Goal: Task Accomplishment & Management: Use online tool/utility

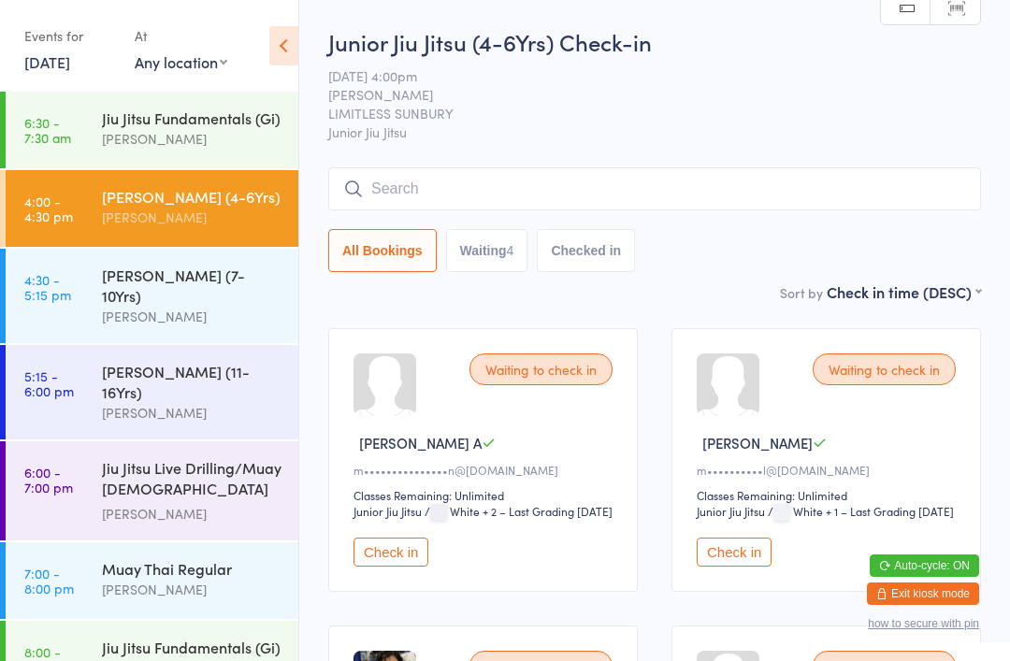
click at [757, 567] on button "Check in" at bounding box center [734, 552] width 75 height 29
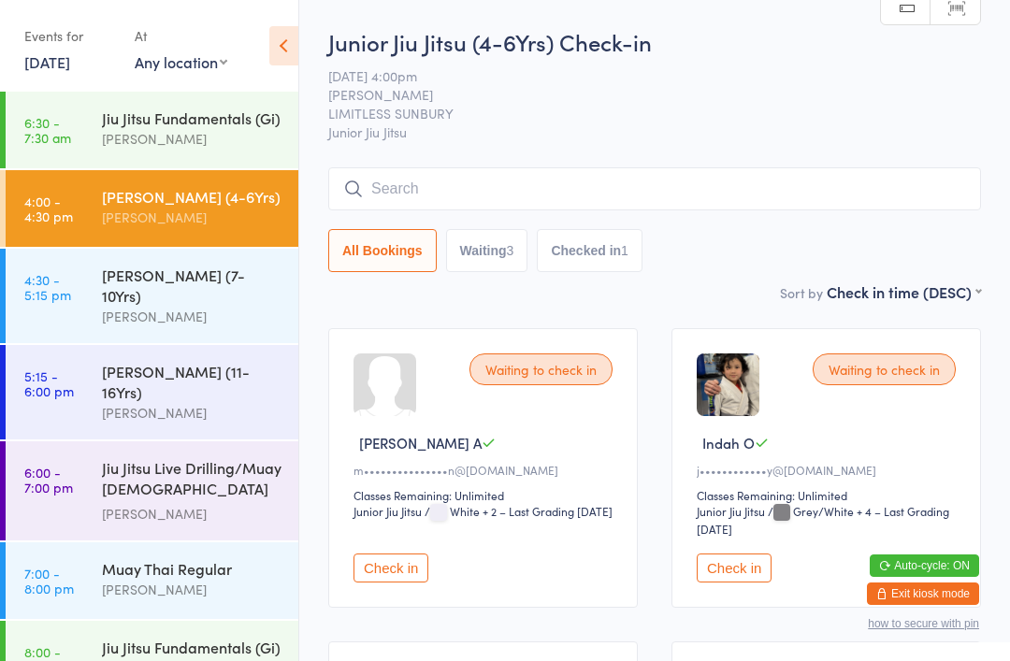
click at [714, 193] on input "search" at bounding box center [654, 188] width 653 height 43
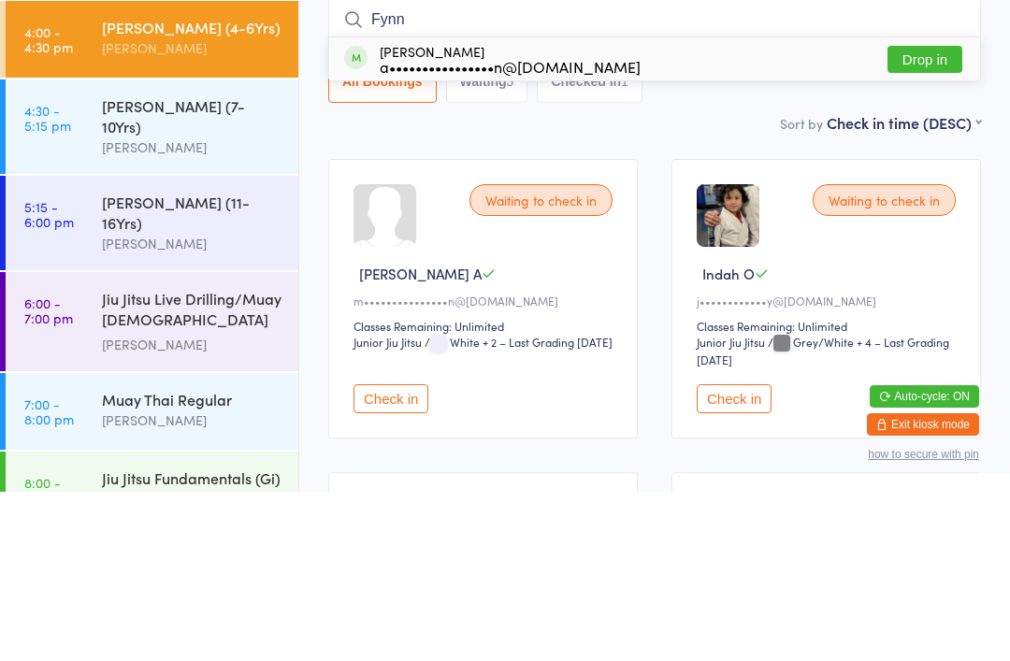
type input "Fynn"
click at [536, 228] on div "a••••••••••••••••n@[DOMAIN_NAME]" at bounding box center [510, 235] width 261 height 15
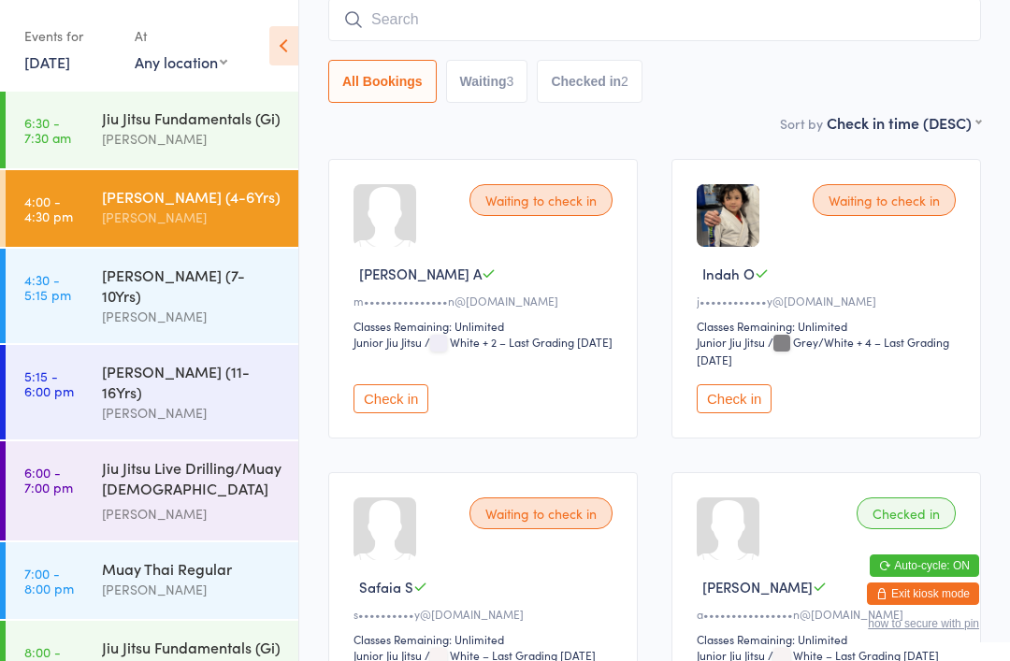
click at [569, 16] on input "search" at bounding box center [654, 19] width 653 height 43
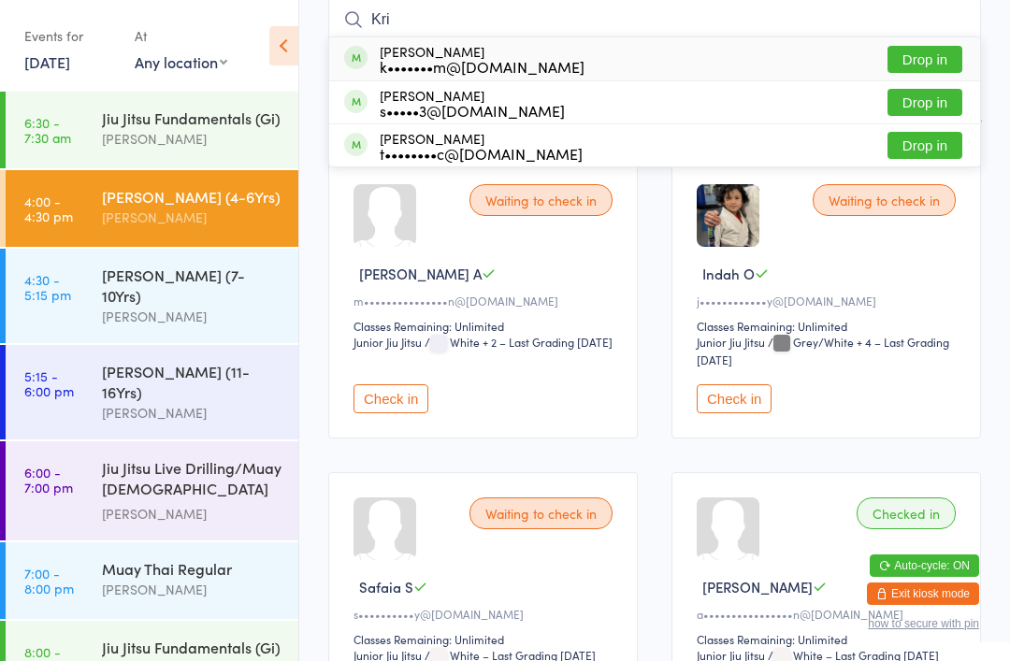
type input "Kri"
click at [940, 143] on button "Drop in" at bounding box center [924, 145] width 75 height 27
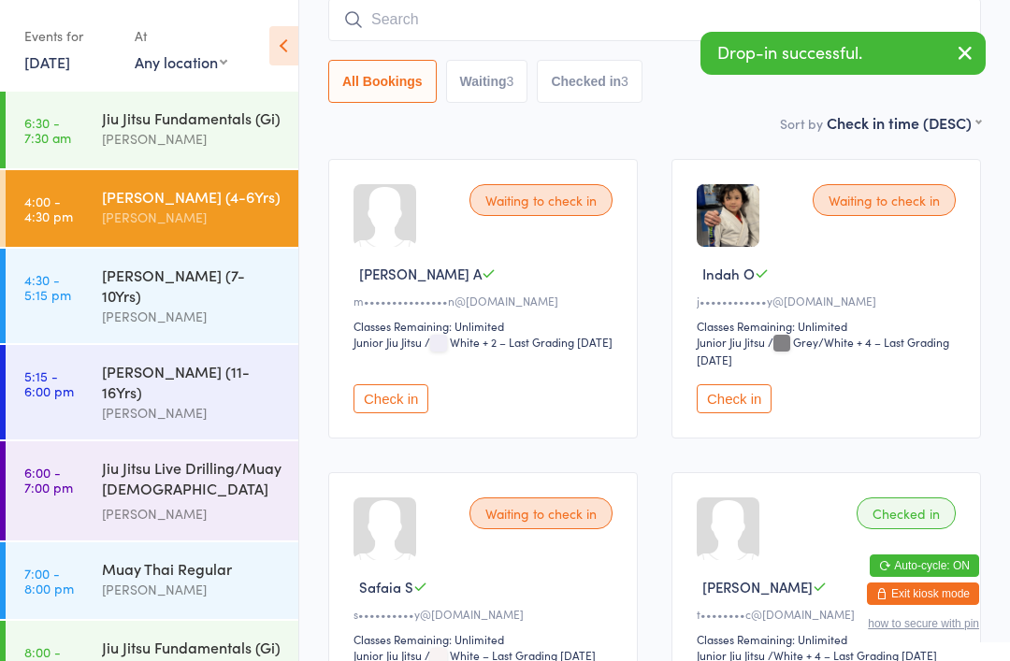
scroll to position [175, 0]
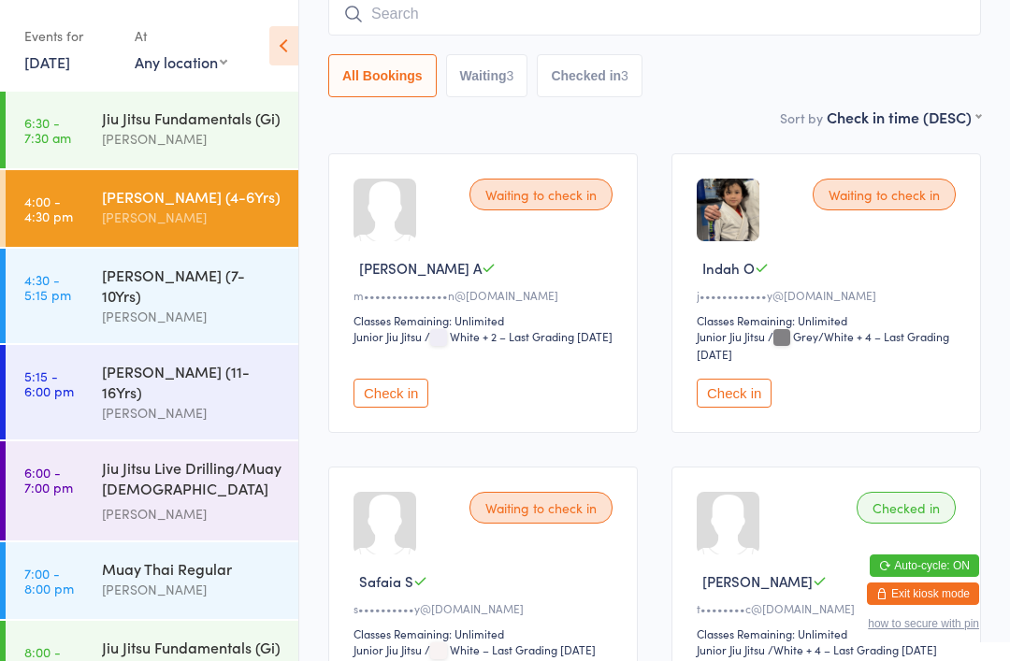
click at [210, 207] on div "[PERSON_NAME] (4-6Yrs)" at bounding box center [192, 196] width 180 height 21
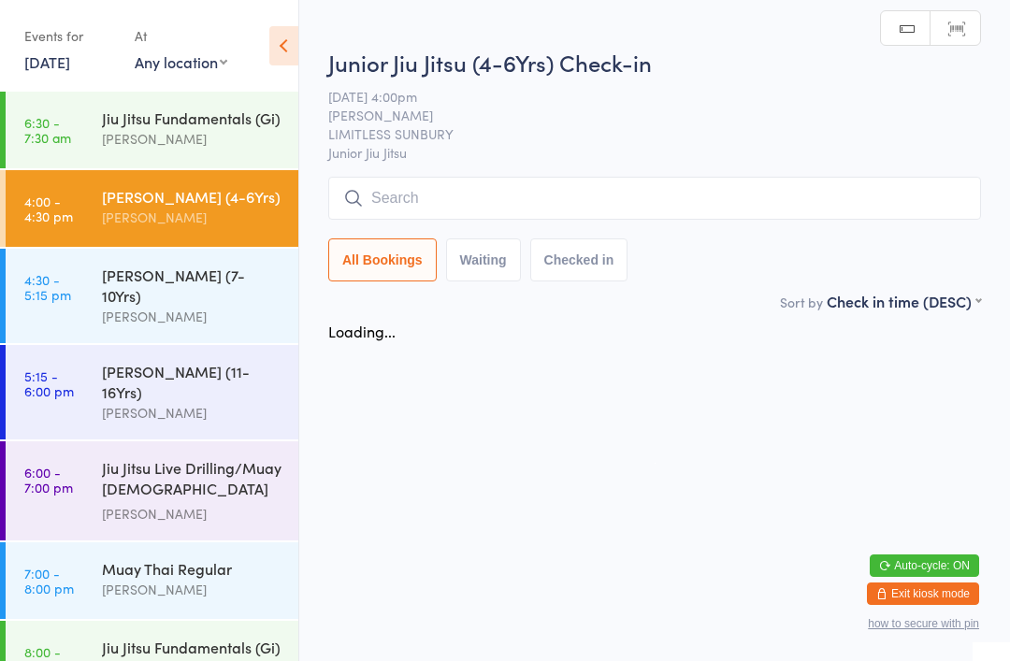
scroll to position [0, 0]
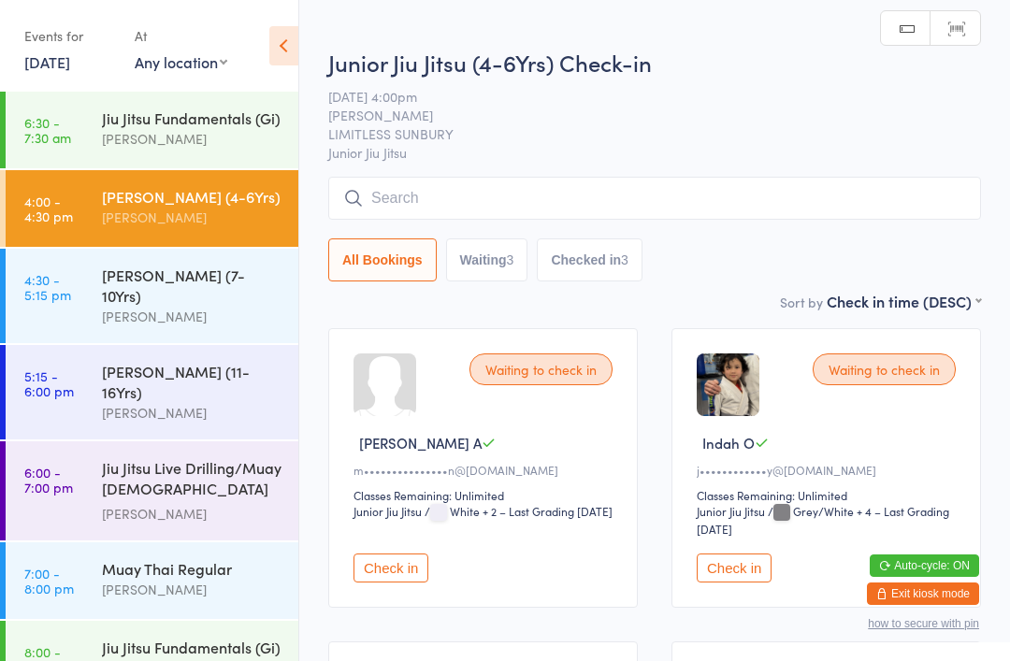
click at [539, 189] on input "search" at bounding box center [654, 198] width 653 height 43
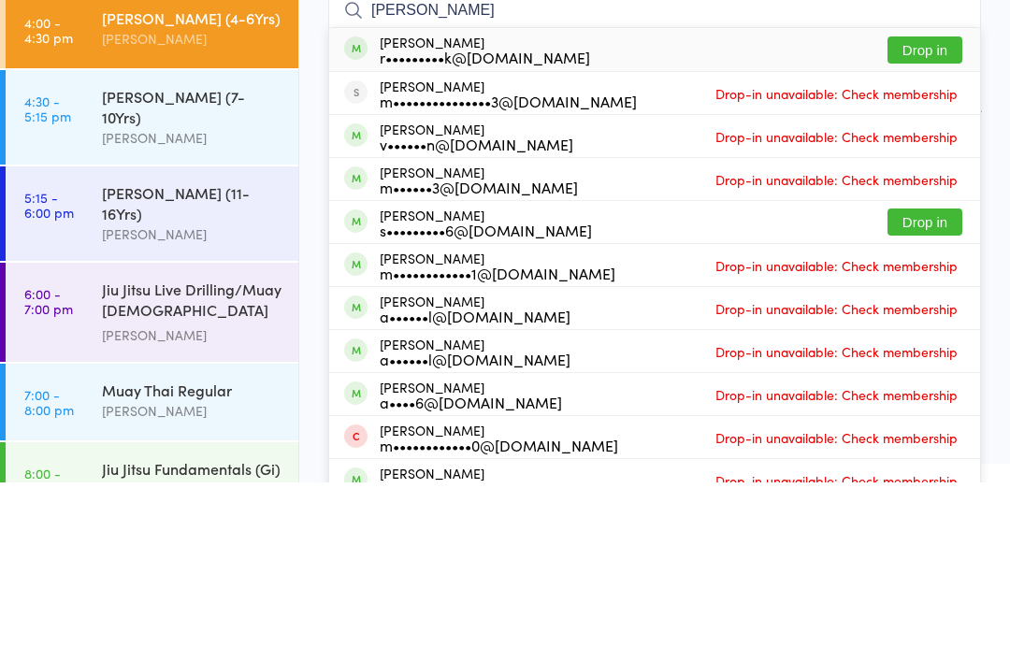
type input "[PERSON_NAME]"
click at [925, 215] on button "Drop in" at bounding box center [924, 228] width 75 height 27
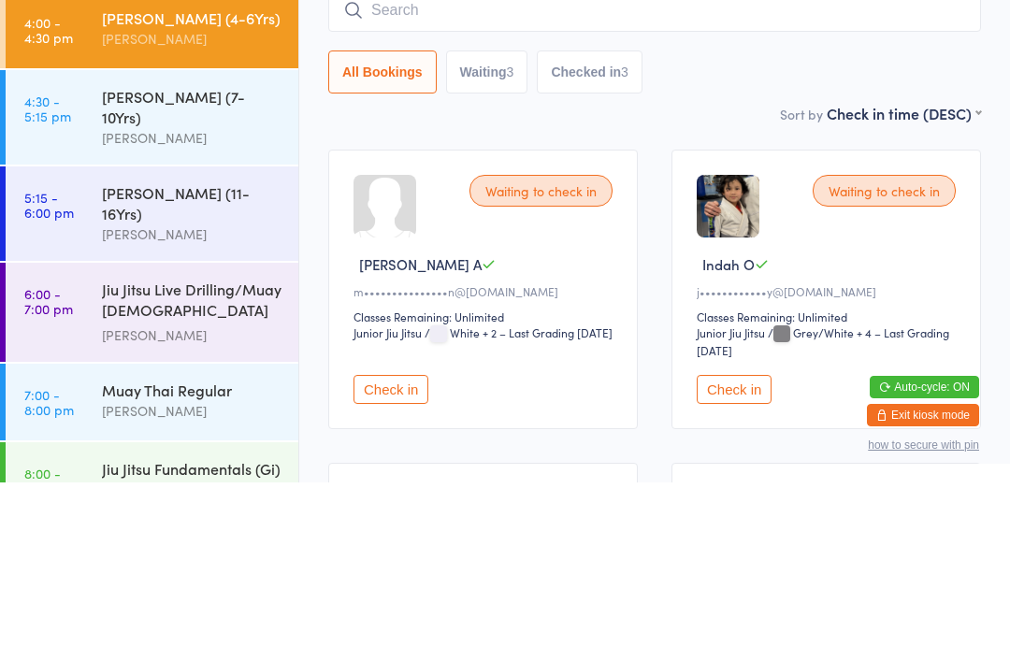
scroll to position [179, 0]
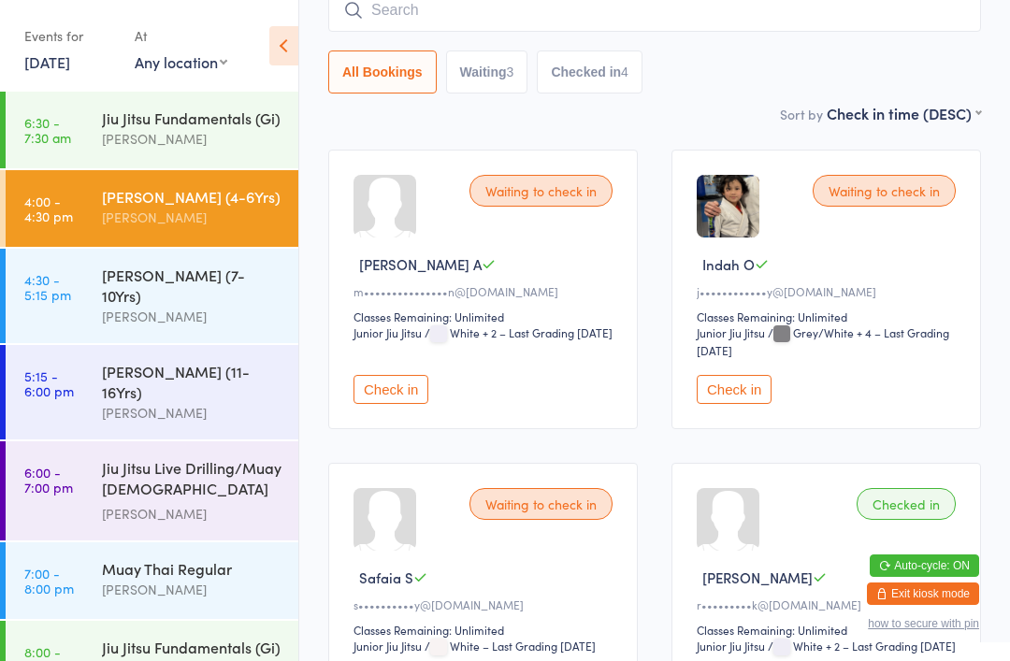
click at [769, 404] on button "Check in" at bounding box center [734, 389] width 75 height 29
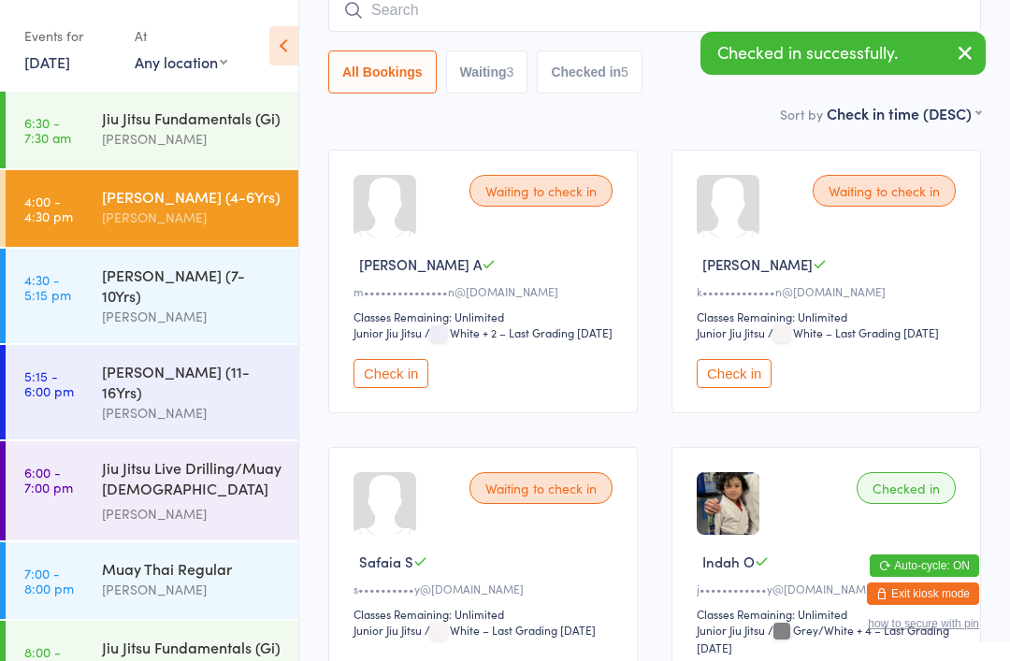
click at [248, 310] on div "[PERSON_NAME] (7-10Yrs) [PERSON_NAME]" at bounding box center [200, 296] width 196 height 94
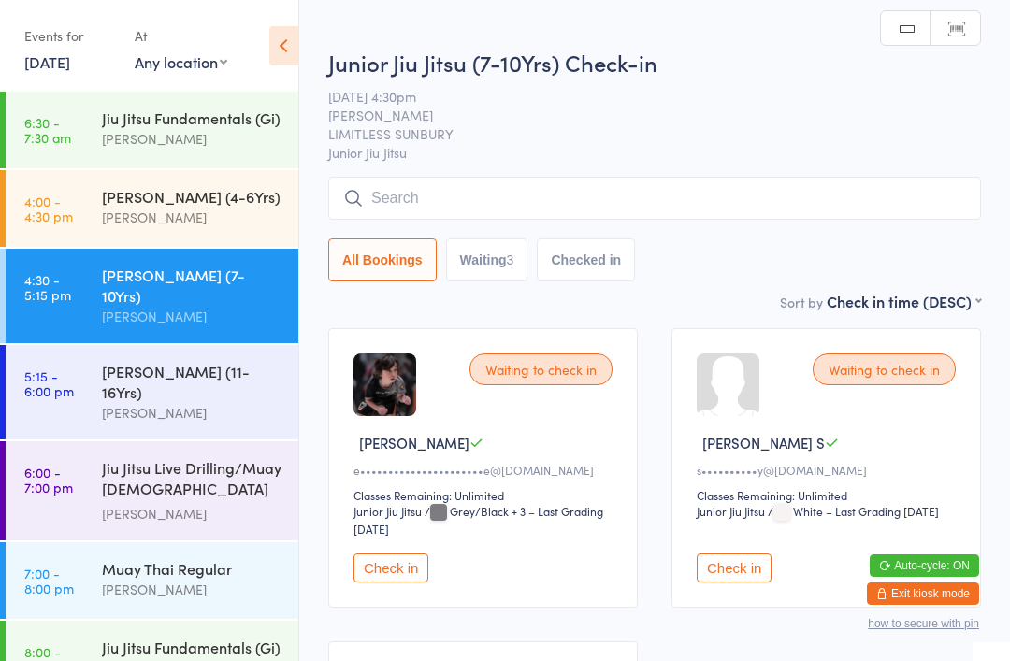
click at [391, 574] on button "Check in" at bounding box center [390, 568] width 75 height 29
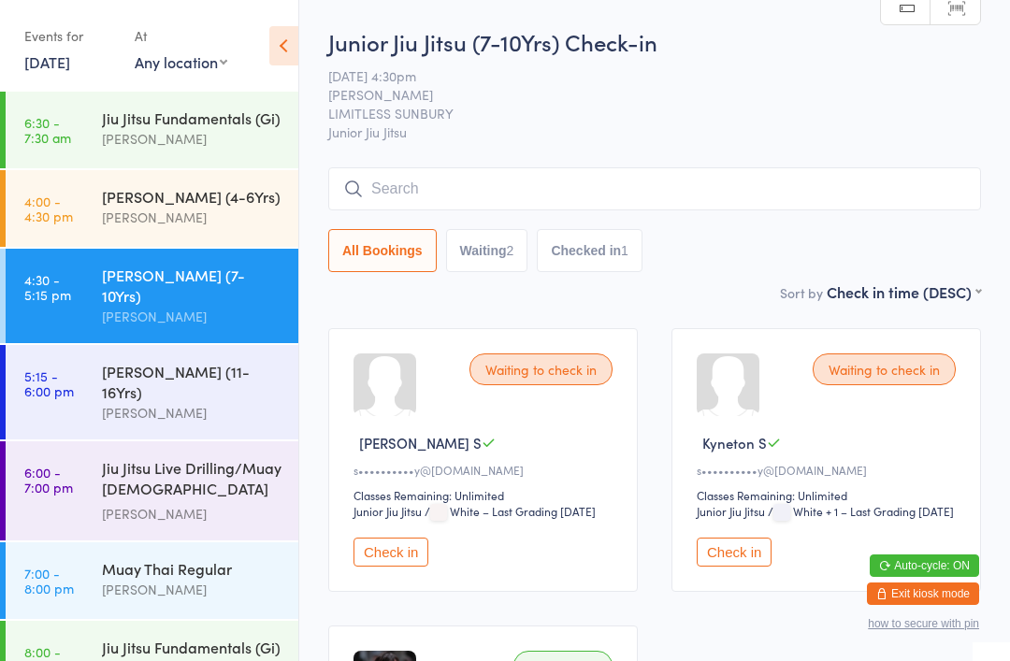
click at [422, 190] on input "search" at bounding box center [654, 188] width 653 height 43
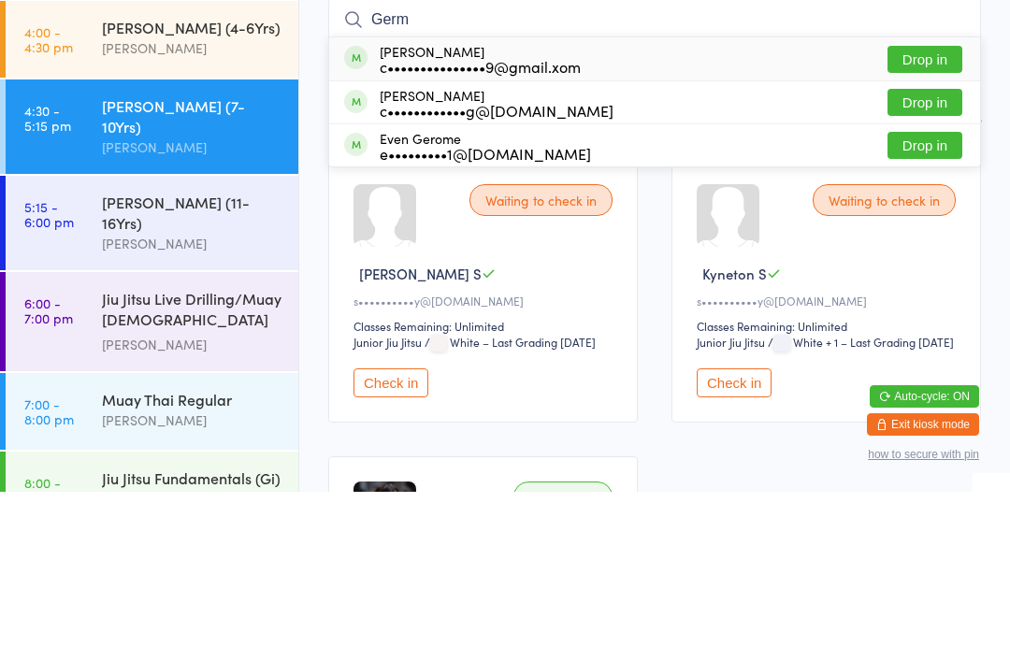
type input "Germ"
click at [921, 215] on button "Drop in" at bounding box center [924, 228] width 75 height 27
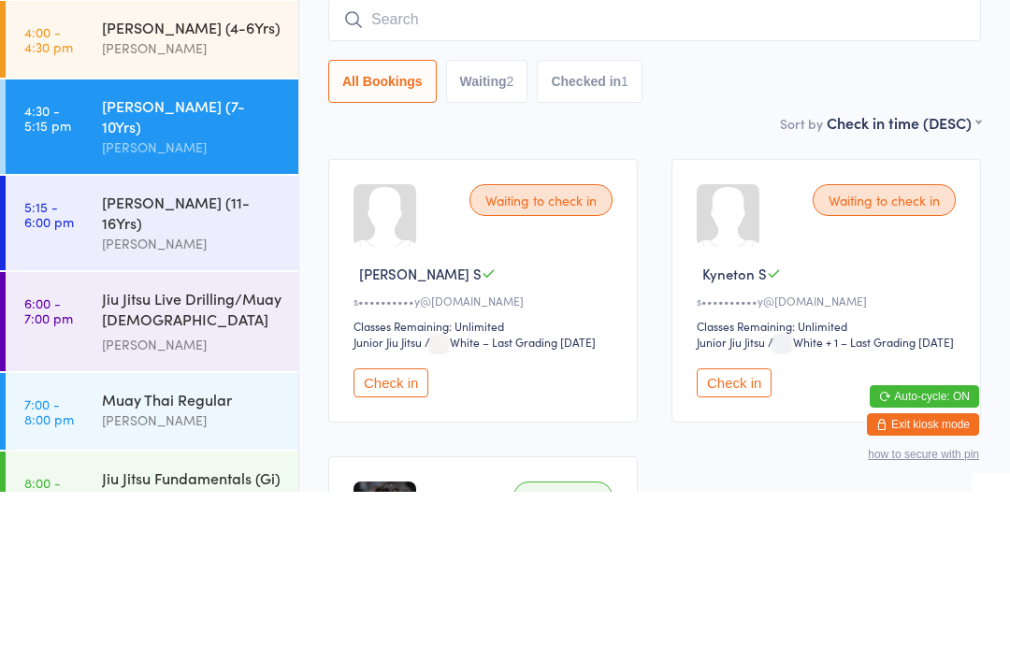
scroll to position [169, 0]
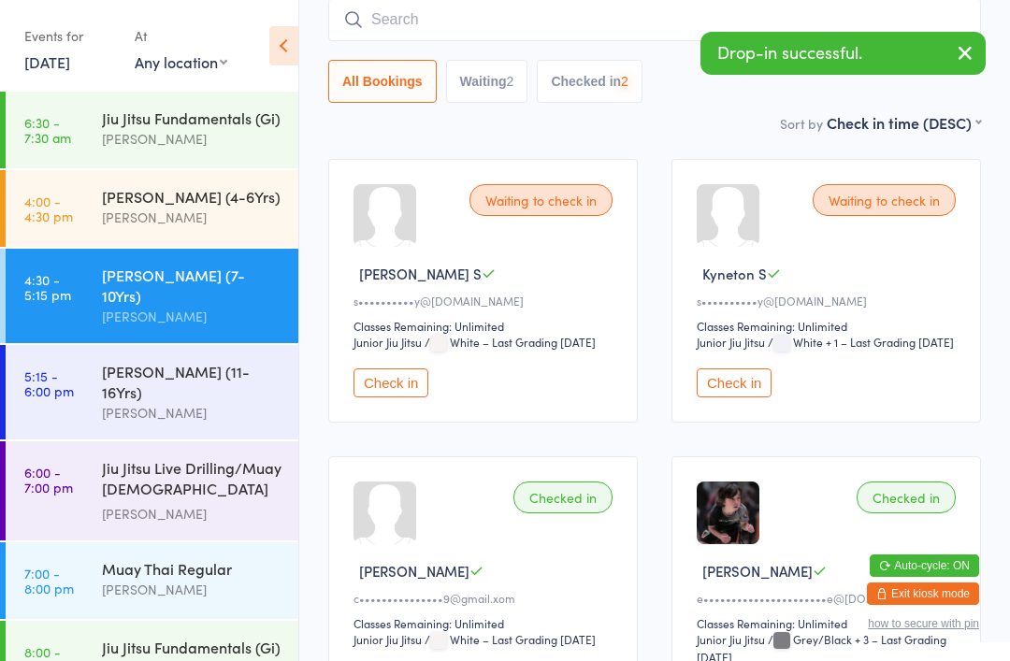
click at [435, 12] on input "search" at bounding box center [654, 19] width 653 height 43
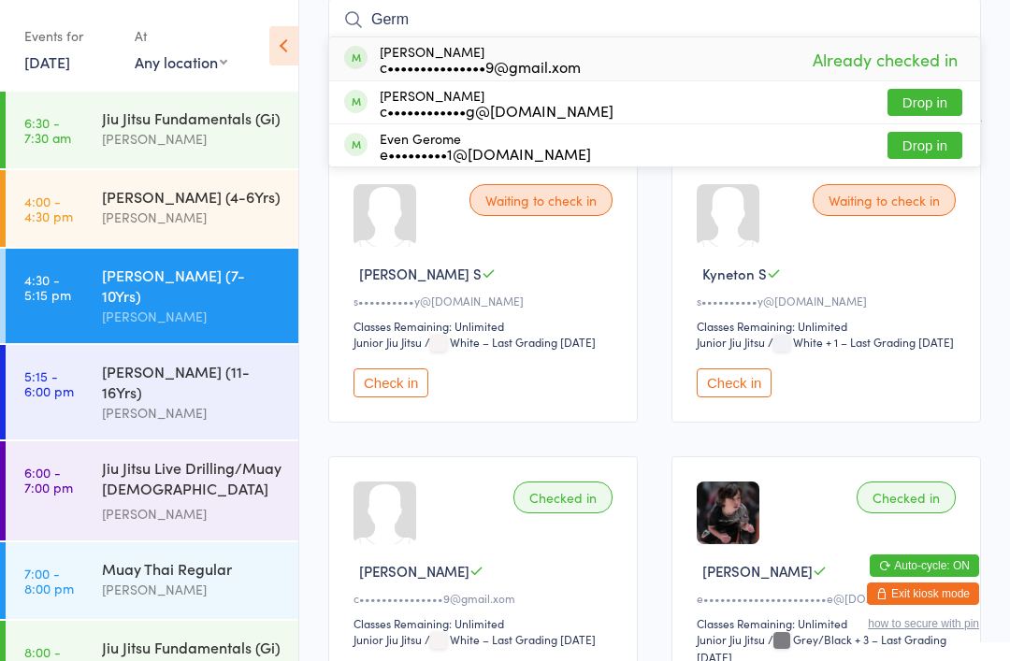
type input "Germ"
click at [895, 112] on button "Drop in" at bounding box center [924, 102] width 75 height 27
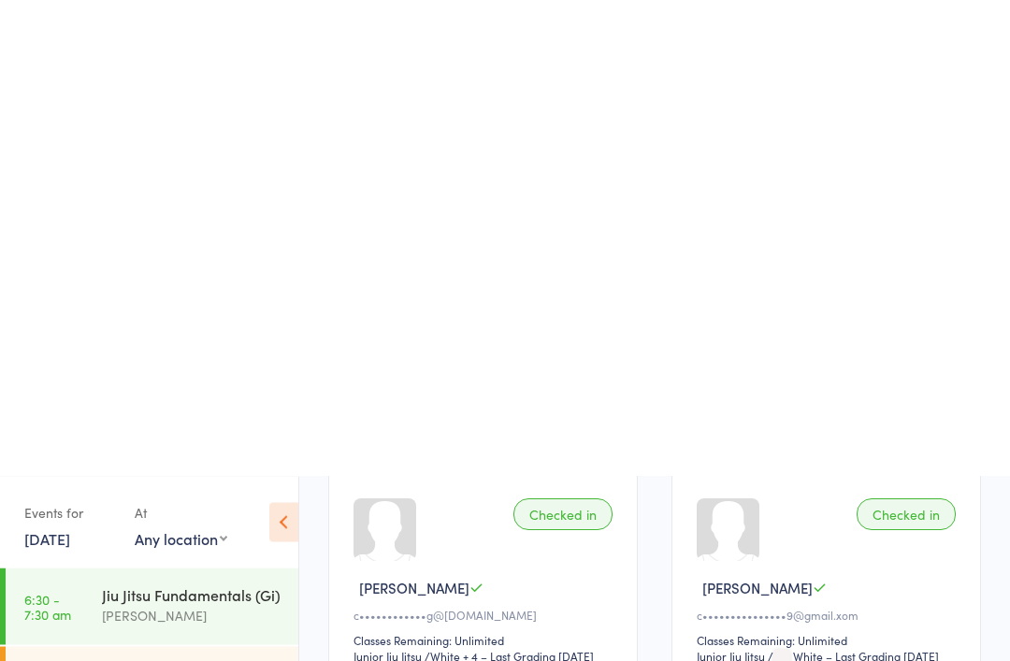
scroll to position [0, 0]
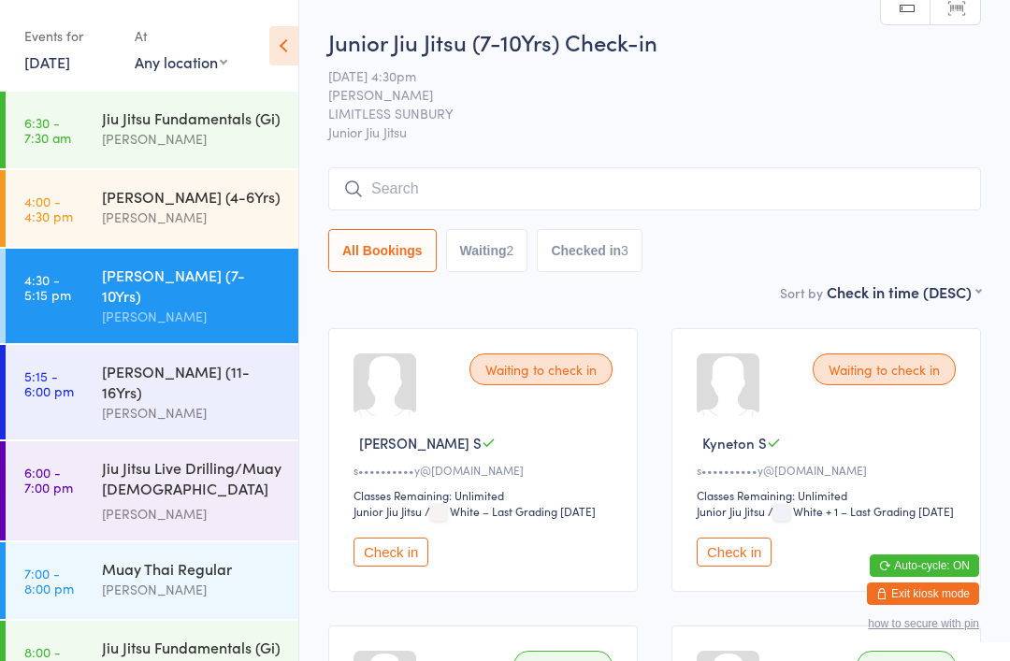
click at [500, 252] on button "Waiting 2" at bounding box center [487, 250] width 82 height 43
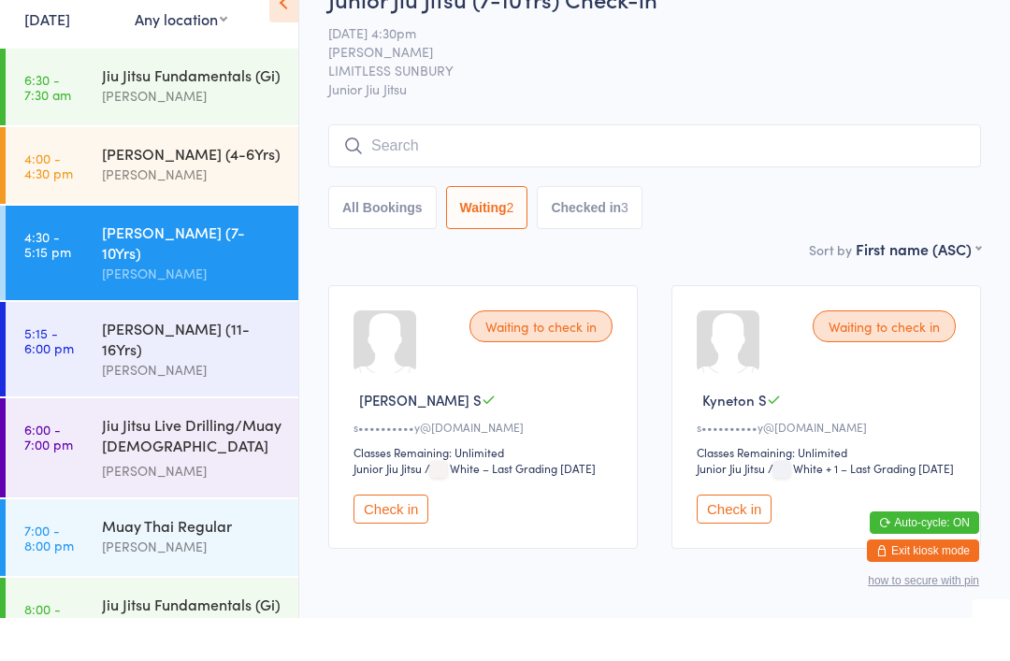
scroll to position [41, 0]
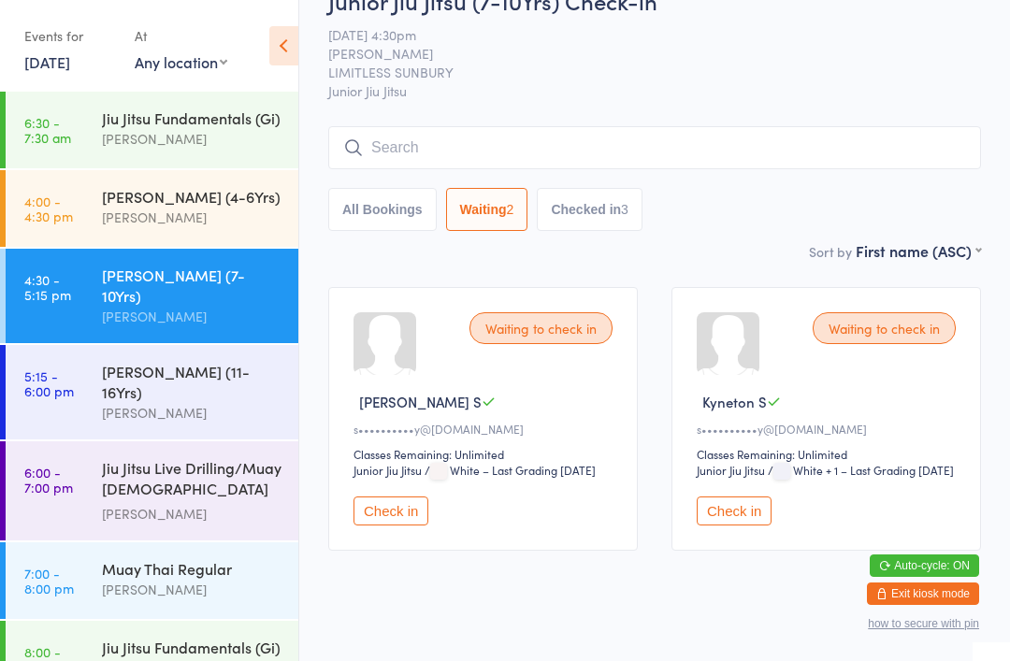
click at [385, 210] on button "All Bookings" at bounding box center [382, 209] width 108 height 43
select select "5"
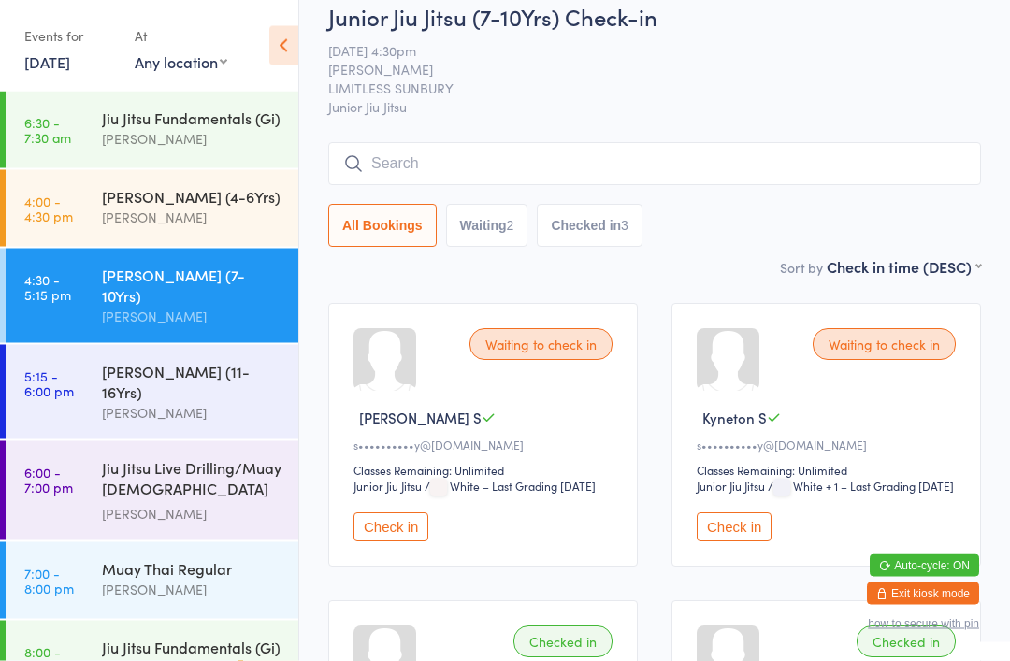
scroll to position [0, 0]
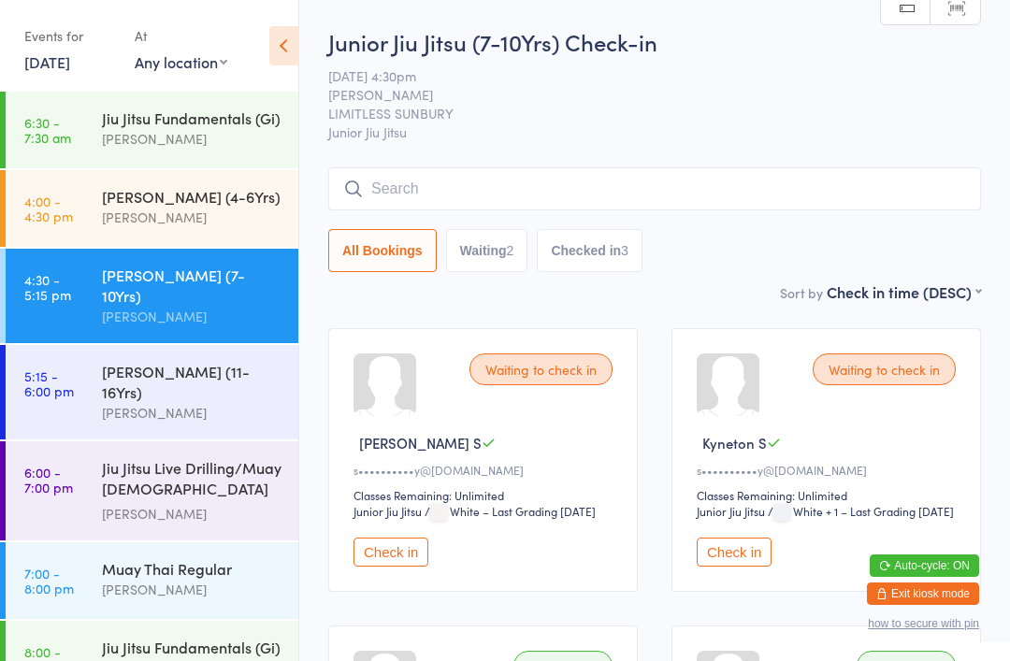
click at [134, 213] on div "[PERSON_NAME]" at bounding box center [192, 218] width 180 height 22
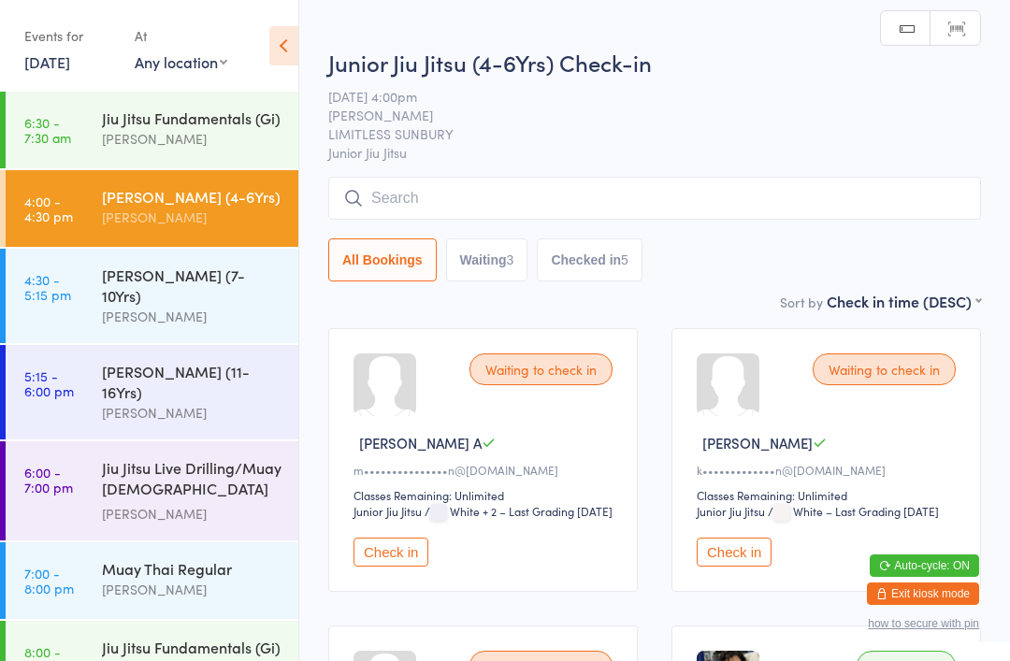
click at [752, 567] on button "Check in" at bounding box center [734, 552] width 75 height 29
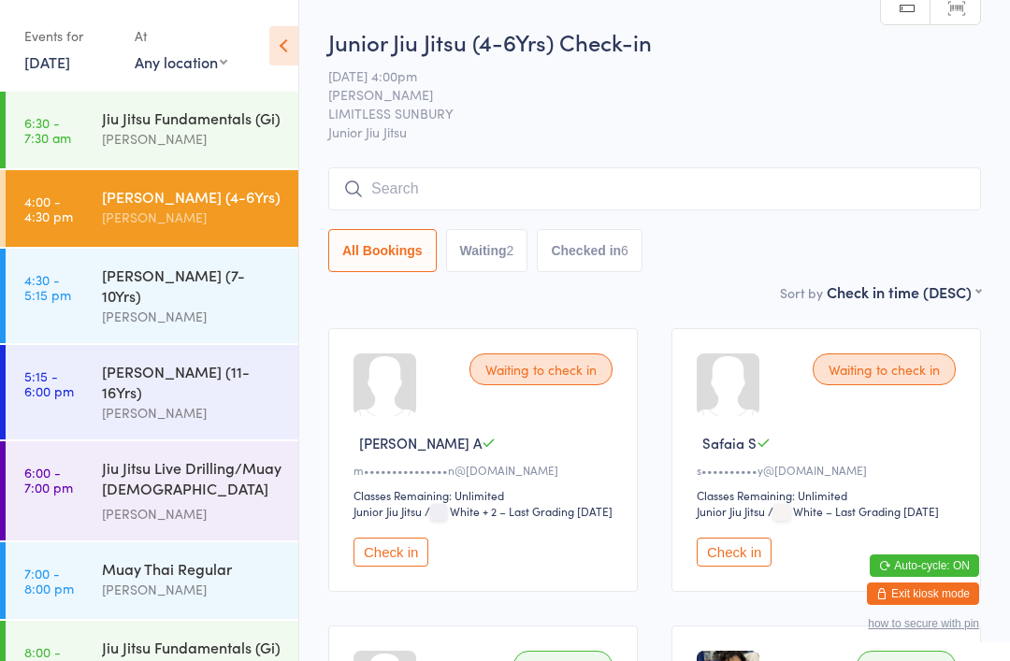
click at [504, 194] on input "search" at bounding box center [654, 188] width 653 height 43
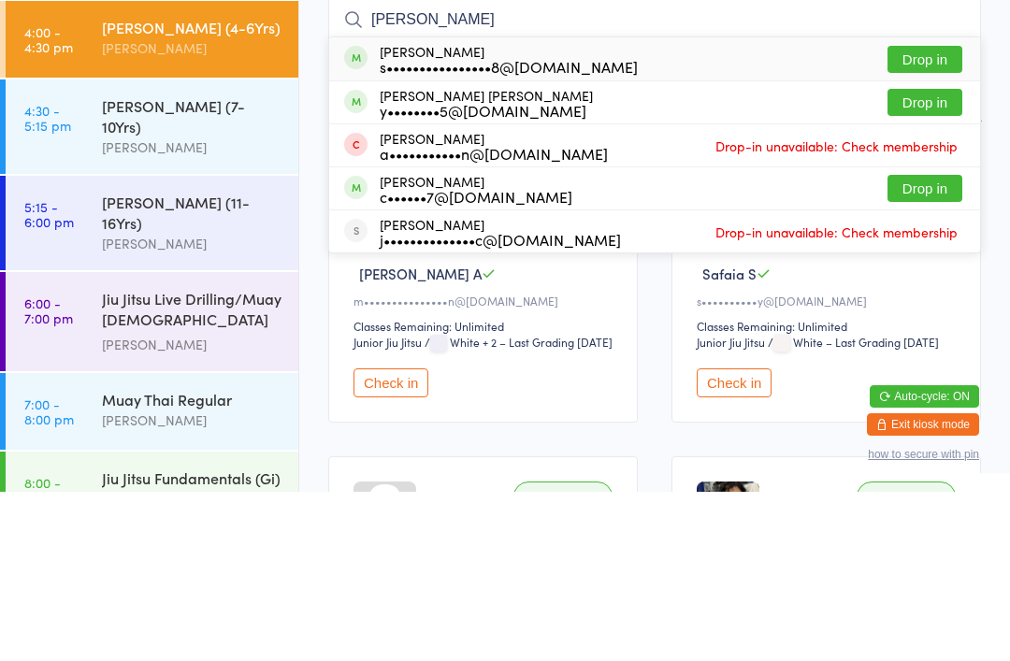
type input "Tom"
click at [943, 258] on button "Drop in" at bounding box center [924, 271] width 75 height 27
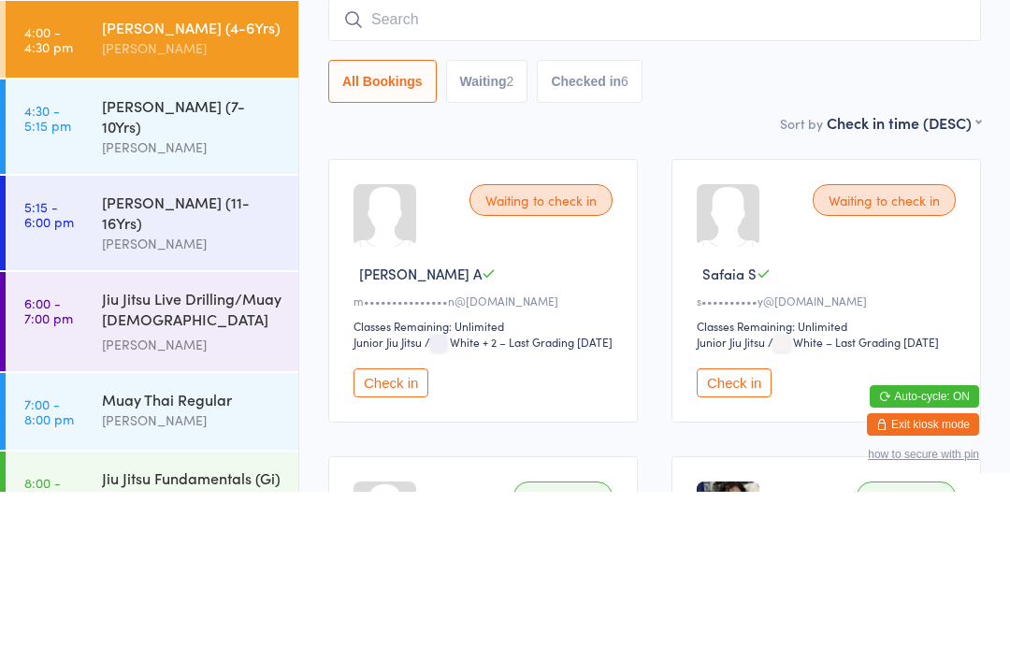
scroll to position [169, 0]
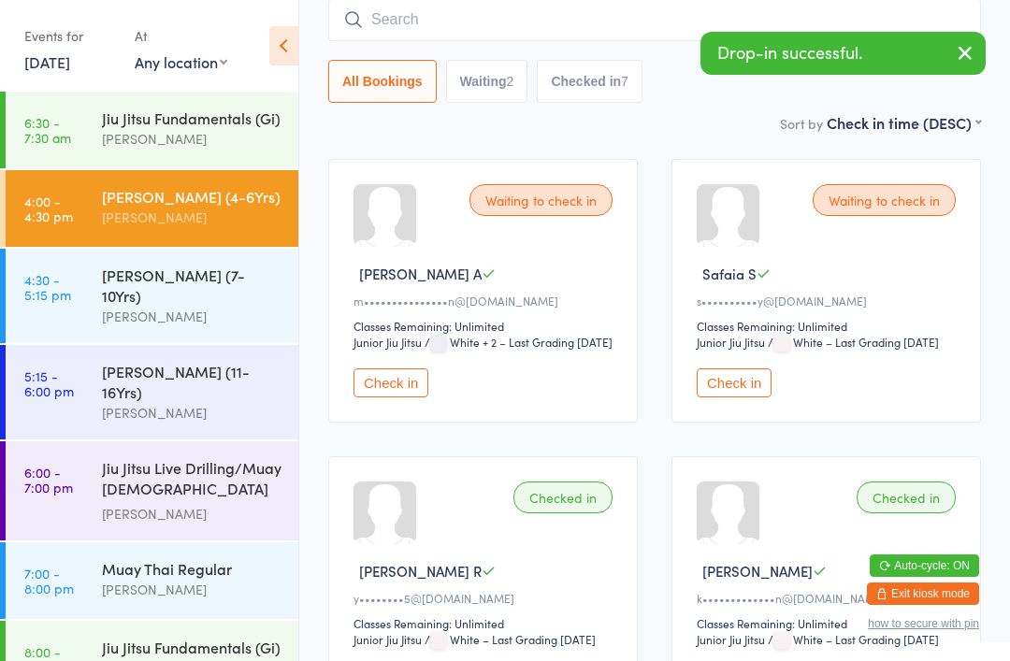
click at [213, 306] on div "[PERSON_NAME]" at bounding box center [192, 317] width 180 height 22
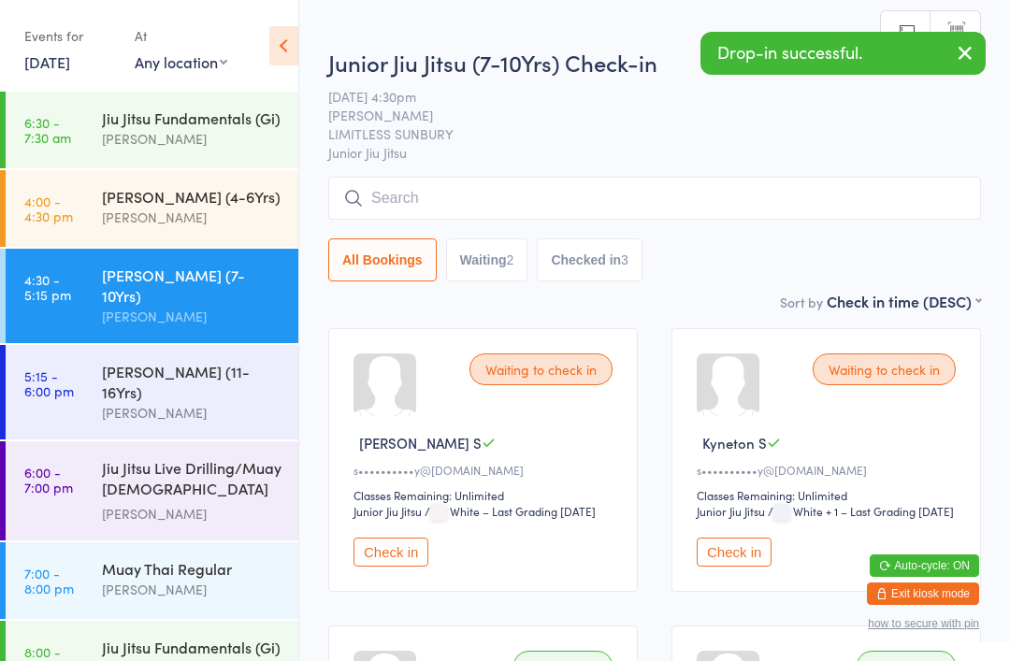
click at [540, 197] on input "search" at bounding box center [654, 198] width 653 height 43
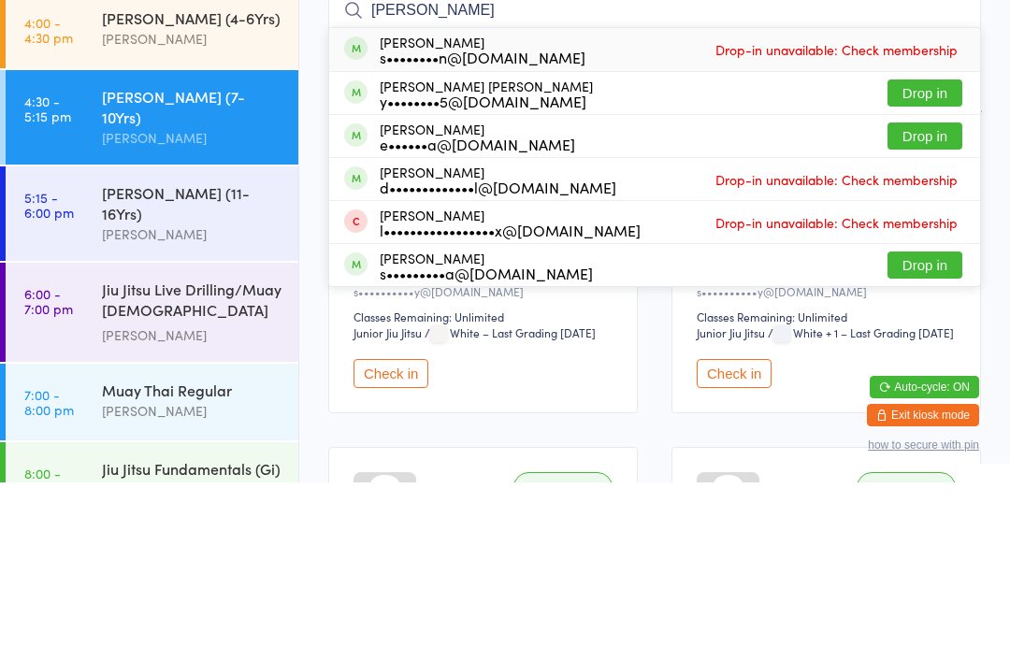
type input "Sam"
click at [514, 272] on div "y••••••••5@gmail.com" at bounding box center [486, 279] width 213 height 15
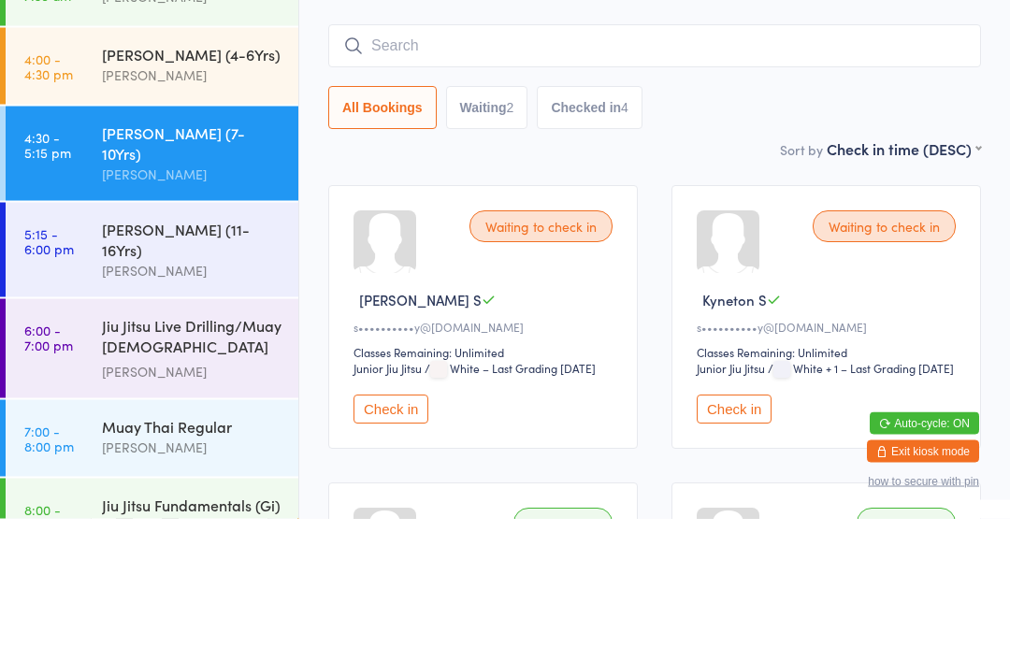
click at [199, 207] on div "[PERSON_NAME]" at bounding box center [192, 218] width 180 height 22
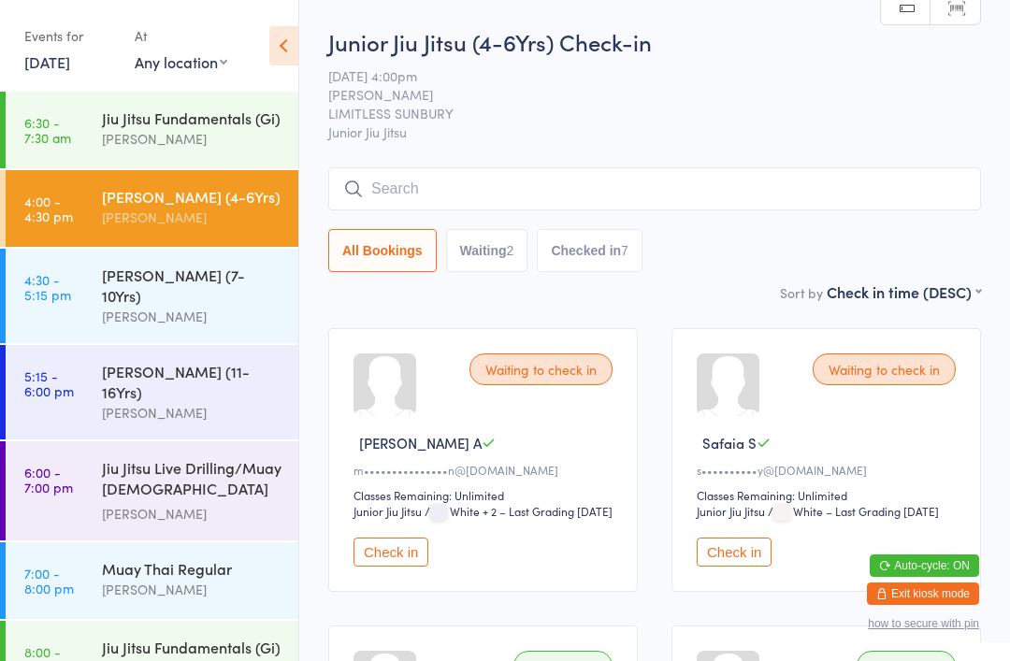
click at [384, 567] on button "Check in" at bounding box center [390, 552] width 75 height 29
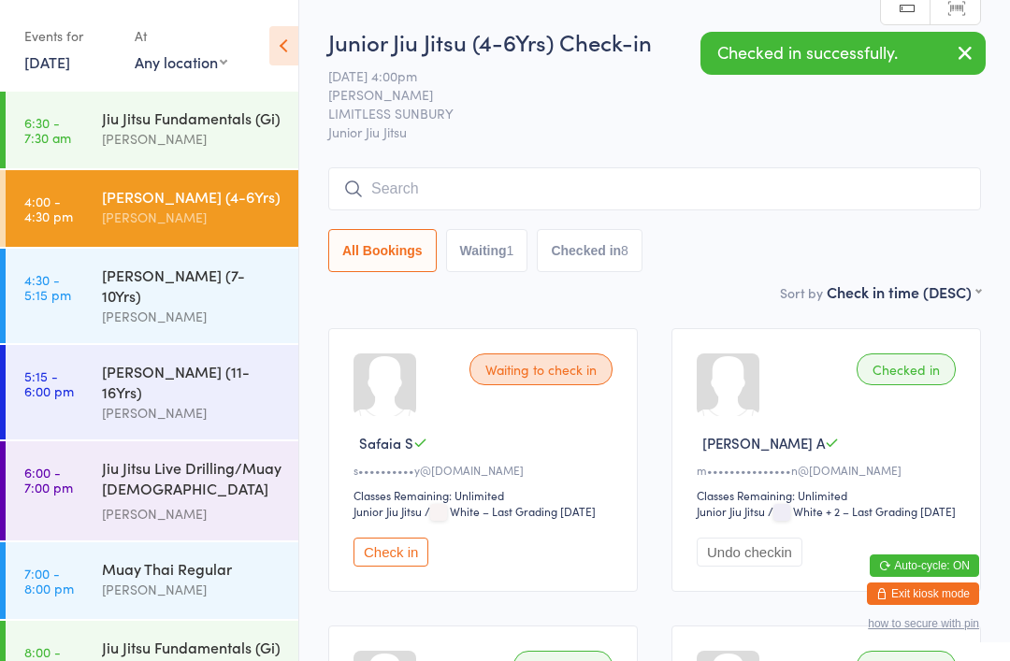
click at [394, 567] on button "Check in" at bounding box center [390, 552] width 75 height 29
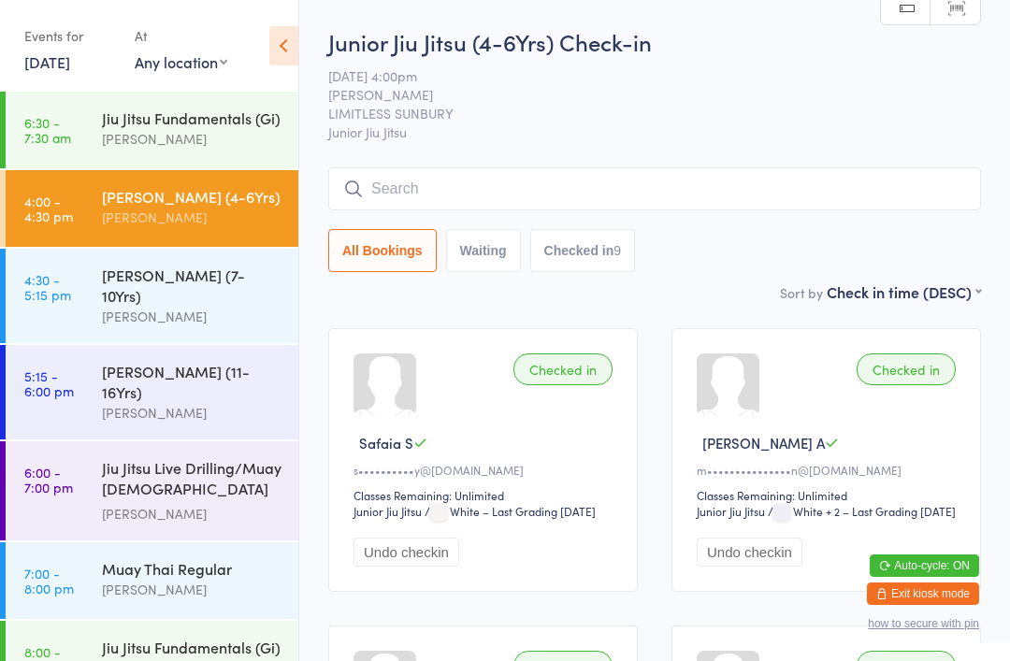
click at [511, 194] on input "search" at bounding box center [654, 188] width 653 height 43
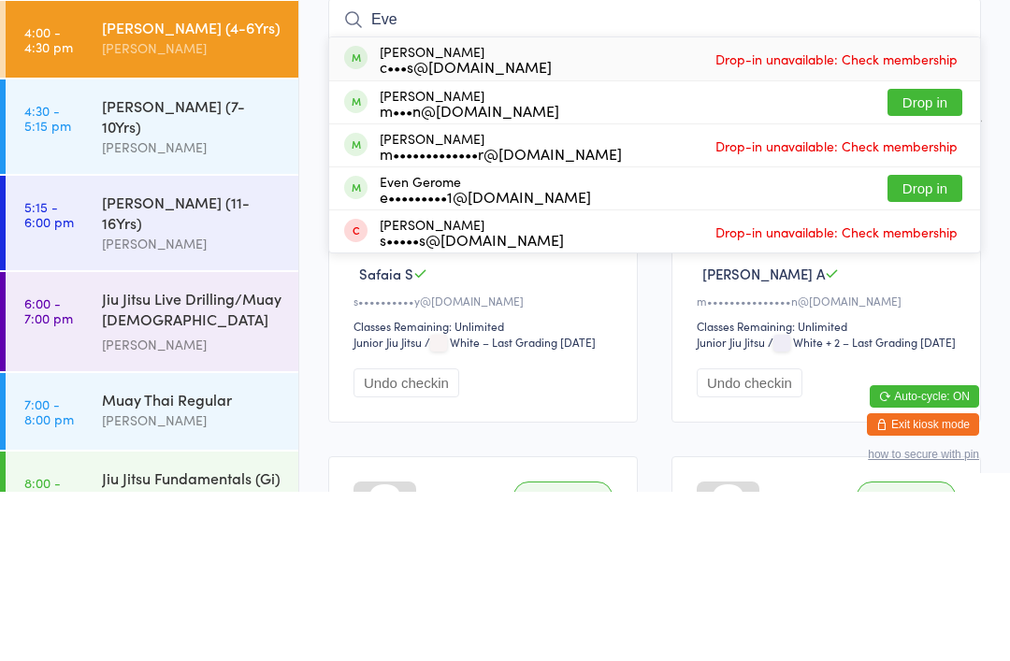
type input "Eve"
click at [921, 258] on button "Drop in" at bounding box center [924, 271] width 75 height 27
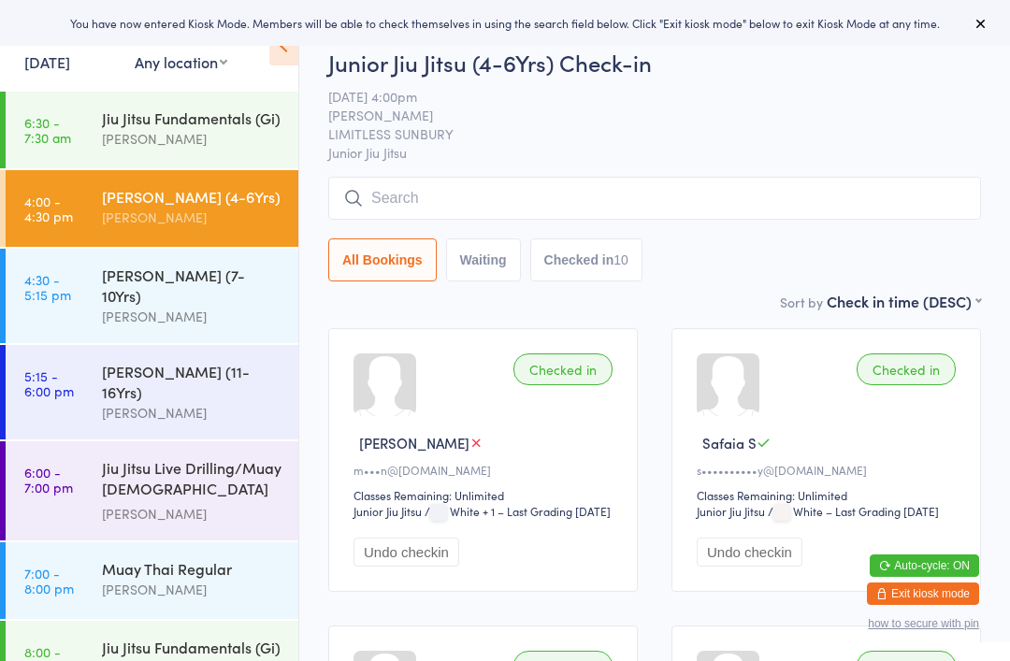
click at [497, 194] on input "search" at bounding box center [654, 198] width 653 height 43
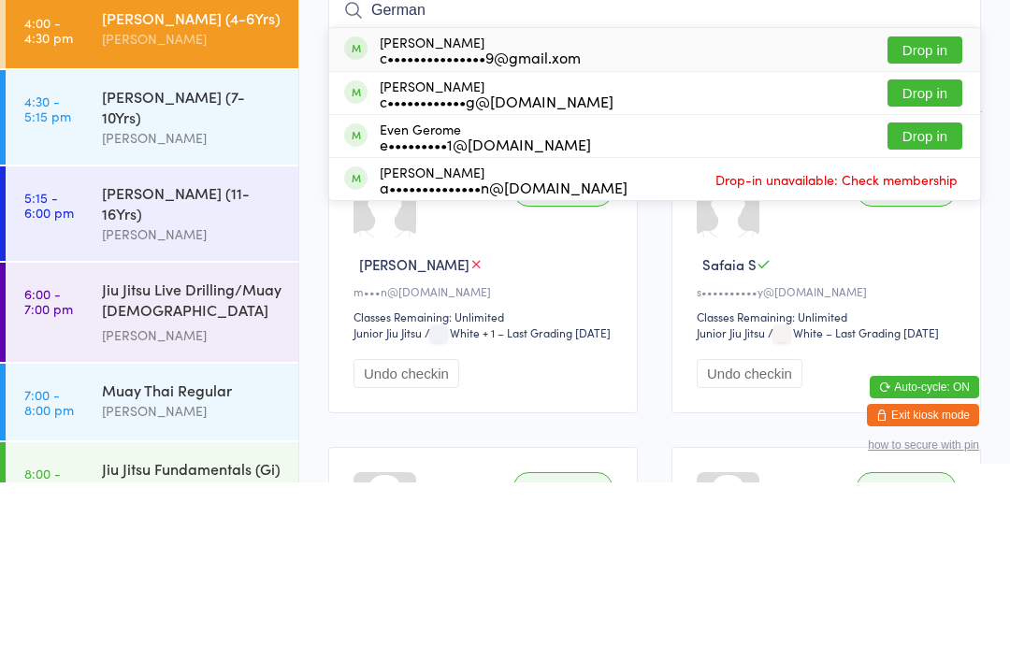
type input "German"
click at [945, 215] on button "Drop in" at bounding box center [924, 228] width 75 height 27
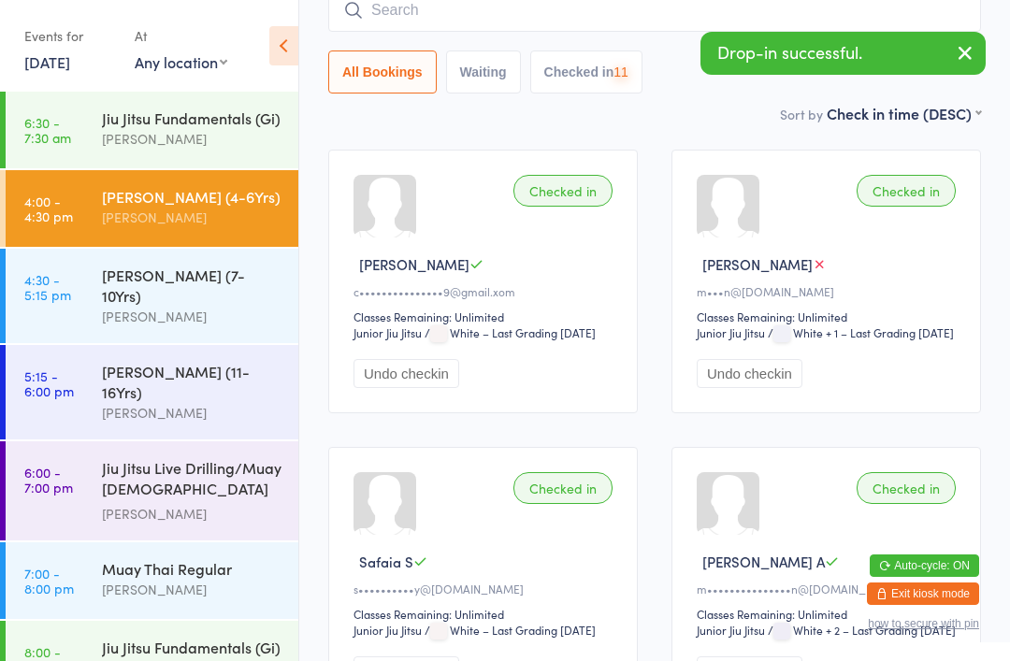
click at [445, 30] on input "search" at bounding box center [654, 10] width 653 height 43
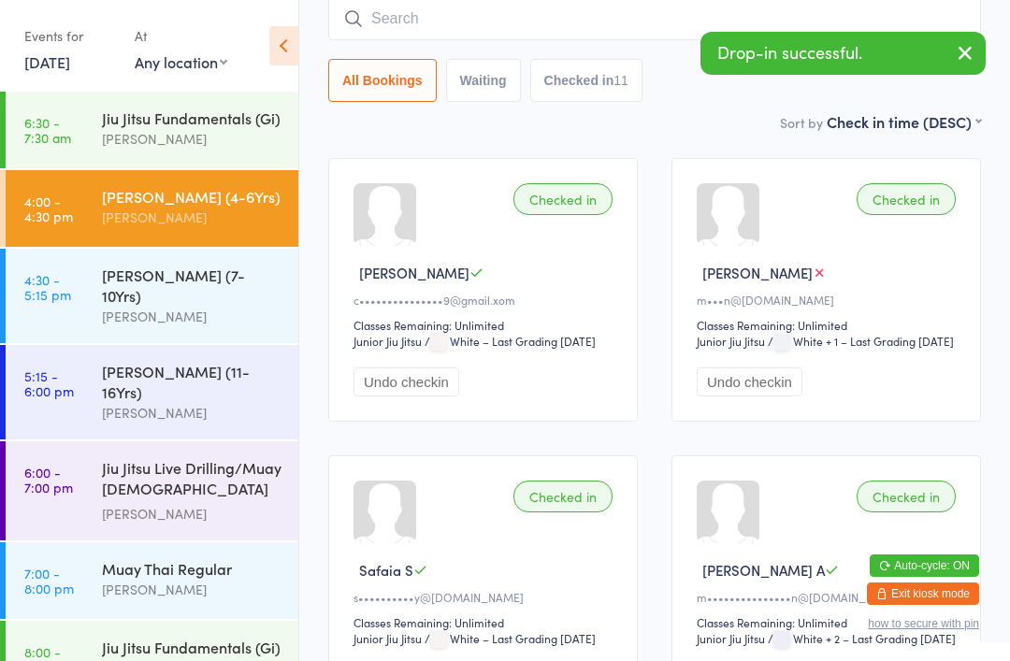
scroll to position [169, 0]
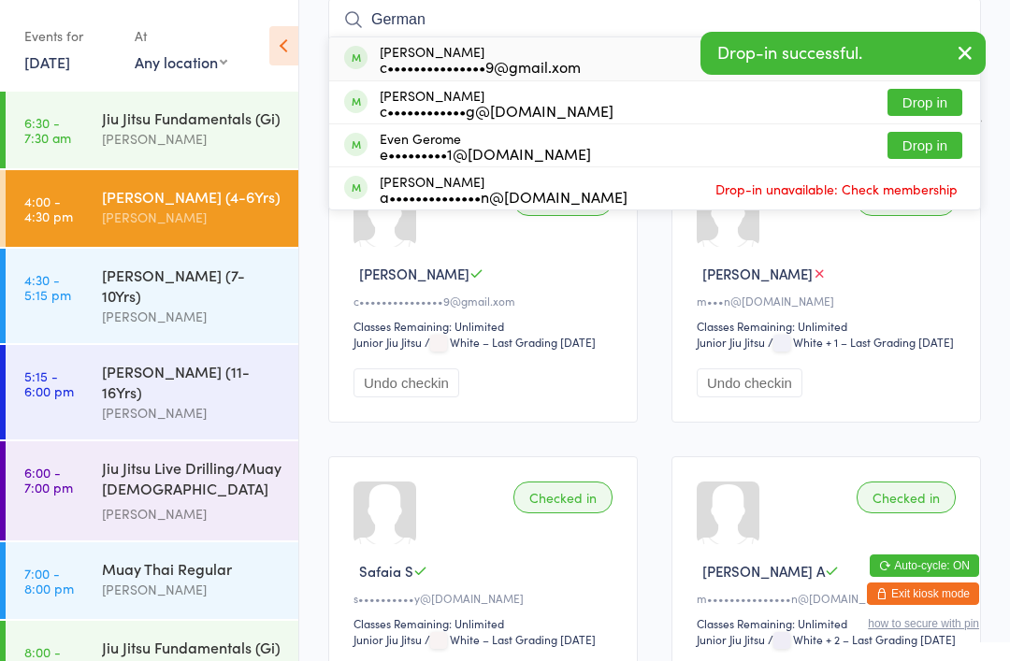
type input "German"
click at [941, 106] on button "Drop in" at bounding box center [924, 102] width 75 height 27
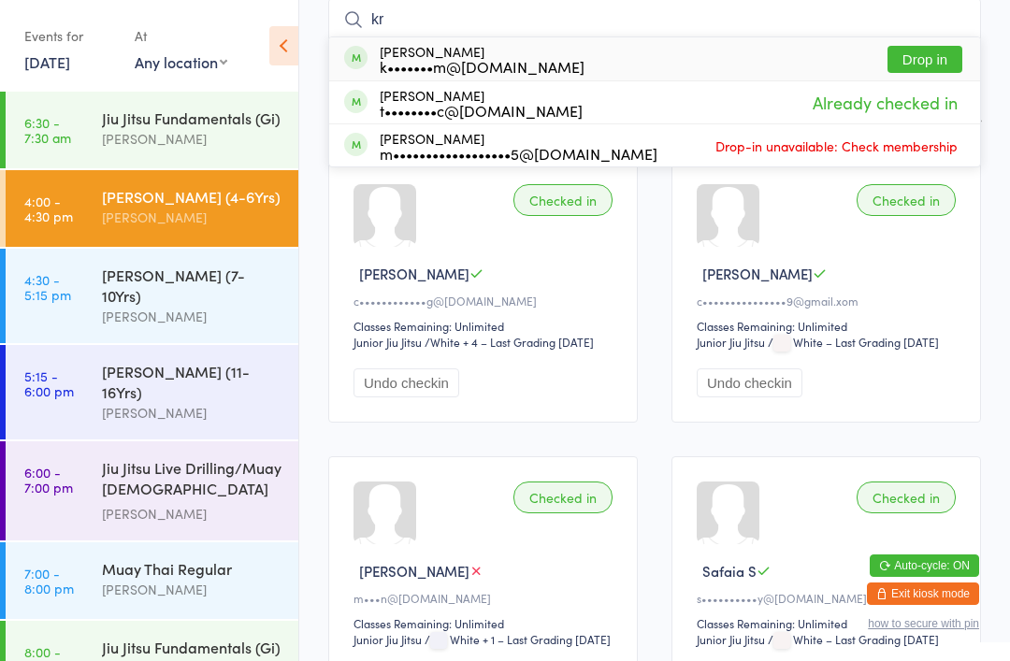
type input "k"
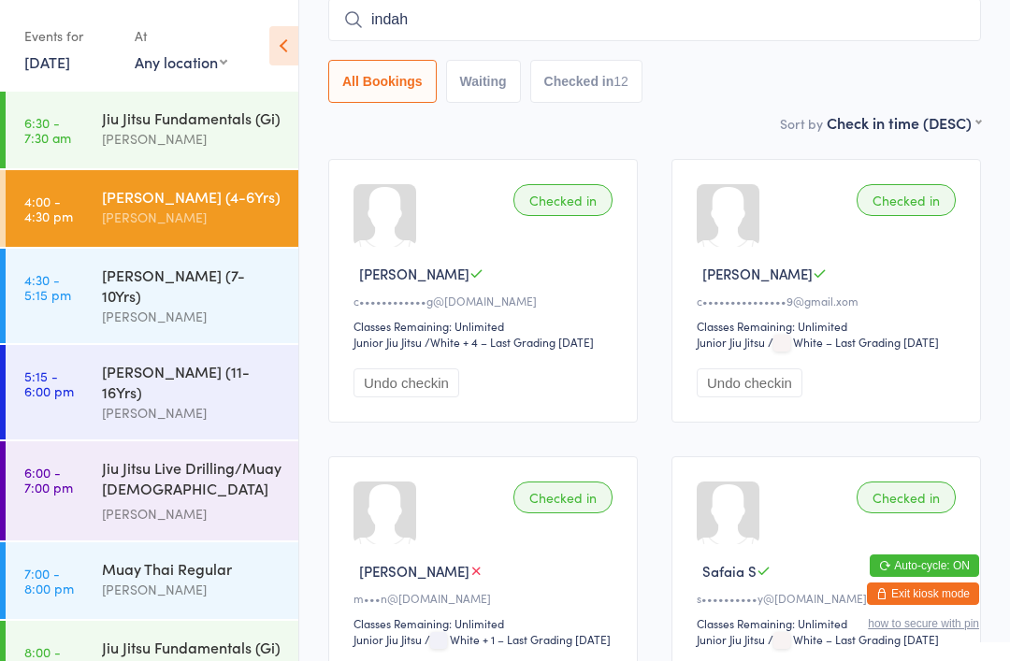
click at [544, 39] on input "indah" at bounding box center [654, 19] width 653 height 43
type input "i"
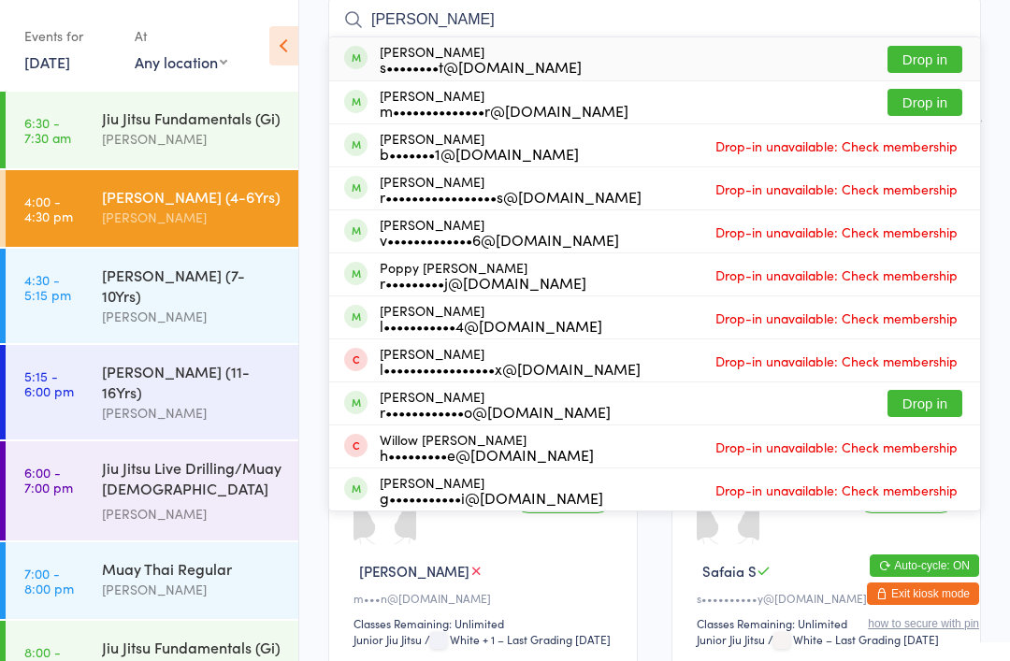
type input "William"
click at [723, 66] on div "William Tait s••••••••t@live.com Drop in" at bounding box center [654, 58] width 651 height 43
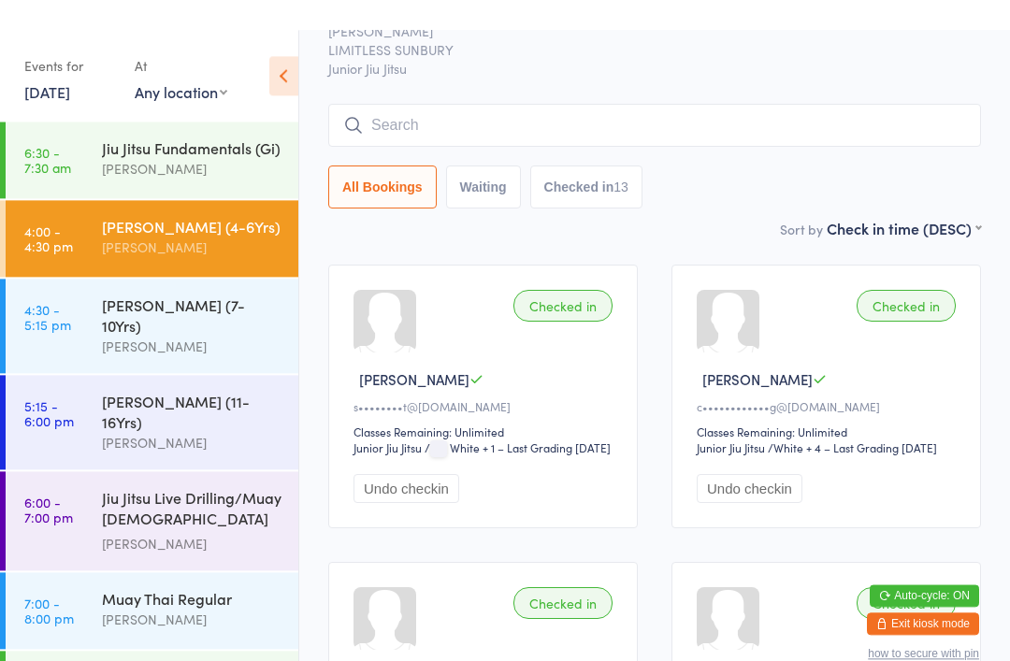
scroll to position [0, 0]
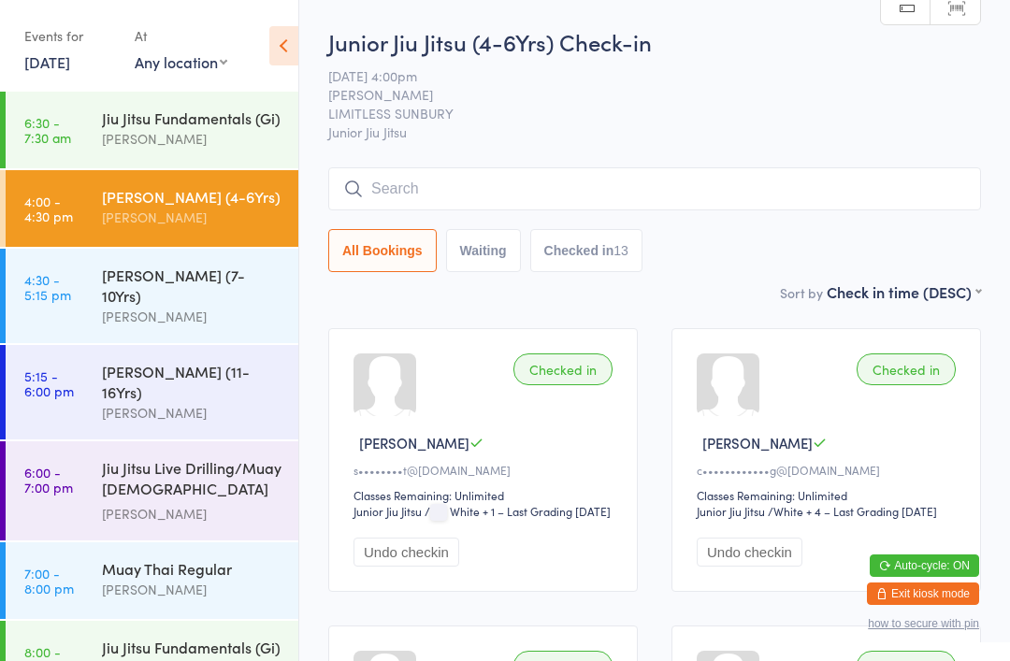
click at [483, 195] on input "search" at bounding box center [654, 188] width 653 height 43
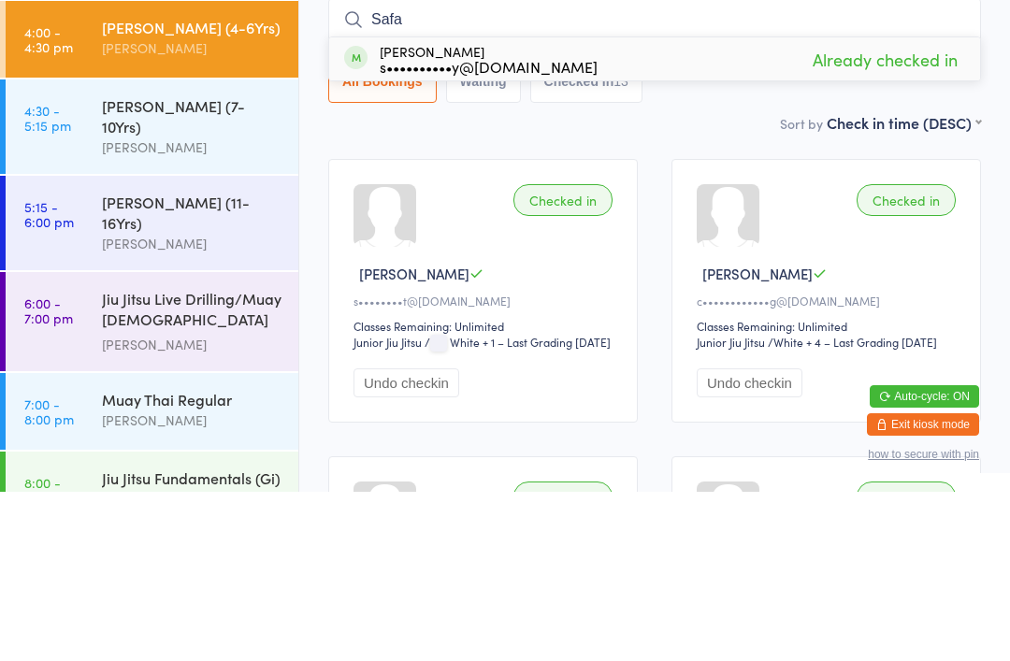
type input "Safa"
click at [644, 207] on div "Safaia Sisifa s••••••••••y@gmail.com Already checked in" at bounding box center [654, 228] width 651 height 43
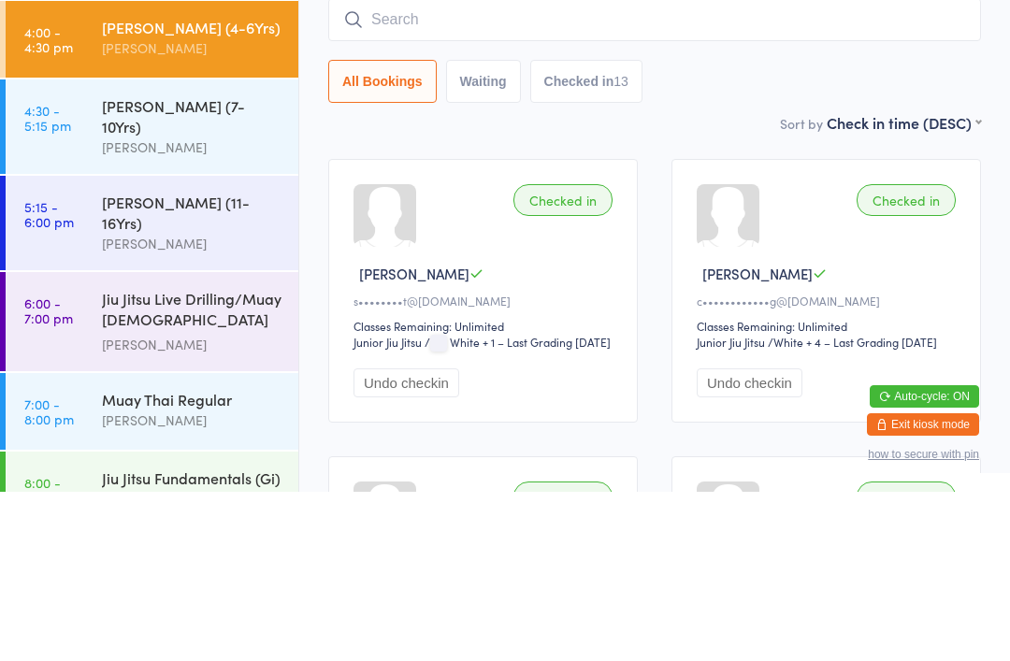
click at [684, 167] on input "search" at bounding box center [654, 188] width 653 height 43
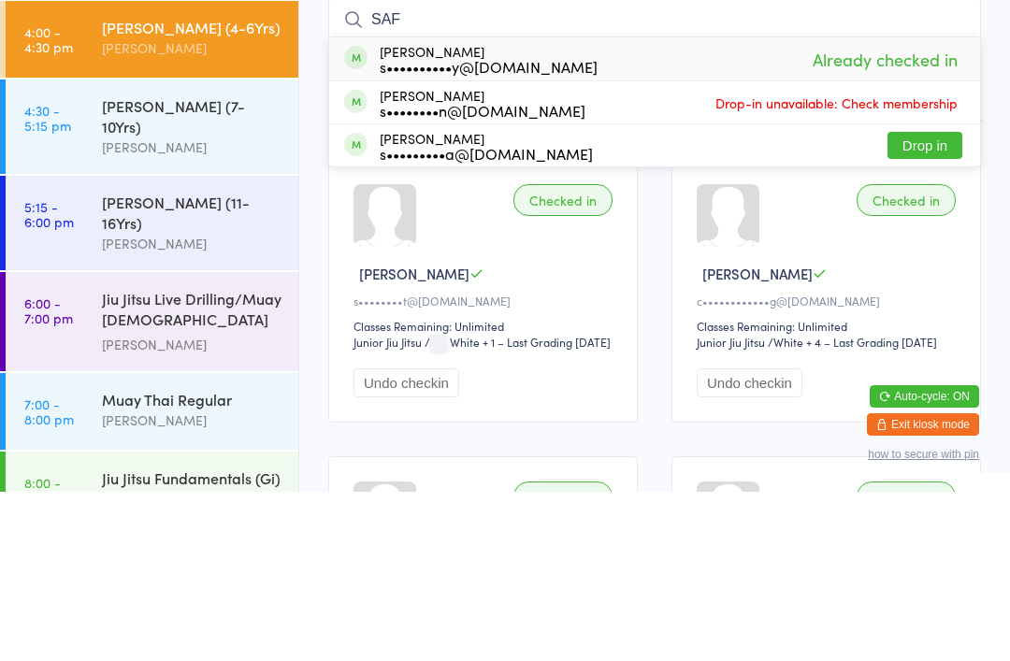
click at [907, 167] on input "SAF" at bounding box center [654, 188] width 653 height 43
type input "SAF"
click at [889, 212] on span "Already checked in" at bounding box center [885, 228] width 154 height 33
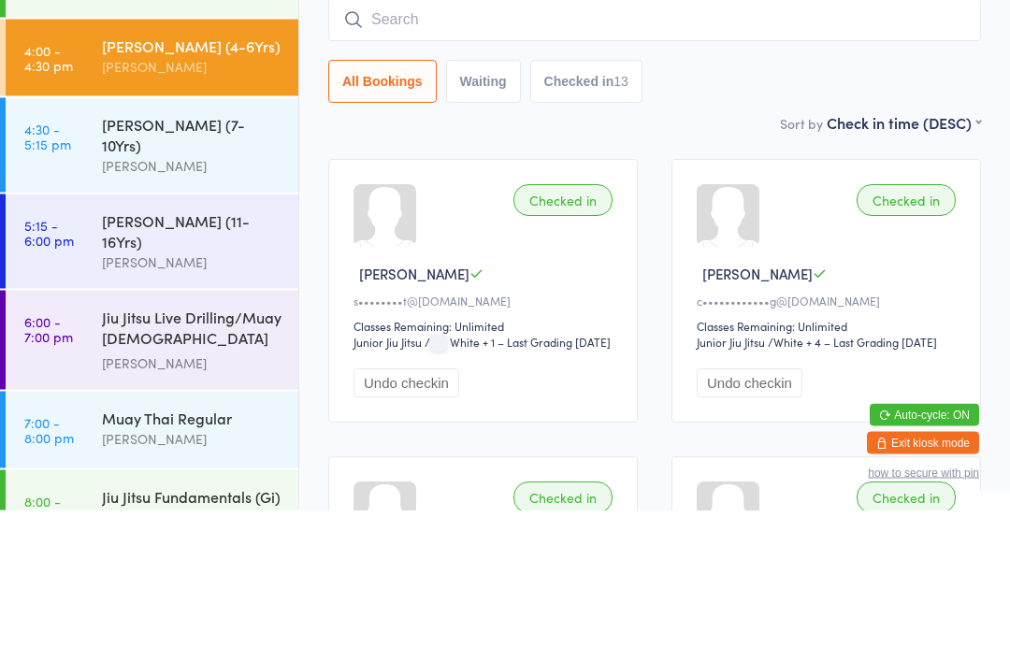
scroll to position [19, 0]
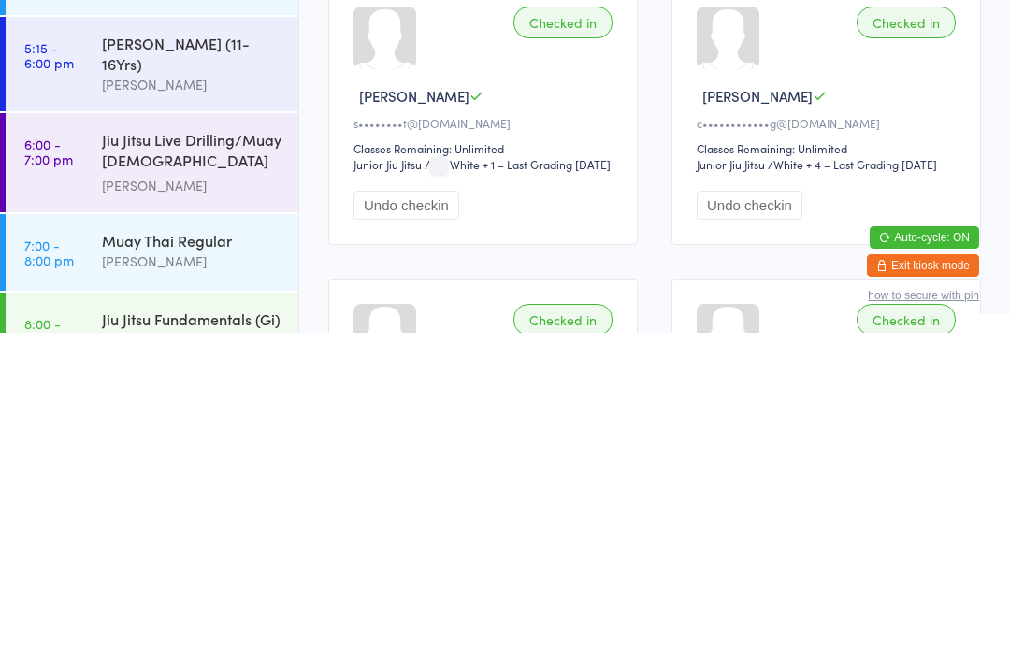
click at [502, 484] on span "/ White + 1 – Last Grading Apr 23, 2024" at bounding box center [518, 492] width 186 height 16
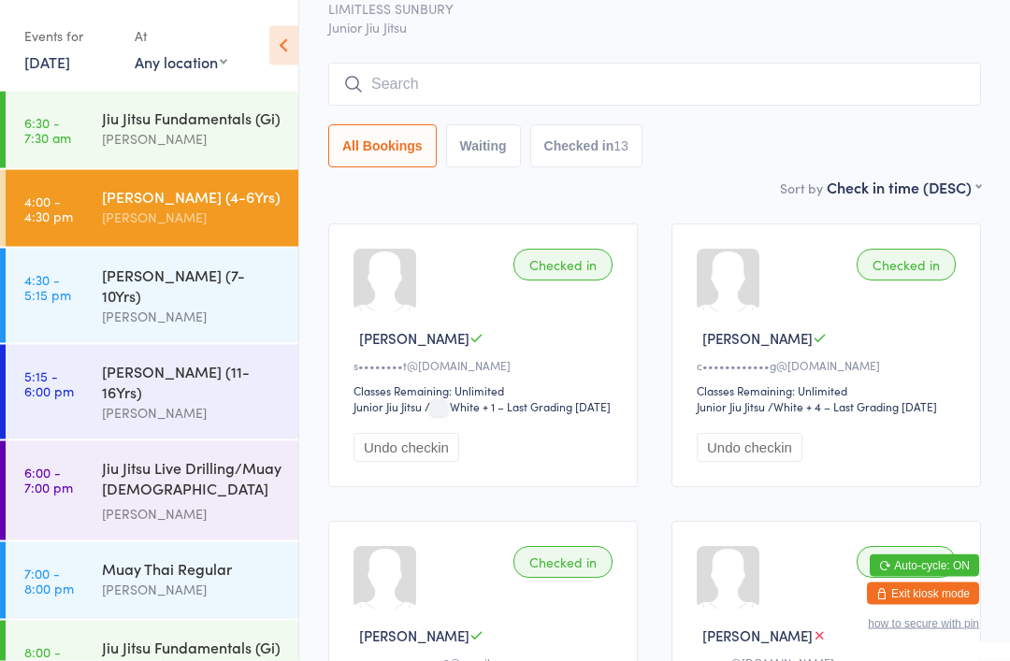
scroll to position [65, 0]
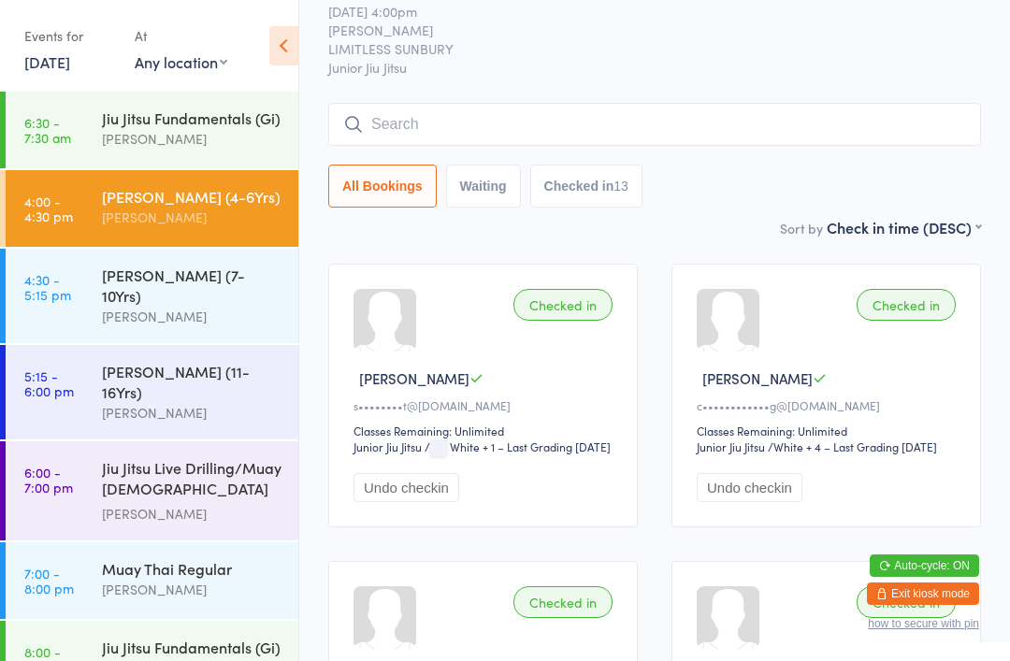
click at [241, 276] on div "[PERSON_NAME] (7-10Yrs)" at bounding box center [192, 285] width 180 height 41
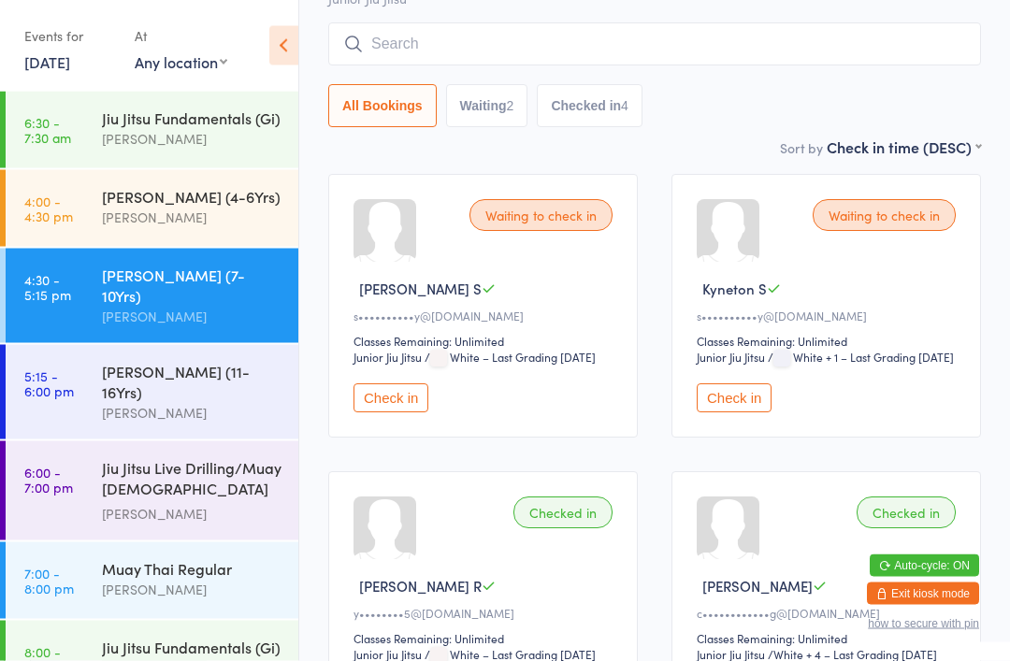
scroll to position [154, 0]
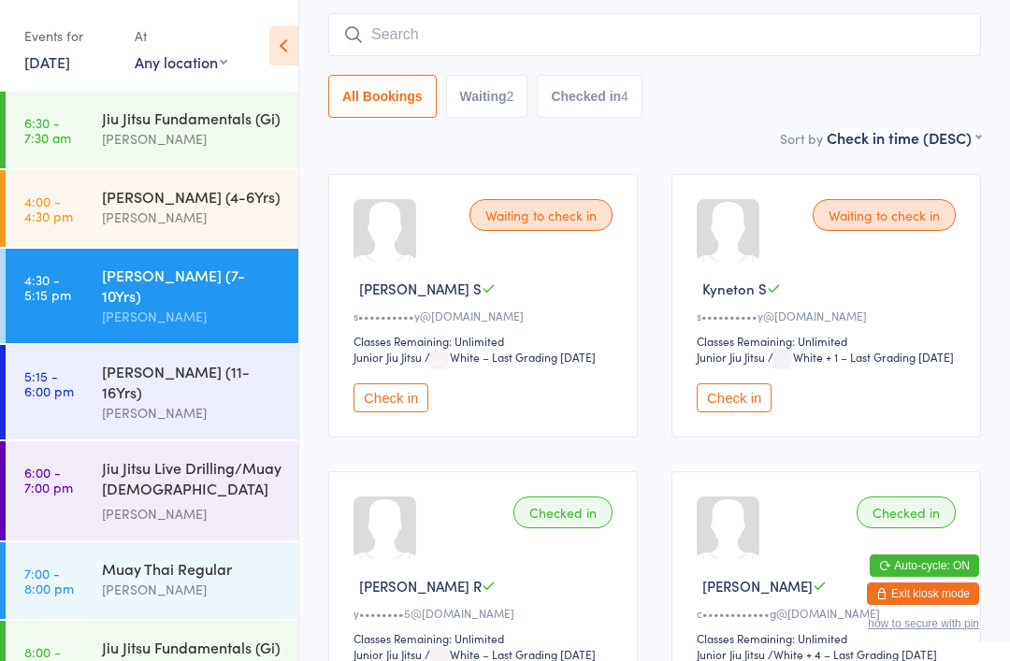
click at [388, 412] on button "Check in" at bounding box center [390, 397] width 75 height 29
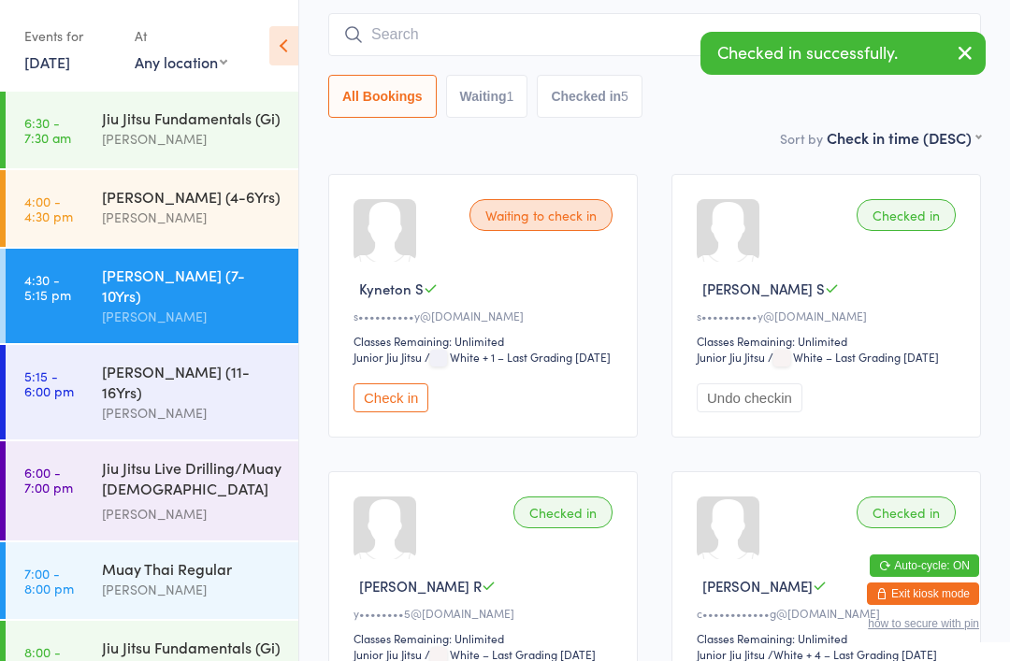
click at [408, 412] on button "Check in" at bounding box center [390, 397] width 75 height 29
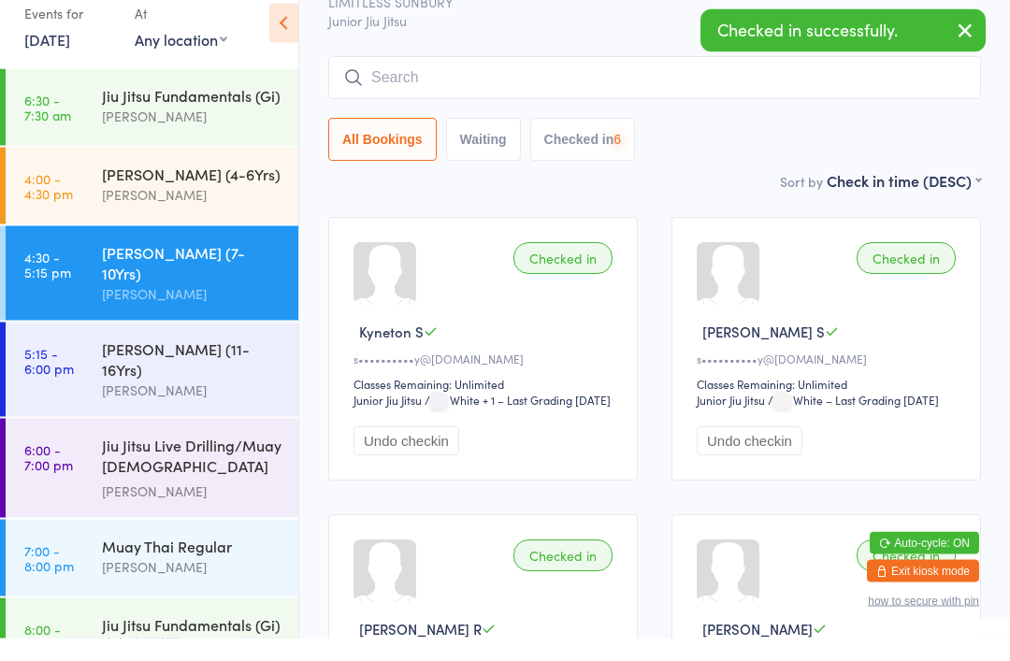
scroll to position [99, 0]
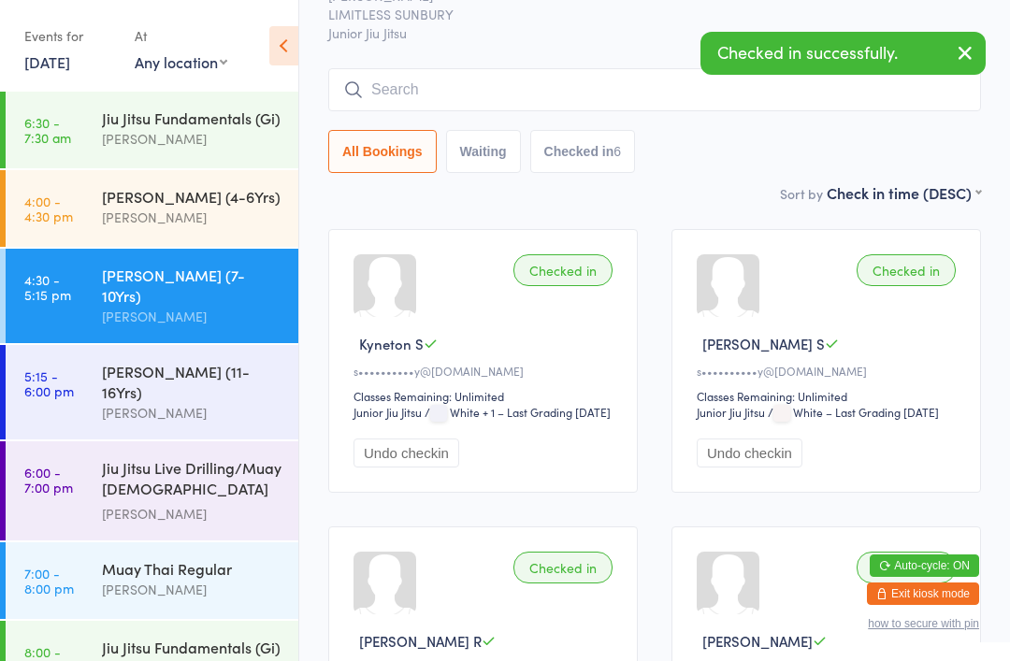
click at [236, 402] on div "[PERSON_NAME]" at bounding box center [192, 413] width 180 height 22
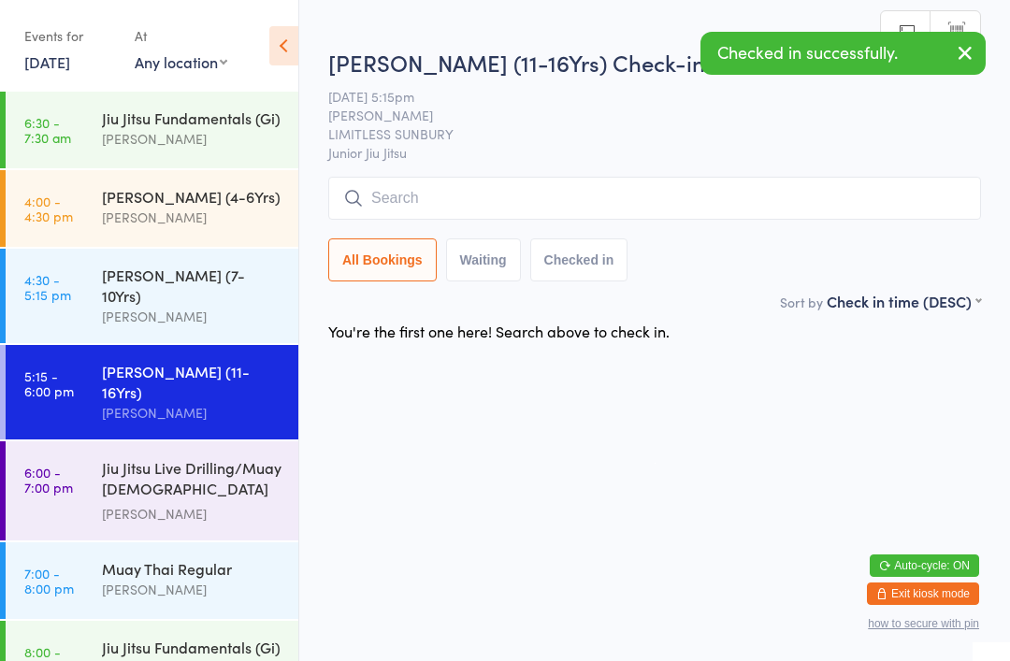
click at [261, 306] on div "[PERSON_NAME]" at bounding box center [192, 317] width 180 height 22
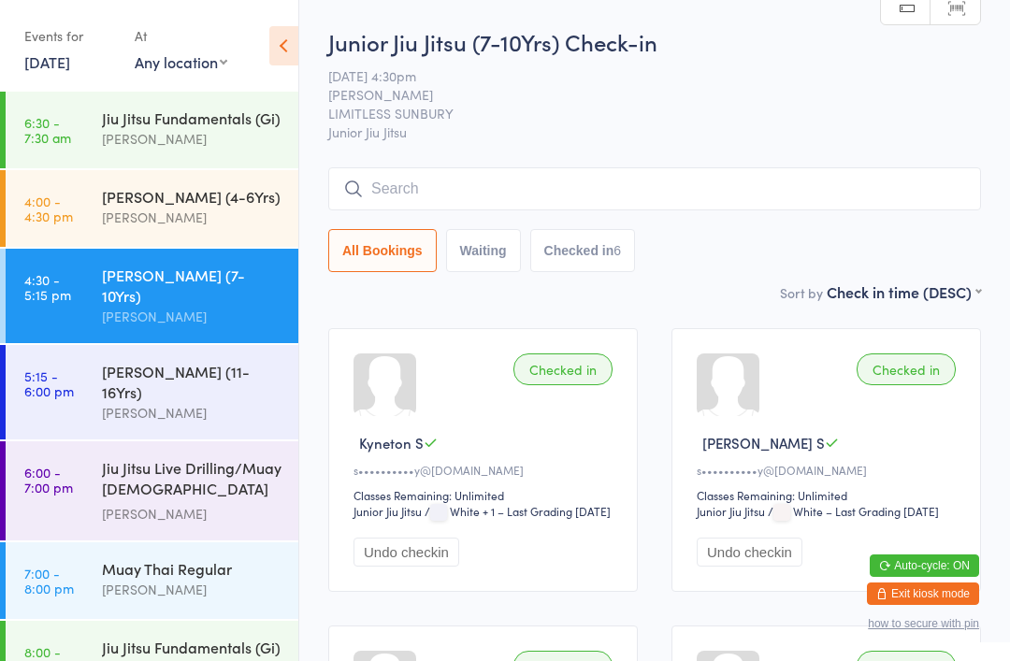
click at [860, 191] on input "search" at bounding box center [654, 188] width 653 height 43
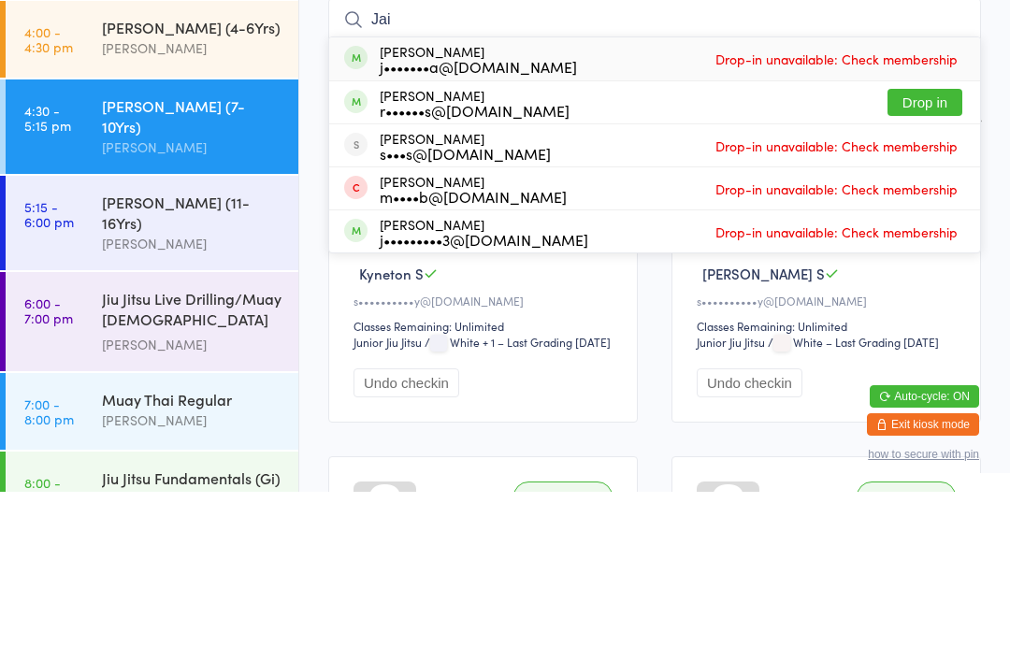
type input "Jai"
click at [928, 258] on button "Drop in" at bounding box center [924, 271] width 75 height 27
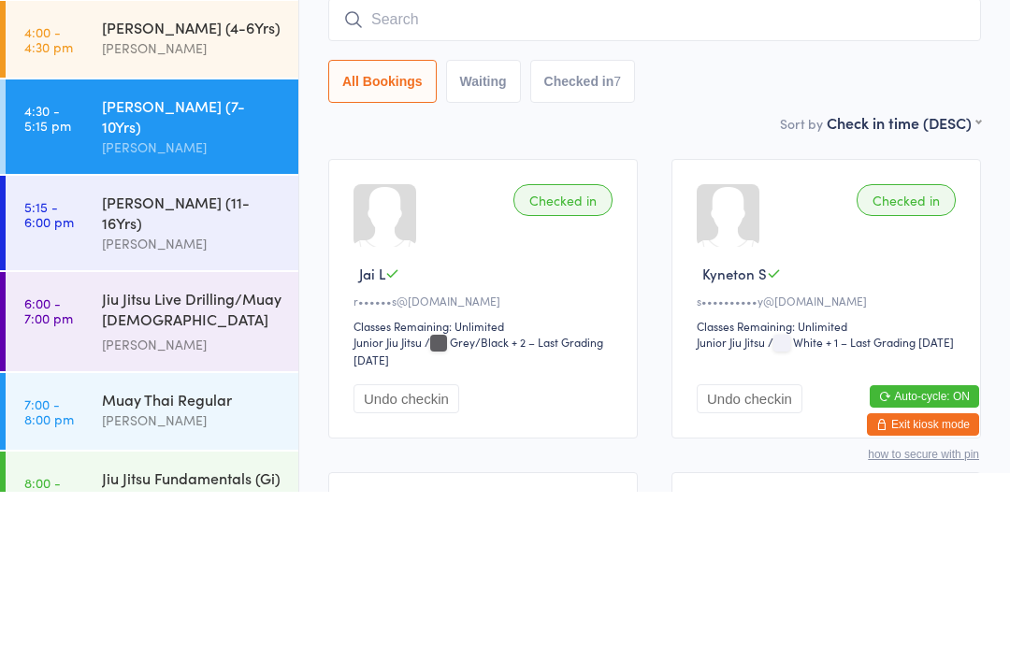
click at [101, 345] on link "5:15 - 6:00 pm Junior Jiu Jitsu (11-16Yrs) Megan Skidmore" at bounding box center [152, 392] width 293 height 94
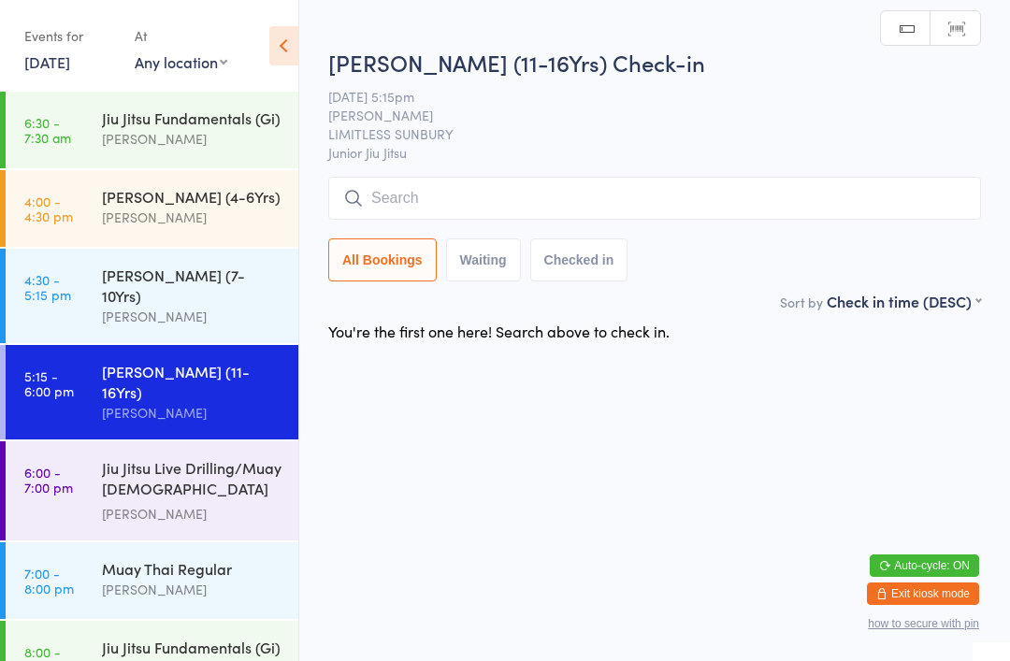
click at [60, 159] on link "6:30 - 7:30 am Jiu Jitsu Fundamentals (Gi) Megan Skidmore" at bounding box center [152, 130] width 293 height 77
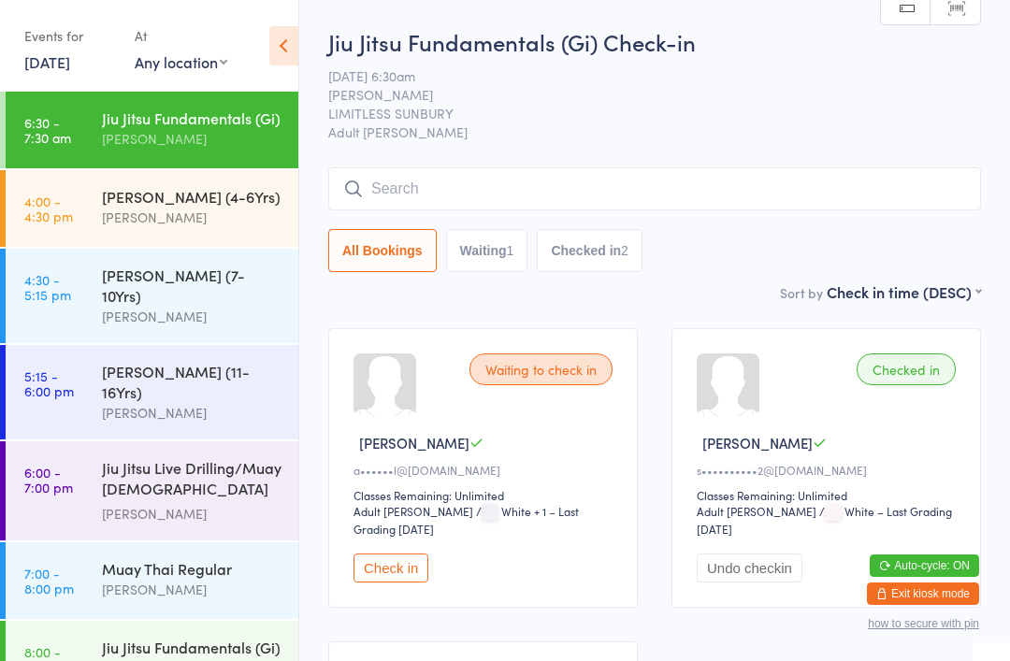
click at [848, 186] on input "search" at bounding box center [654, 188] width 653 height 43
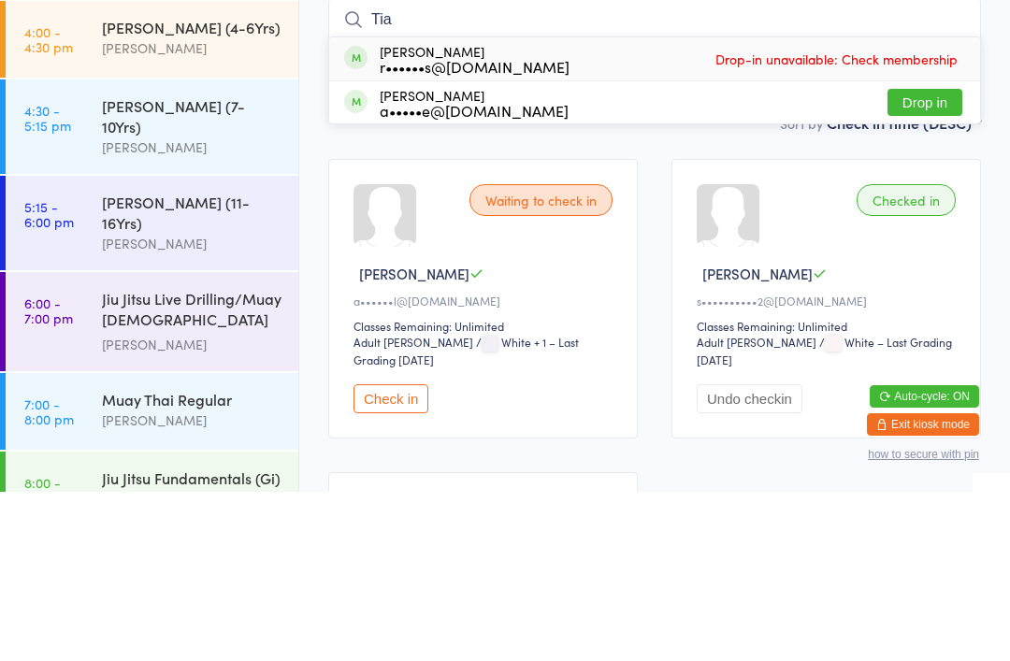
type input "Tia"
click at [855, 214] on span "Drop-in unavailable: Check membership" at bounding box center [837, 228] width 252 height 28
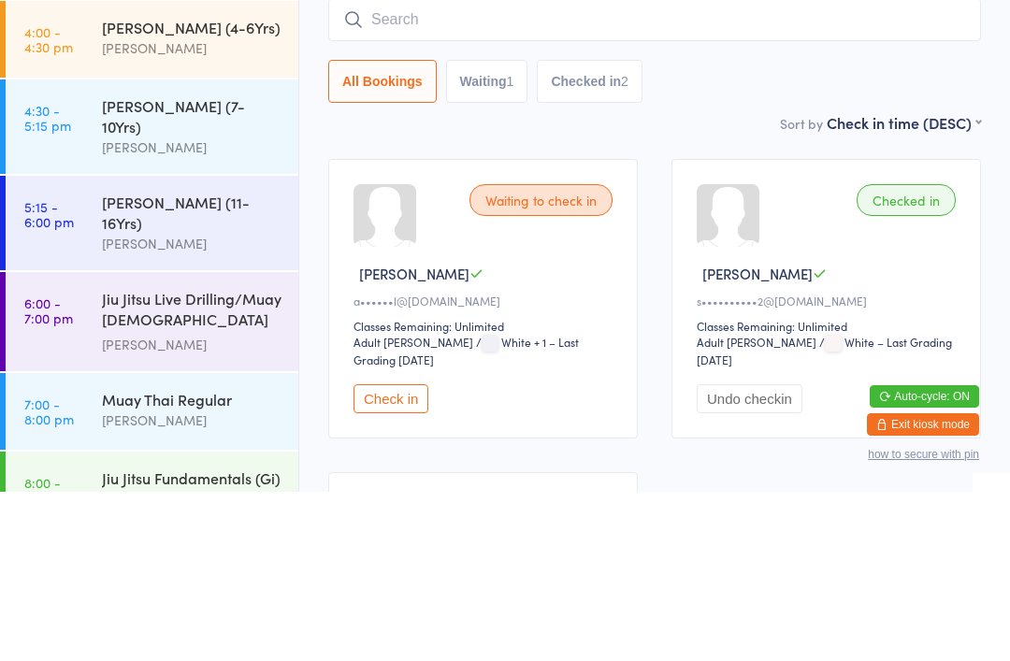
scroll to position [169, 0]
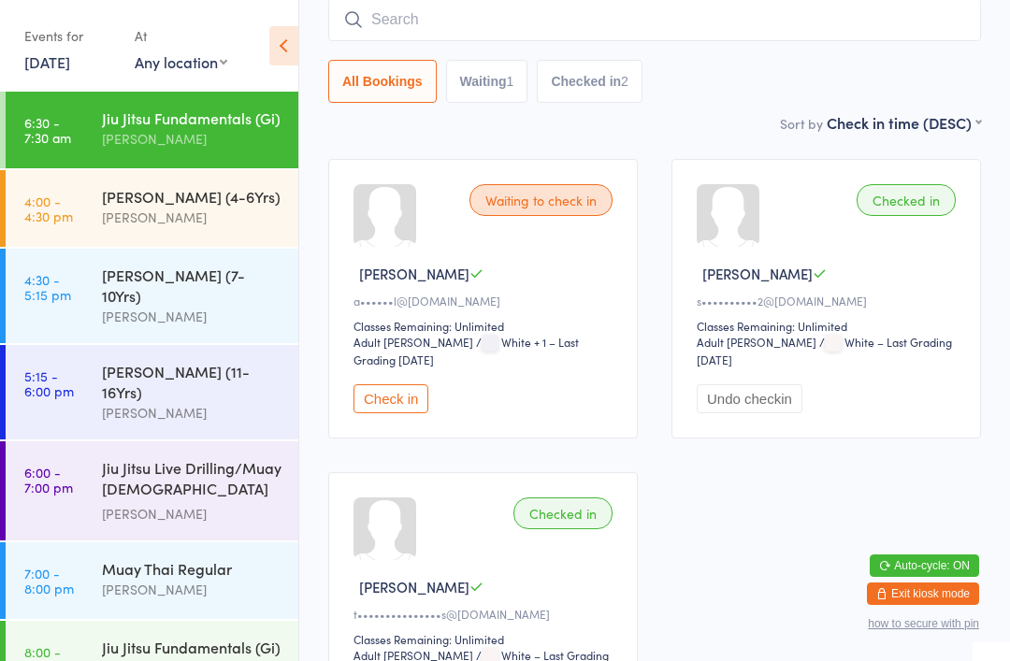
click at [857, 63] on div "All Bookings Waiting 1 Checked in 2" at bounding box center [654, 81] width 653 height 43
click at [72, 368] on time "5:15 - 6:00 pm" at bounding box center [49, 383] width 50 height 30
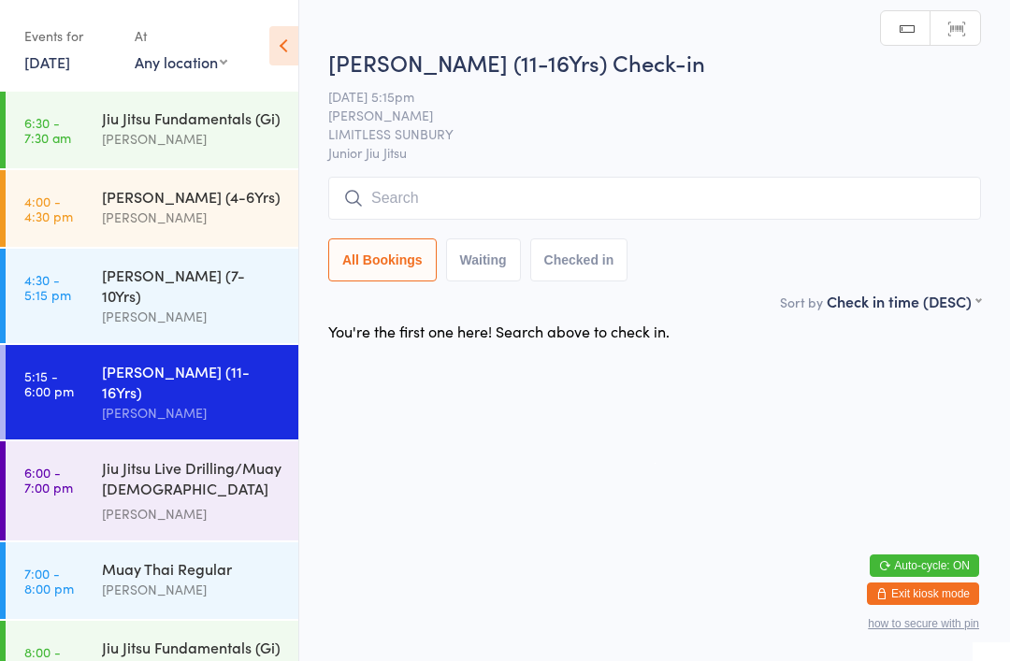
click at [834, 192] on input "search" at bounding box center [654, 198] width 653 height 43
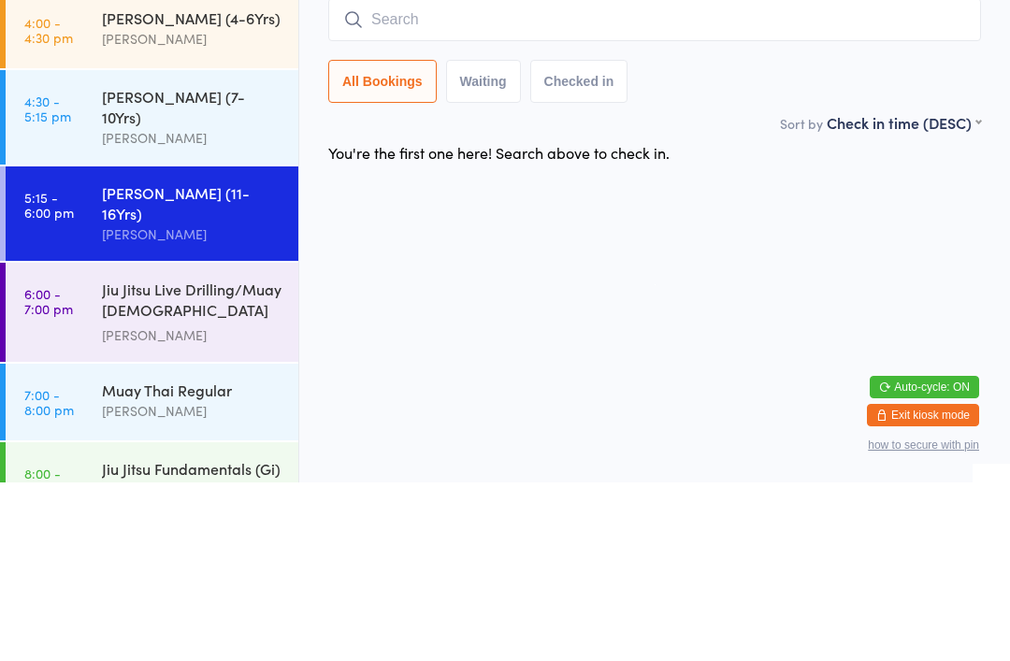
click at [869, 190] on html "You have now entered Kiosk Mode. Members will be able to check themselves in us…" at bounding box center [505, 330] width 1010 height 661
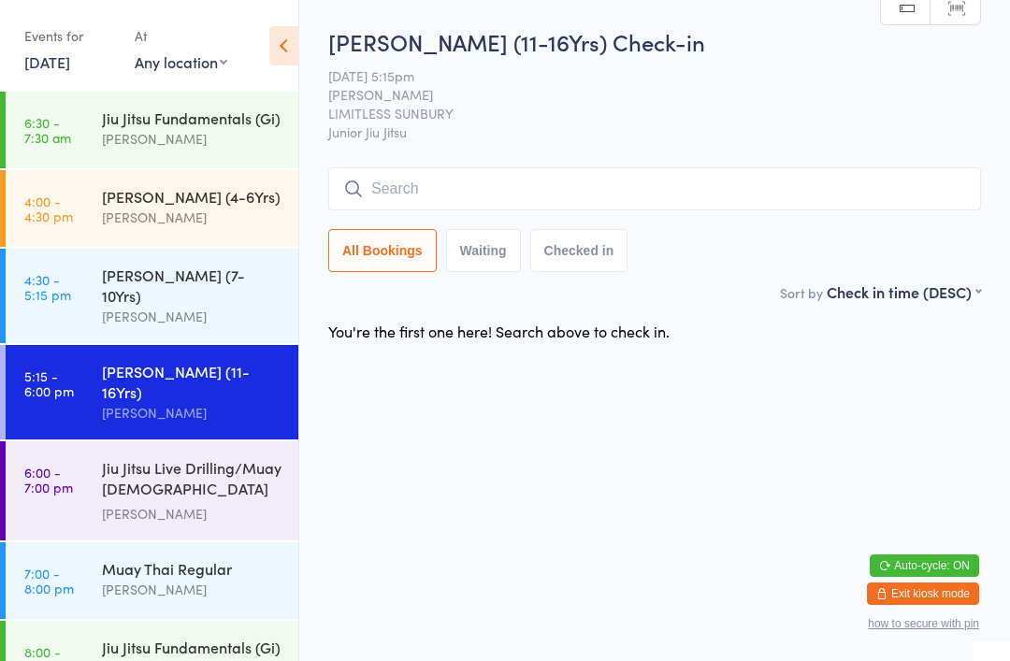
click at [148, 306] on div "[PERSON_NAME]" at bounding box center [192, 317] width 180 height 22
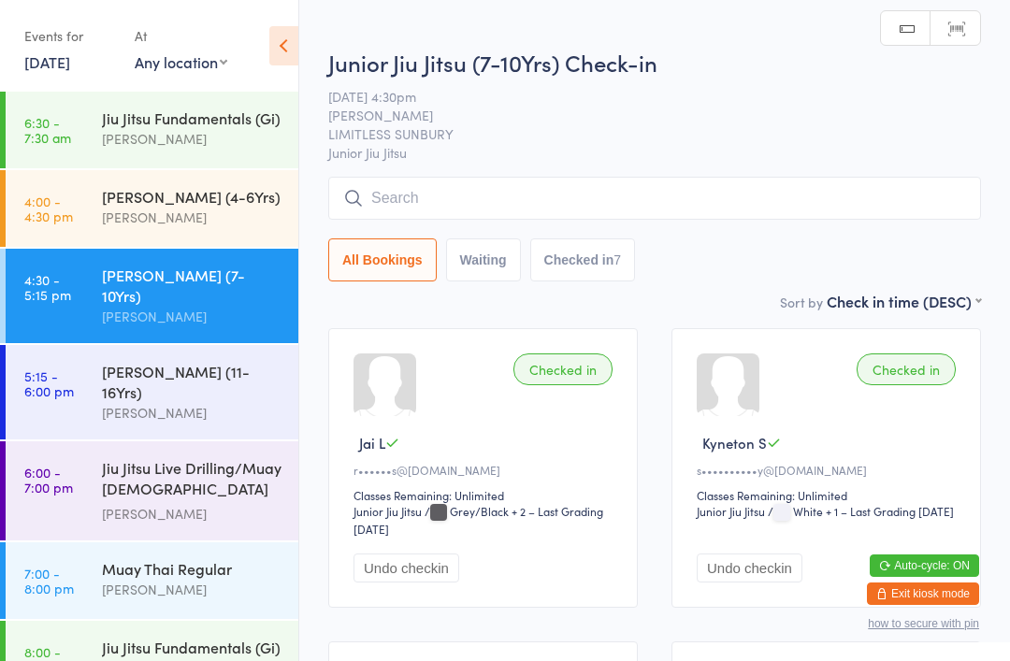
click at [481, 195] on input "search" at bounding box center [654, 198] width 653 height 43
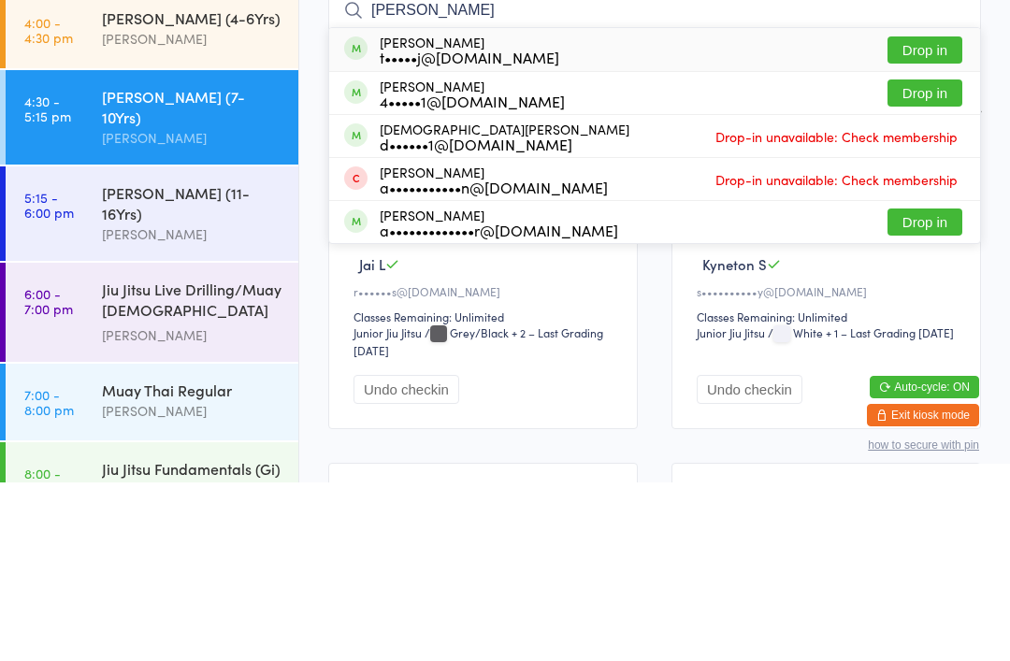
type input "Isaac"
click at [929, 215] on button "Drop in" at bounding box center [924, 228] width 75 height 27
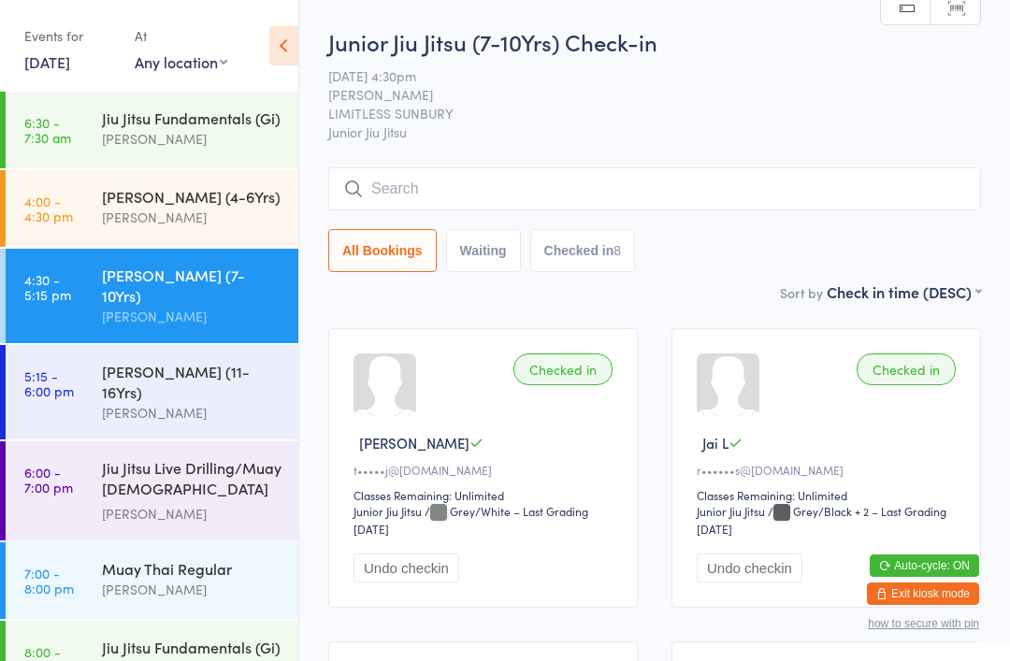
click at [768, 187] on input "search" at bounding box center [654, 188] width 653 height 43
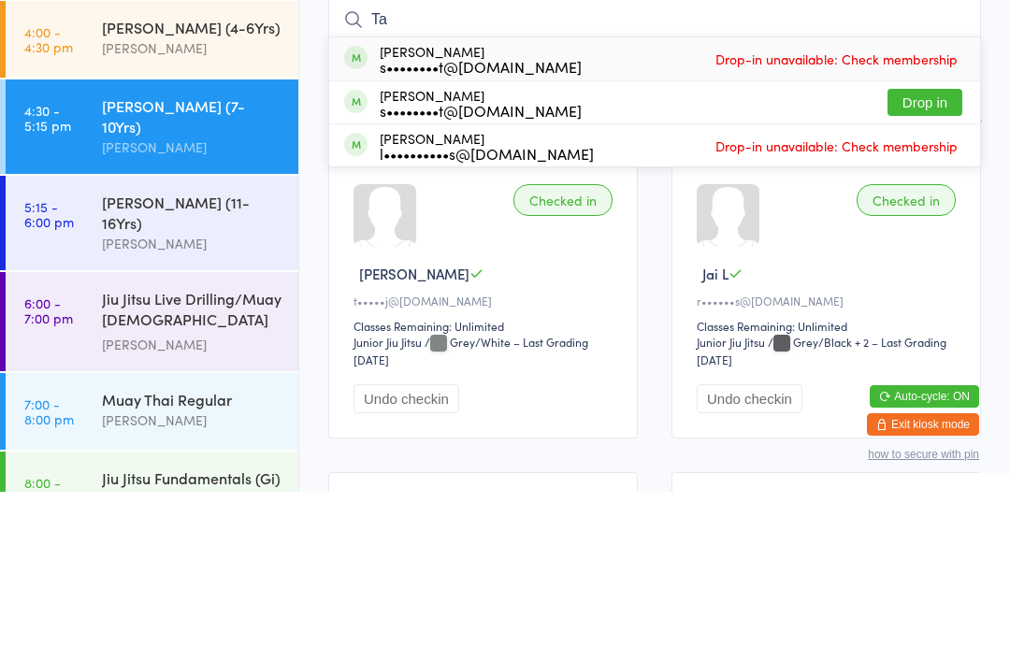
type input "T"
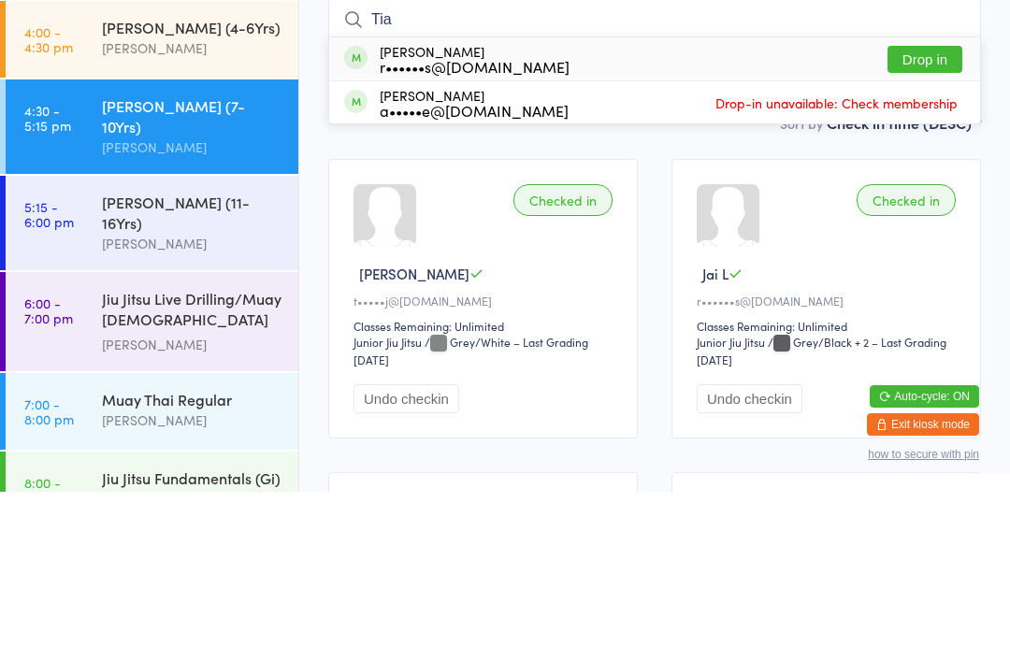
type input "Tia"
click at [901, 215] on button "Drop in" at bounding box center [924, 228] width 75 height 27
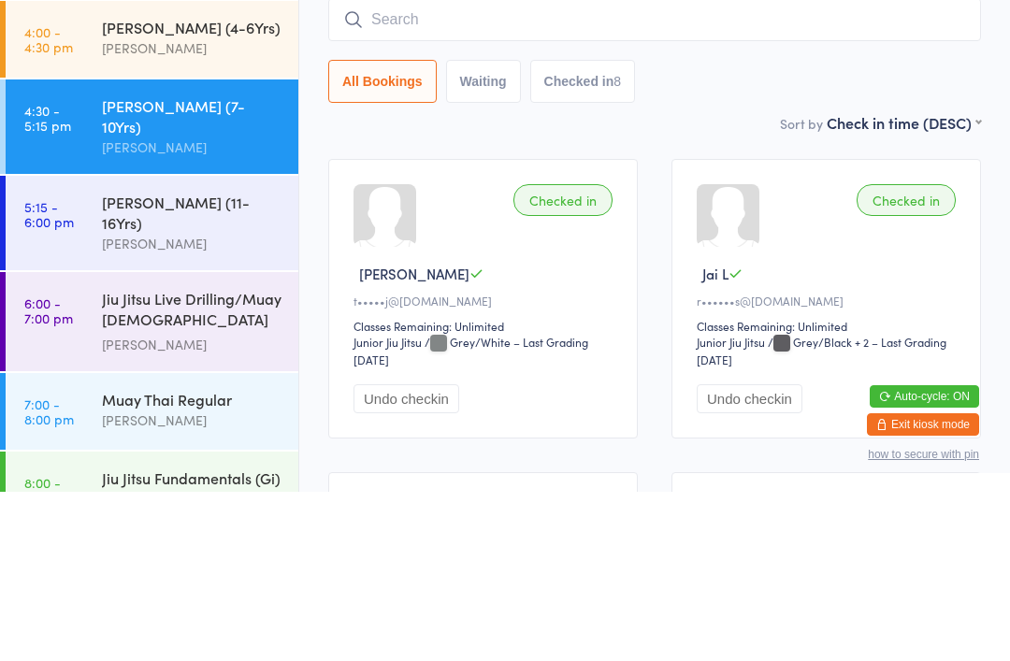
scroll to position [169, 0]
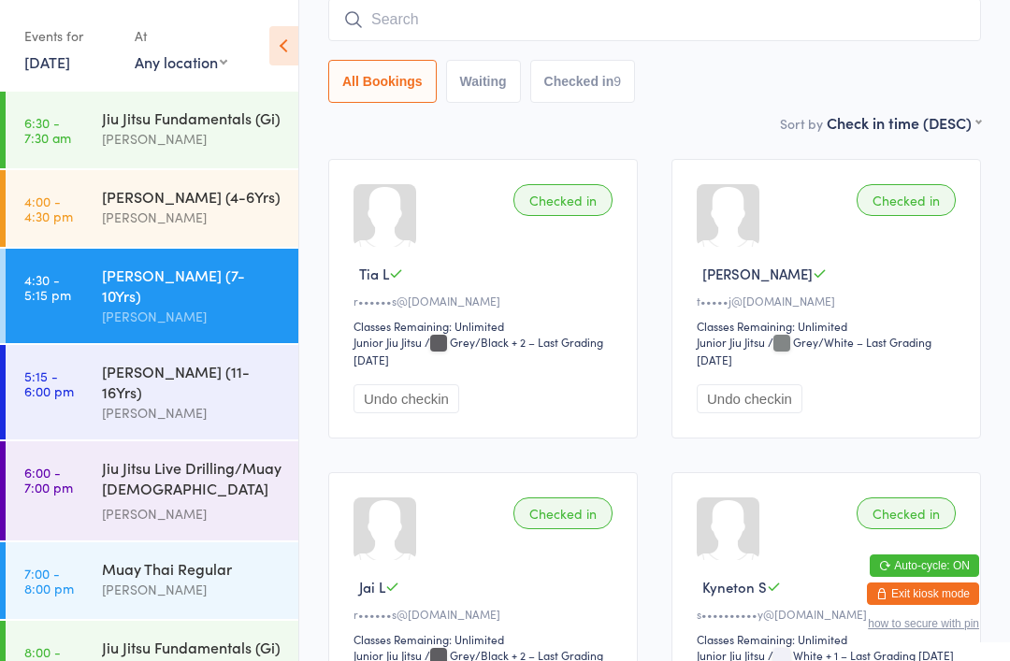
click at [477, 28] on input "search" at bounding box center [654, 19] width 653 height 43
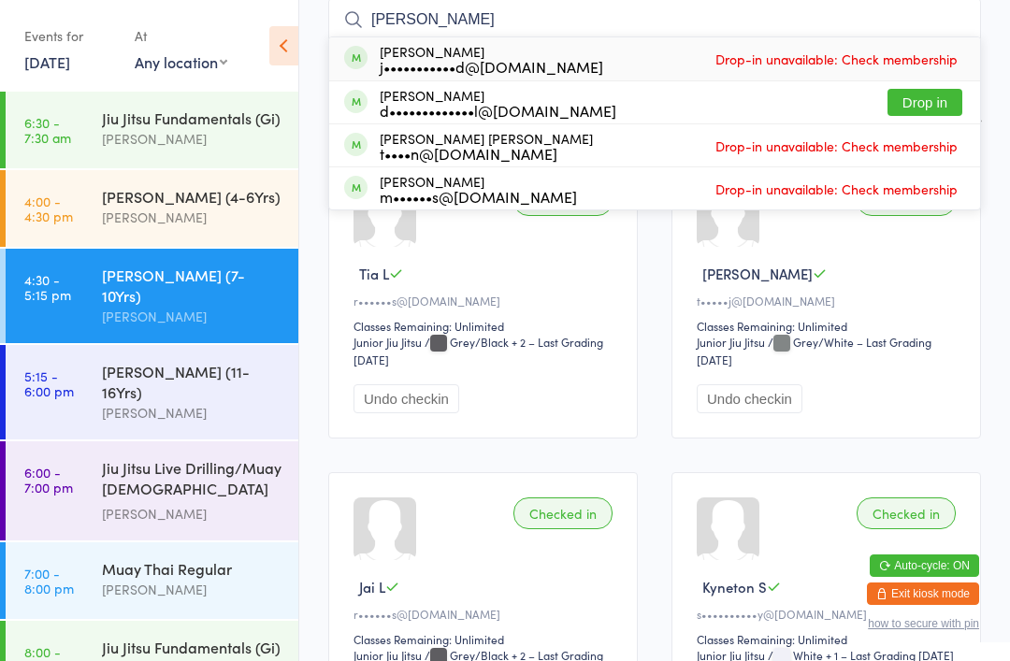
type input "Thomas"
click at [944, 103] on button "Drop in" at bounding box center [924, 102] width 75 height 27
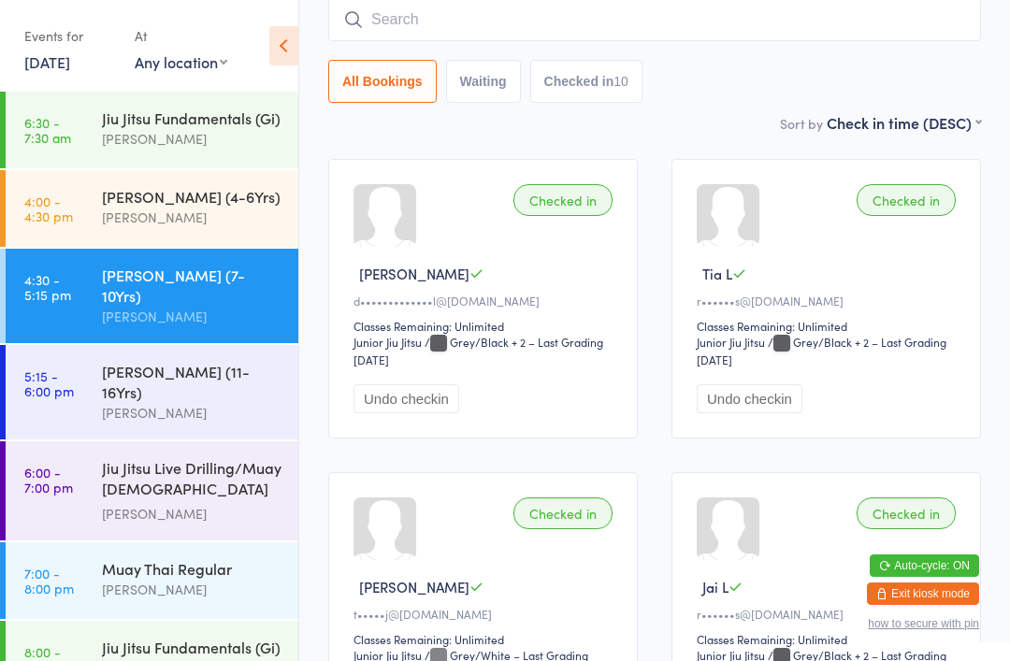
click at [616, 8] on input "search" at bounding box center [654, 19] width 653 height 43
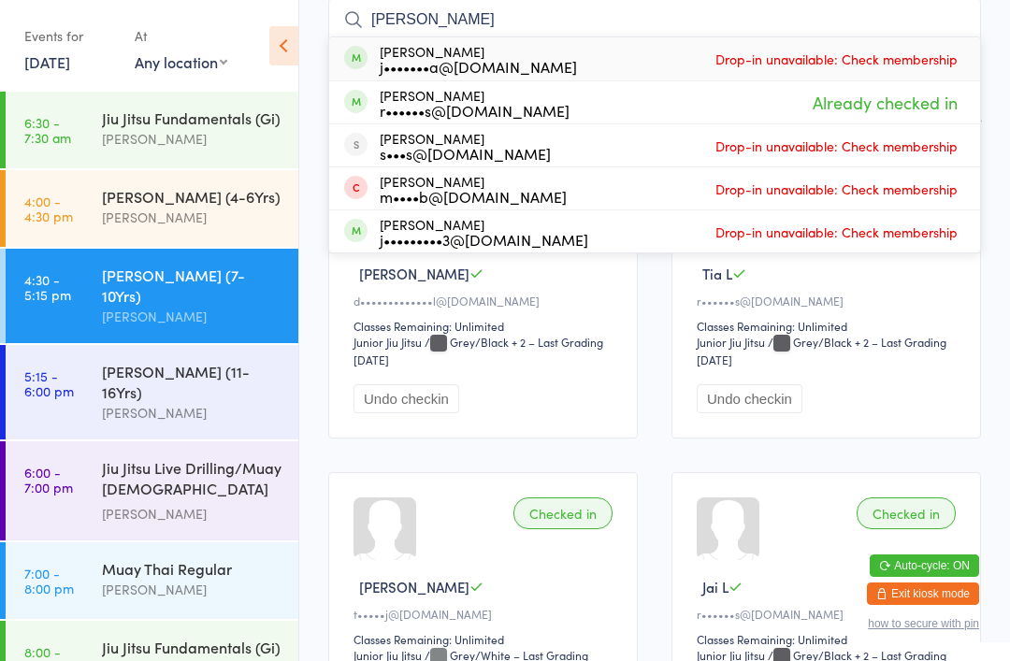
type input "J"
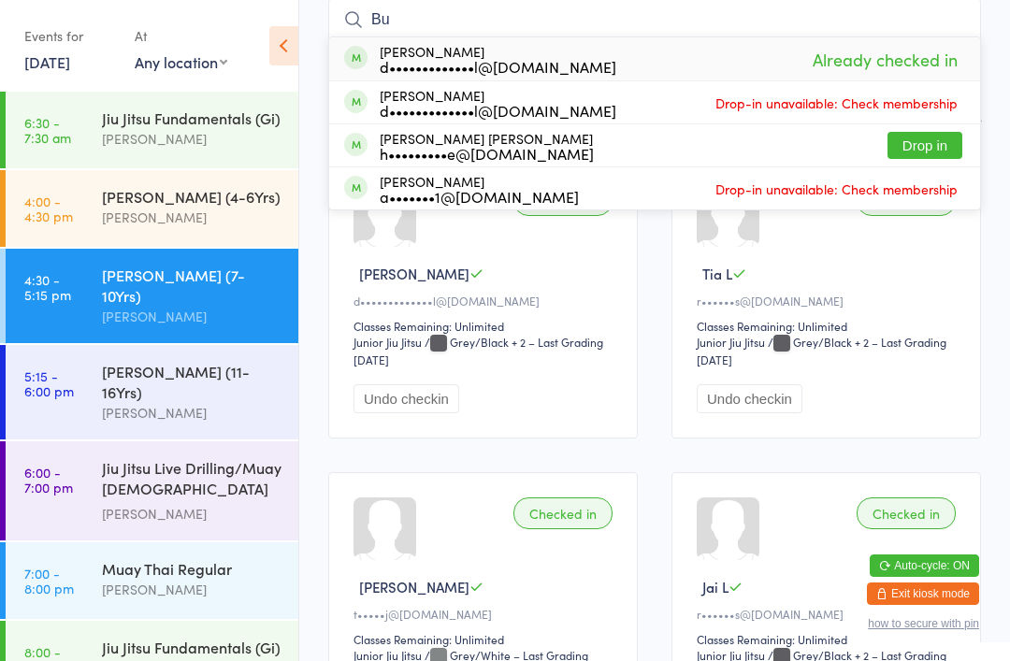
type input "B"
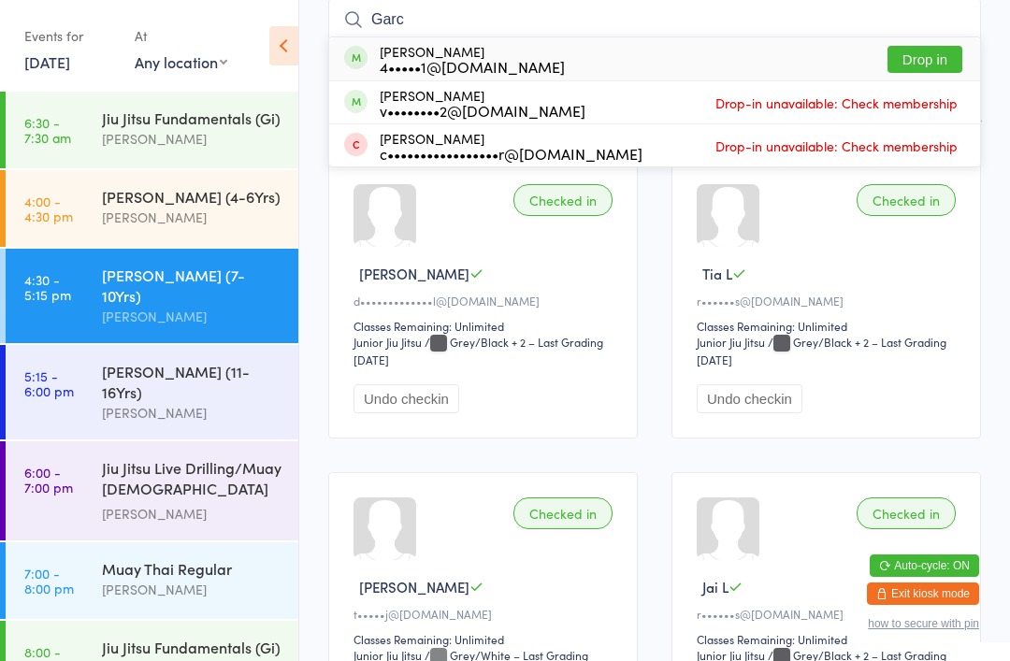
type input "Garc"
click at [506, 53] on div "Isaac Garcia 4•••••1@protonmail.com" at bounding box center [472, 59] width 185 height 30
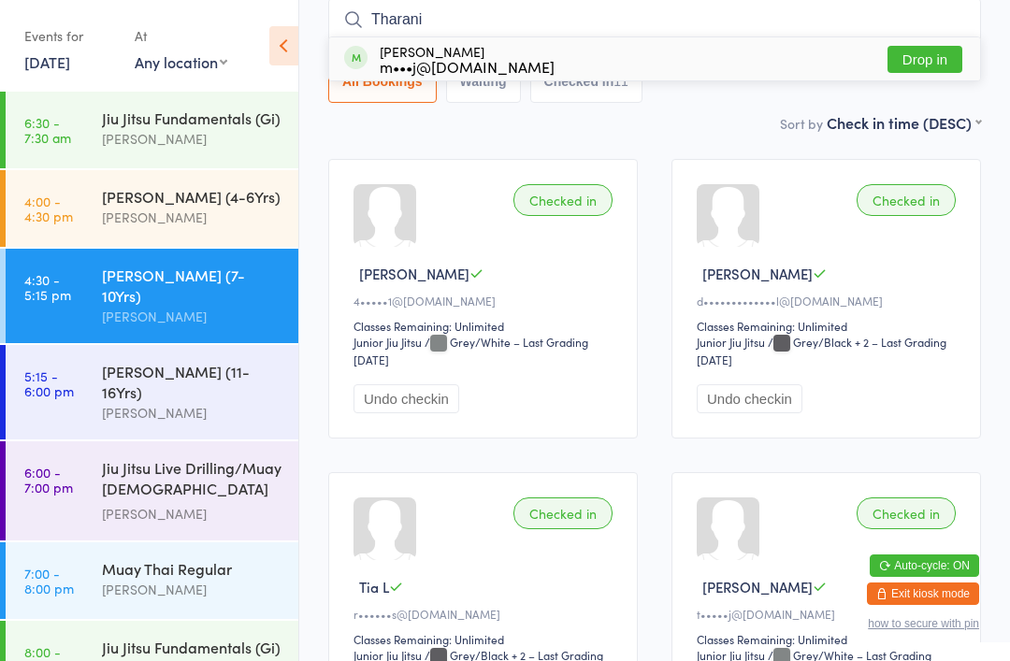
type input "Tharani"
click at [938, 52] on button "Drop in" at bounding box center [924, 59] width 75 height 27
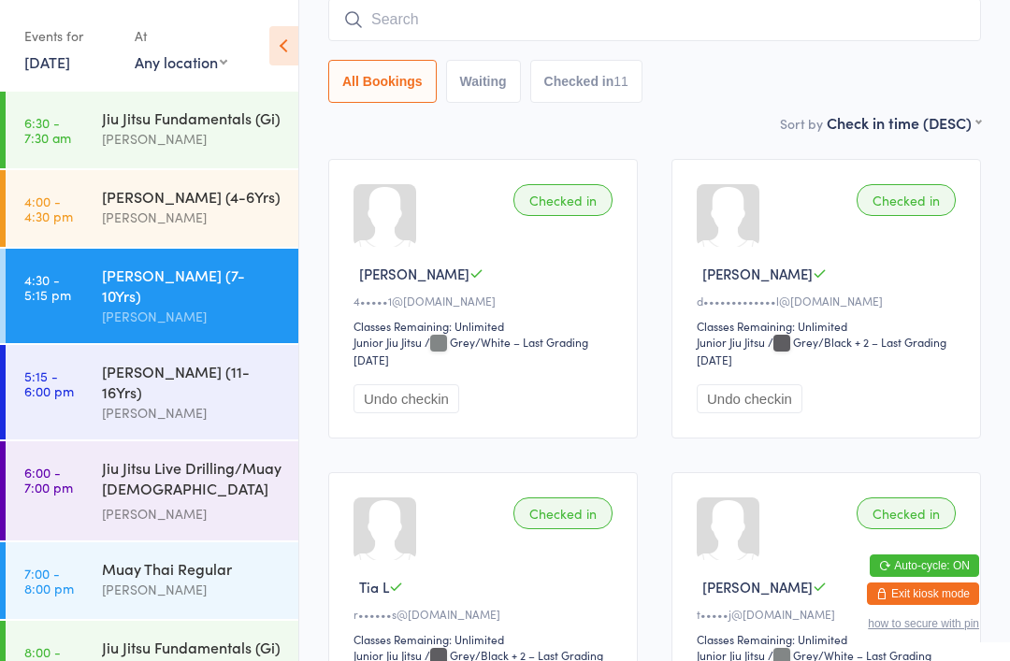
click at [735, 22] on input "search" at bounding box center [654, 19] width 653 height 43
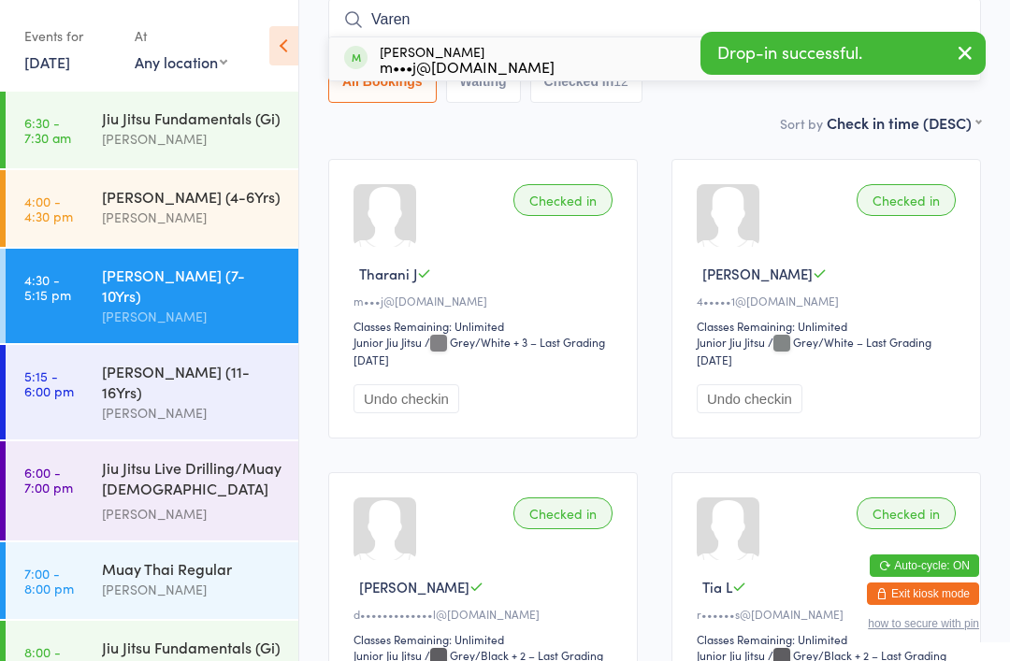
click at [960, 47] on icon "button" at bounding box center [965, 52] width 22 height 23
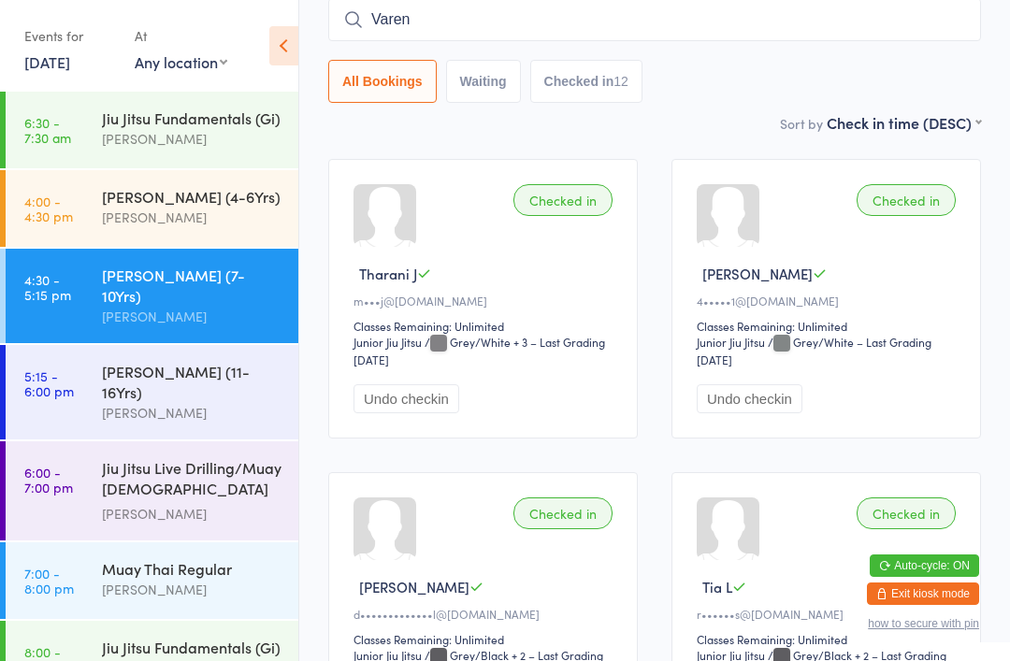
click at [808, 29] on input "Varen" at bounding box center [654, 19] width 653 height 43
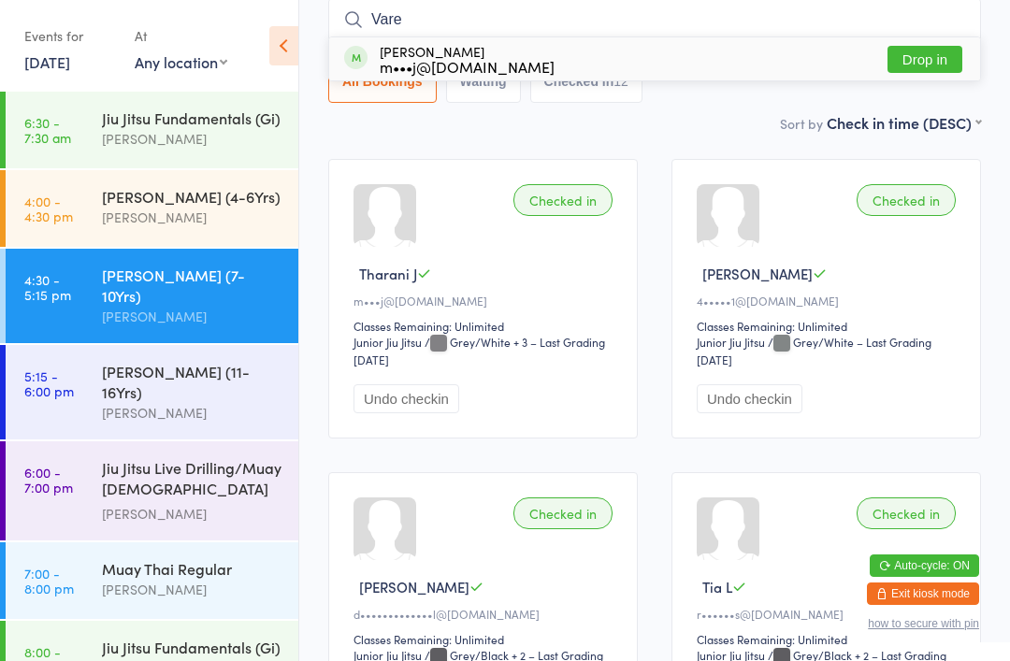
type input "Vare"
click at [923, 57] on button "Drop in" at bounding box center [924, 59] width 75 height 27
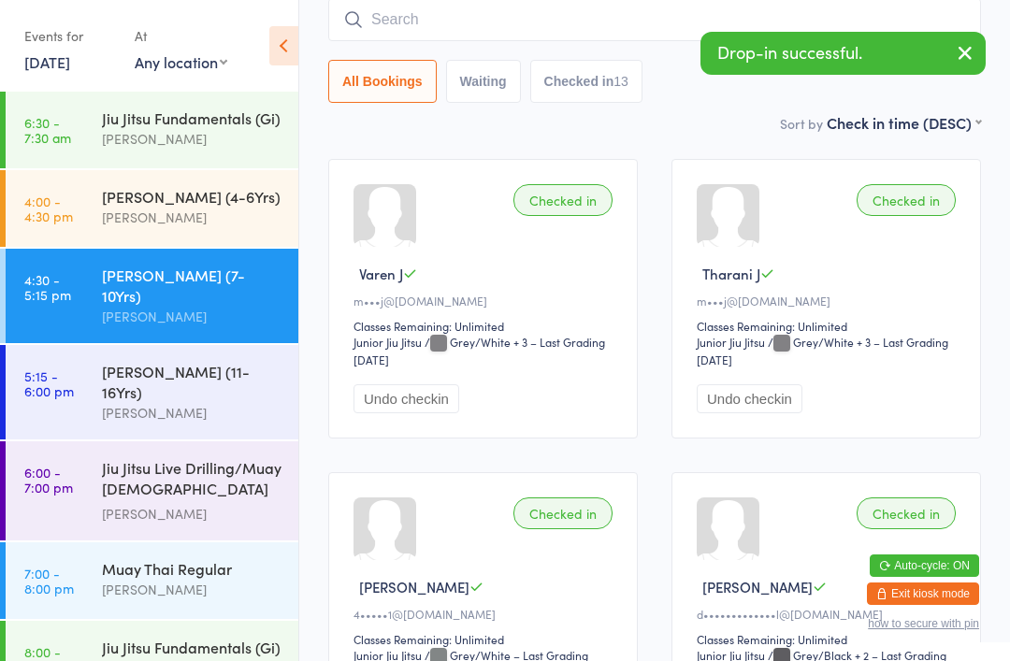
click at [889, 7] on input "search" at bounding box center [654, 19] width 653 height 43
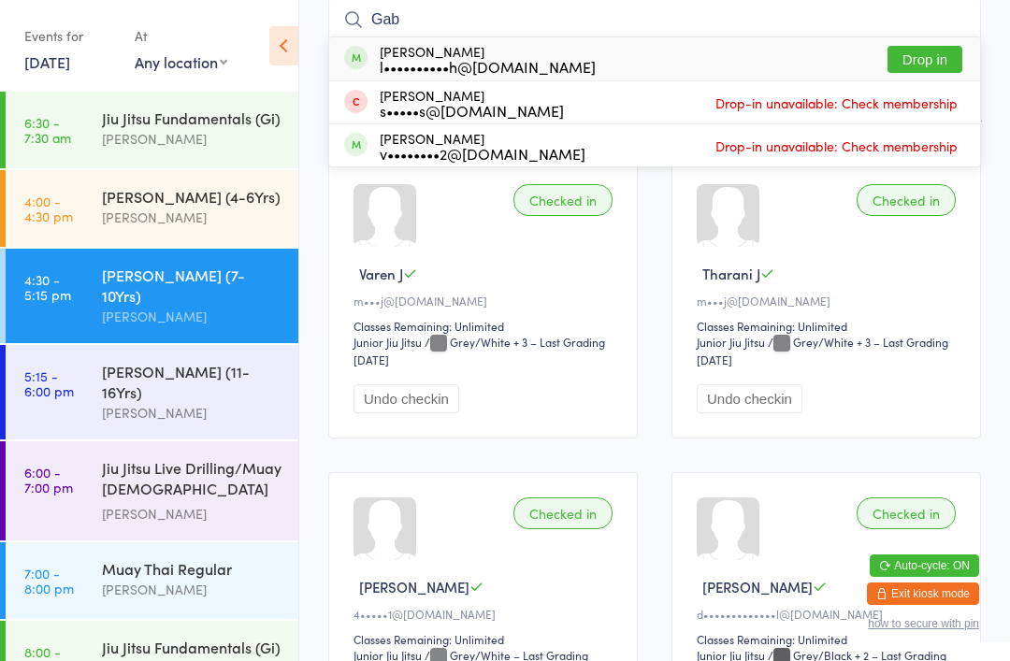
type input "Gab"
click at [821, 61] on div "Gabriel Lesich l••••••••••h@gmail.com Drop in" at bounding box center [654, 58] width 651 height 43
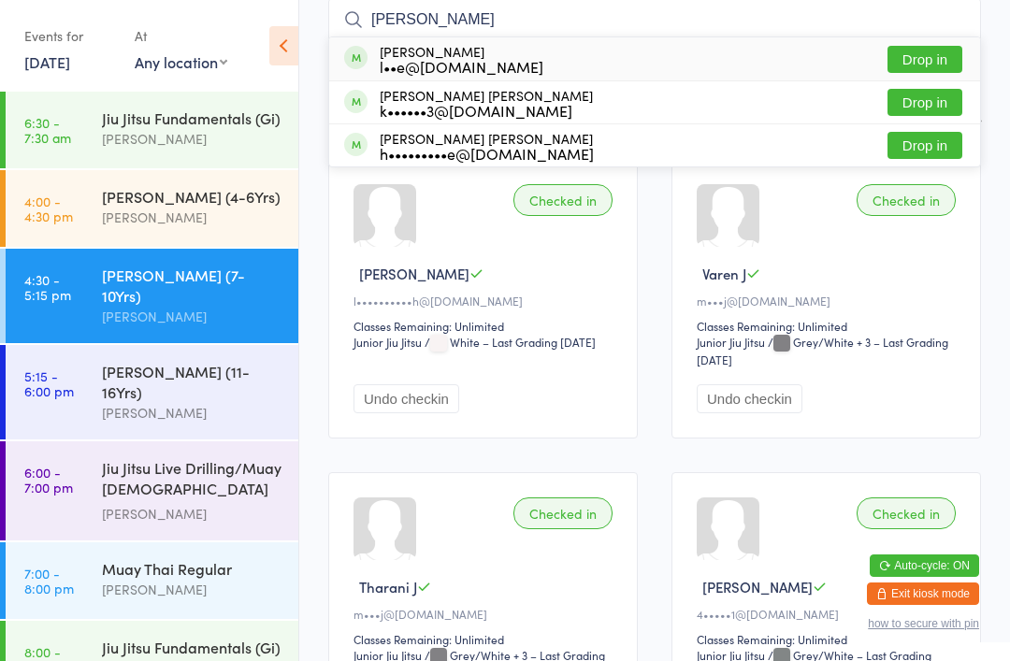
type input "archie"
click at [606, 66] on div "Archie Bonomy l••e@carbonebuilders.com.au Drop in" at bounding box center [654, 58] width 651 height 43
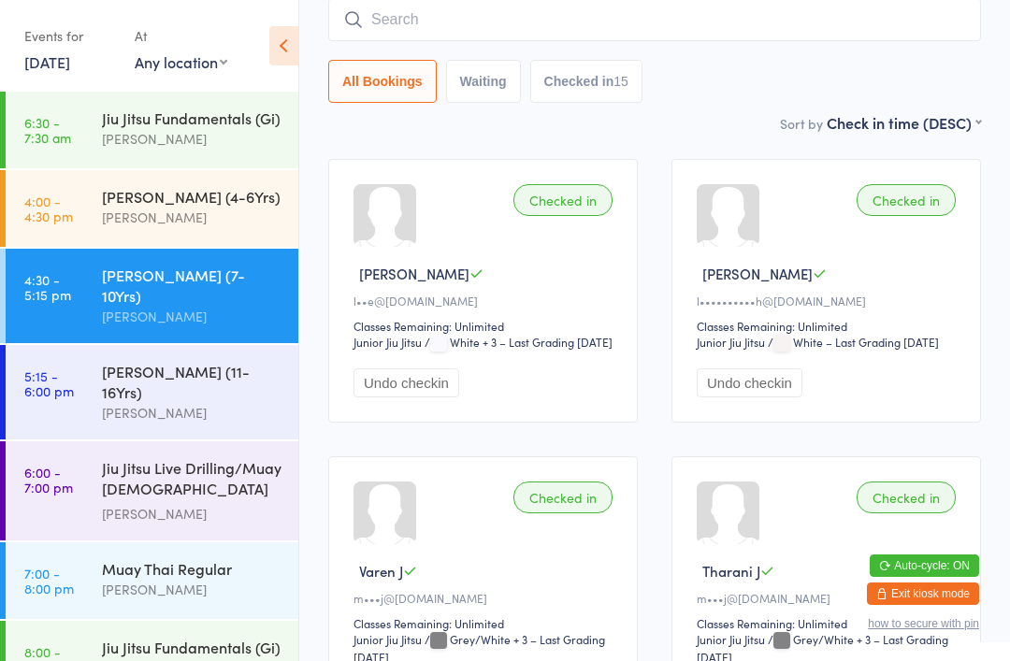
click at [425, 10] on input "search" at bounding box center [654, 19] width 653 height 43
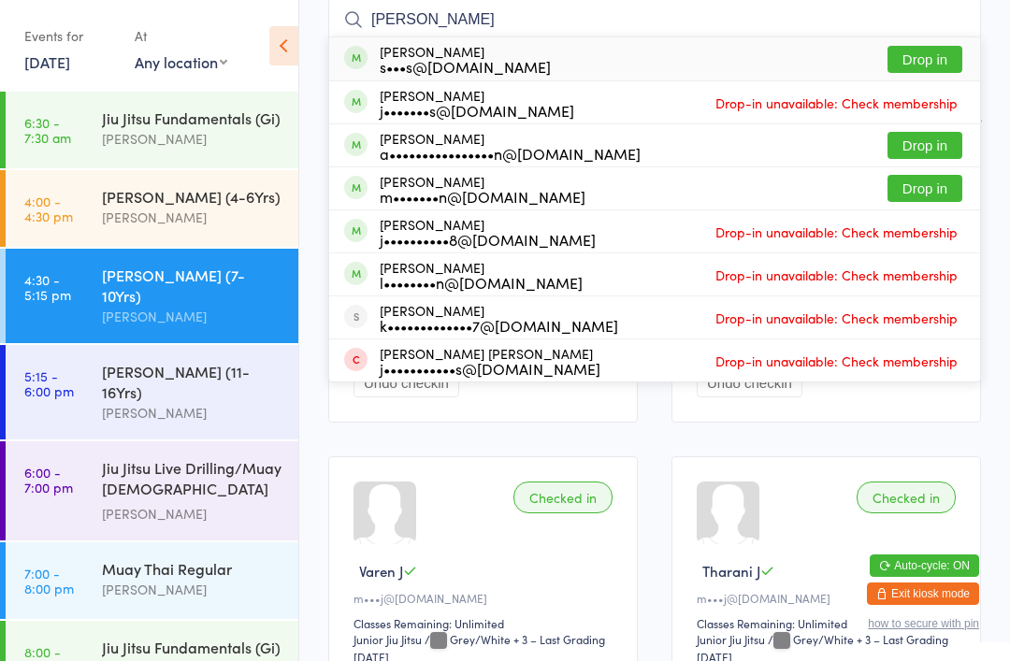
type input "Johnn"
click at [944, 188] on button "Drop in" at bounding box center [924, 188] width 75 height 27
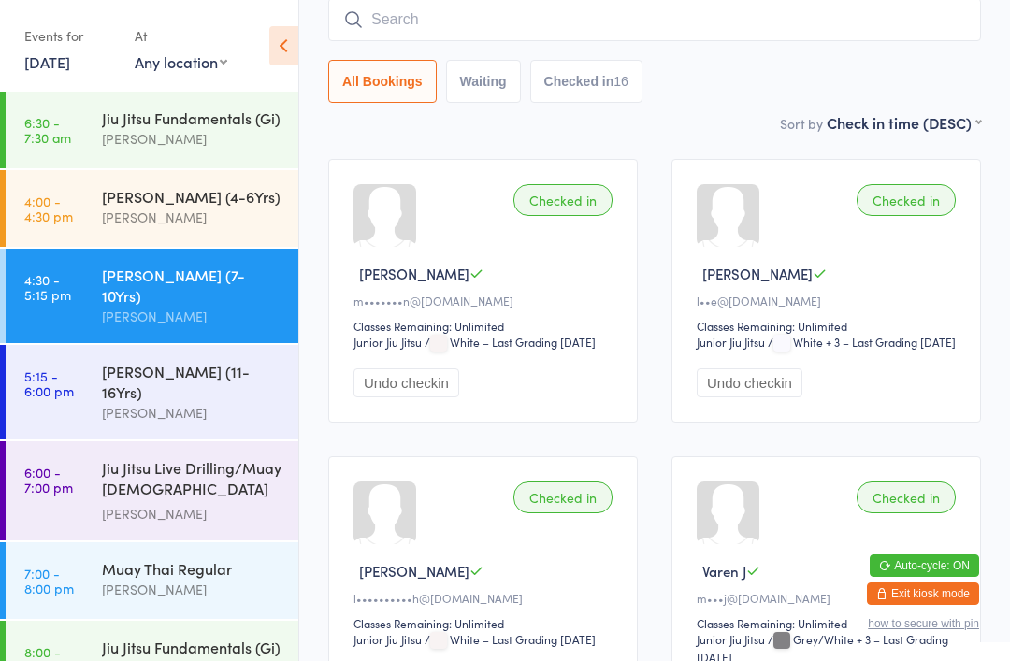
click at [568, 34] on input "search" at bounding box center [654, 19] width 653 height 43
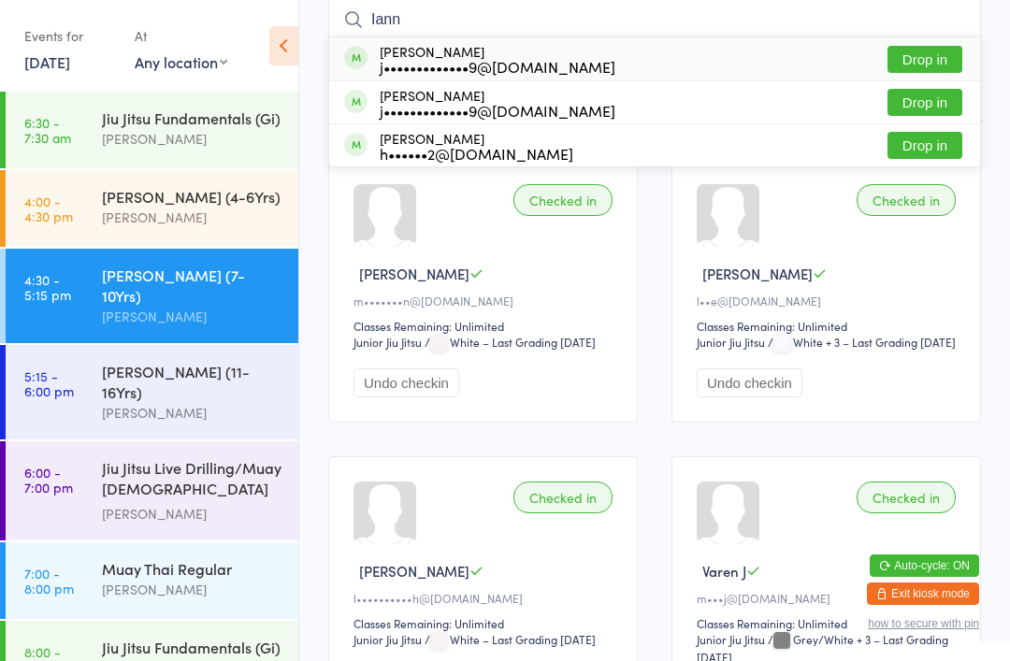
type input "Iann"
click at [912, 53] on button "Drop in" at bounding box center [924, 59] width 75 height 27
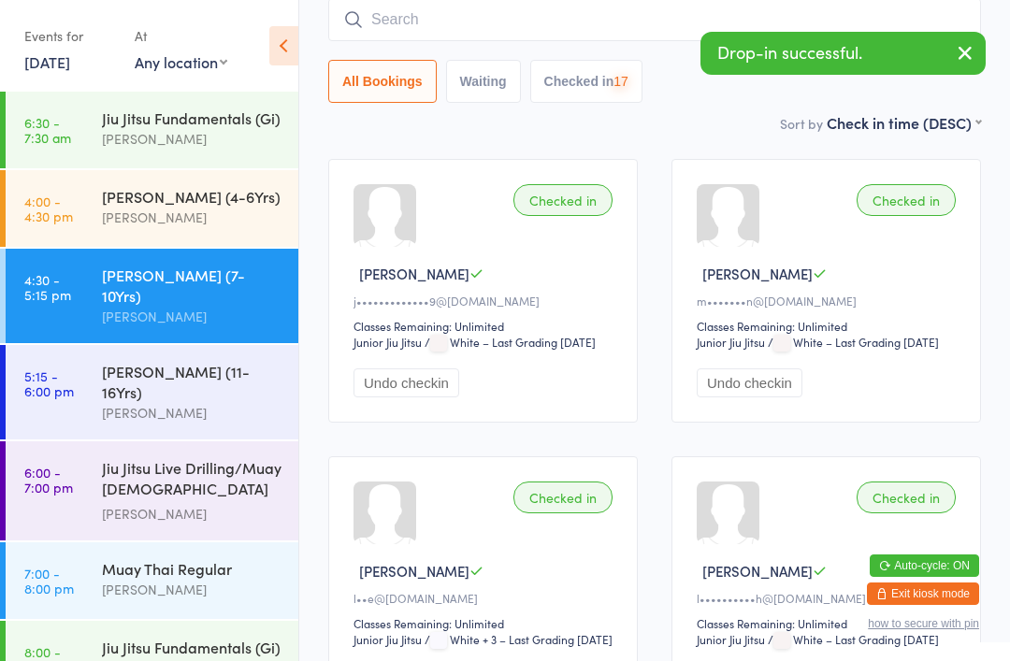
click at [481, 22] on input "search" at bounding box center [654, 19] width 653 height 43
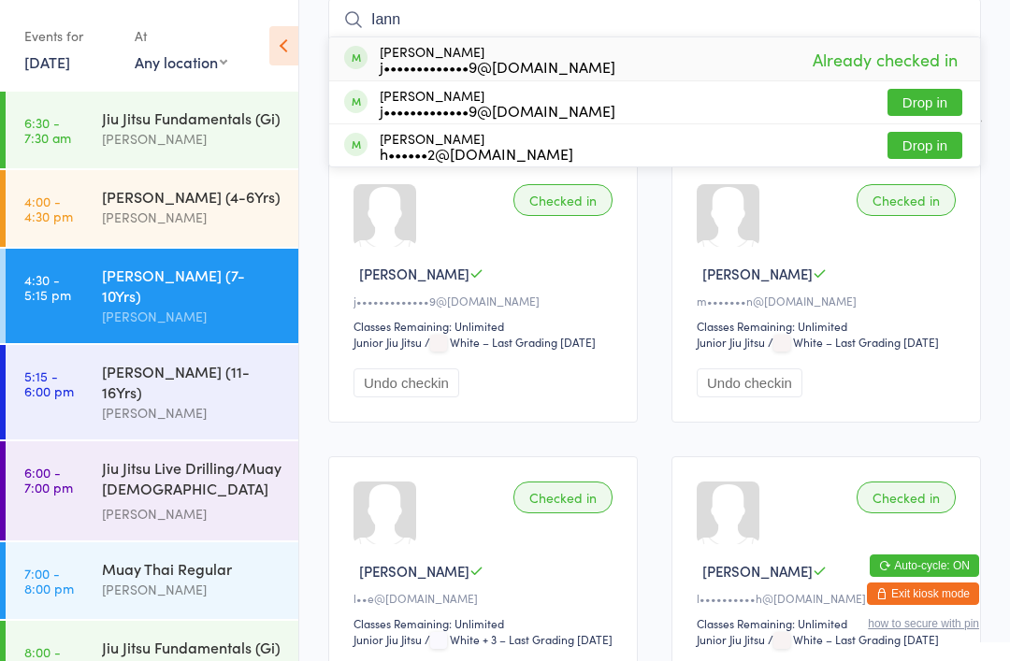
type input "Iann"
click at [900, 100] on button "Drop in" at bounding box center [924, 102] width 75 height 27
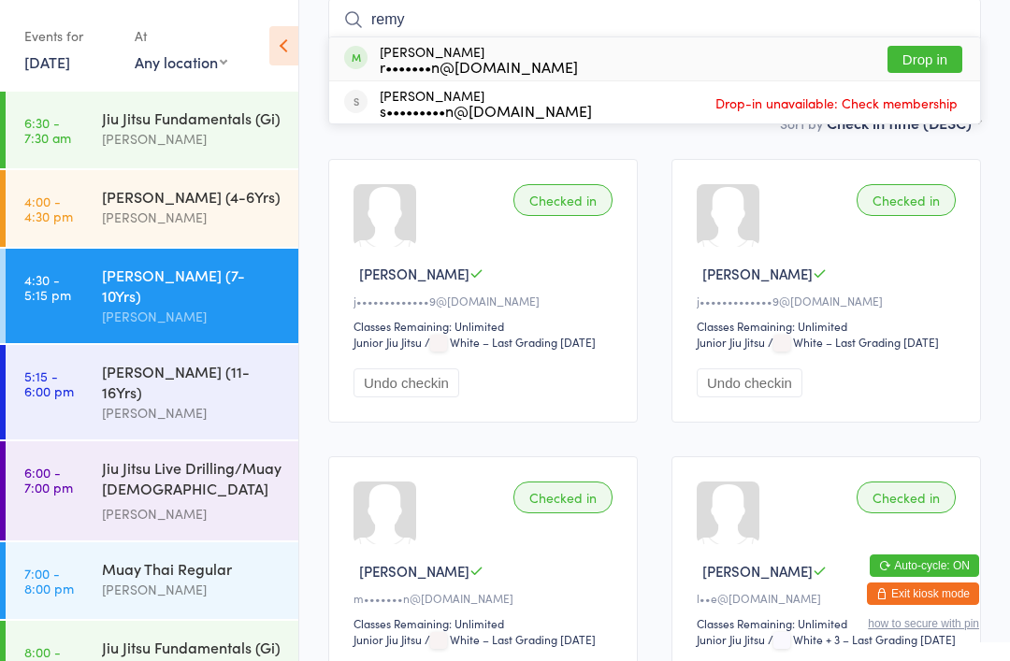
type input "remy"
click at [920, 57] on button "Drop in" at bounding box center [924, 59] width 75 height 27
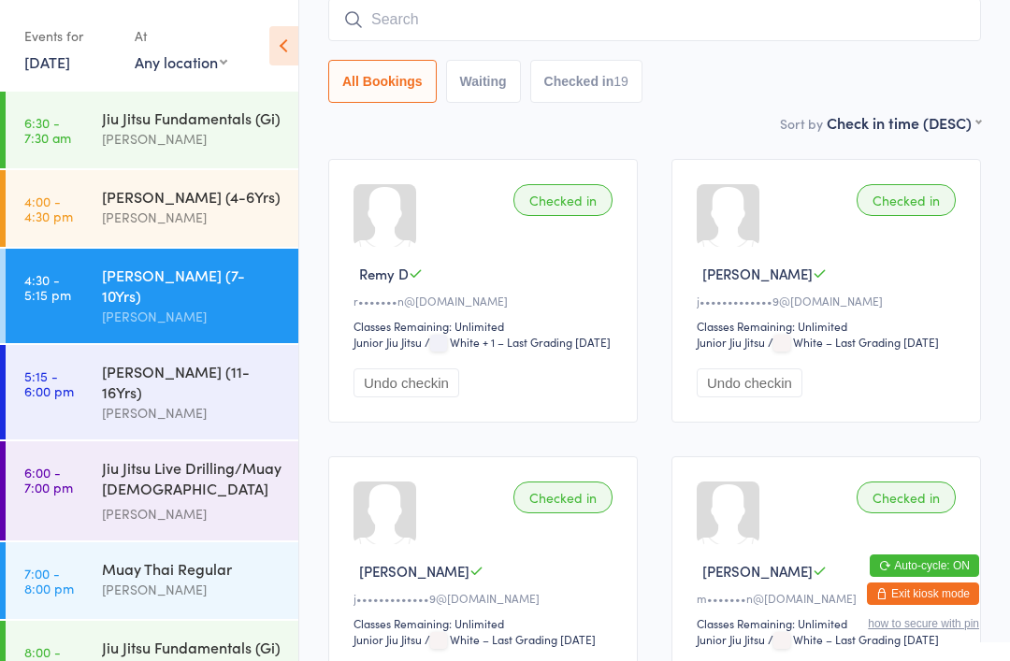
click at [864, 65] on div "All Bookings Waiting Checked in 19" at bounding box center [654, 81] width 653 height 43
click at [913, 24] on input "search" at bounding box center [654, 19] width 653 height 43
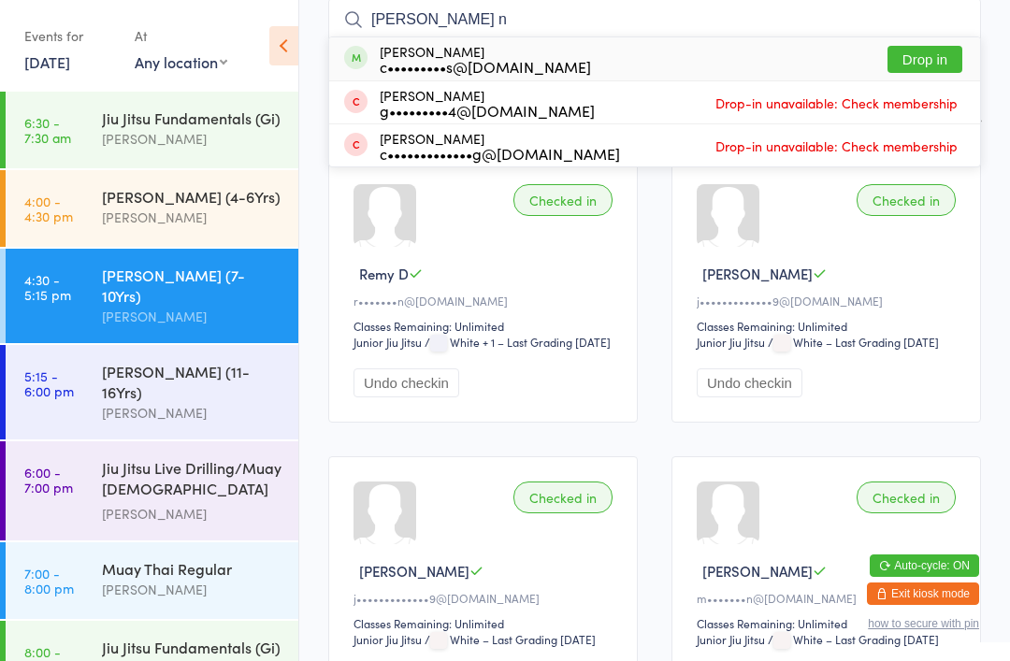
type input "Eli n"
click at [919, 56] on button "Drop in" at bounding box center [924, 59] width 75 height 27
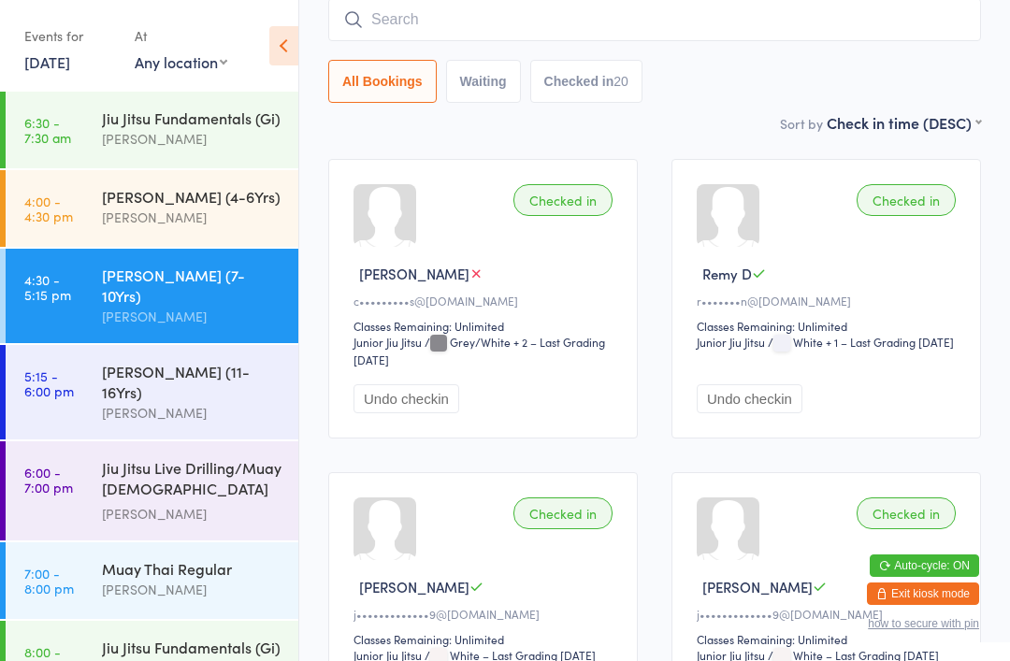
click at [641, 28] on input "search" at bounding box center [654, 19] width 653 height 43
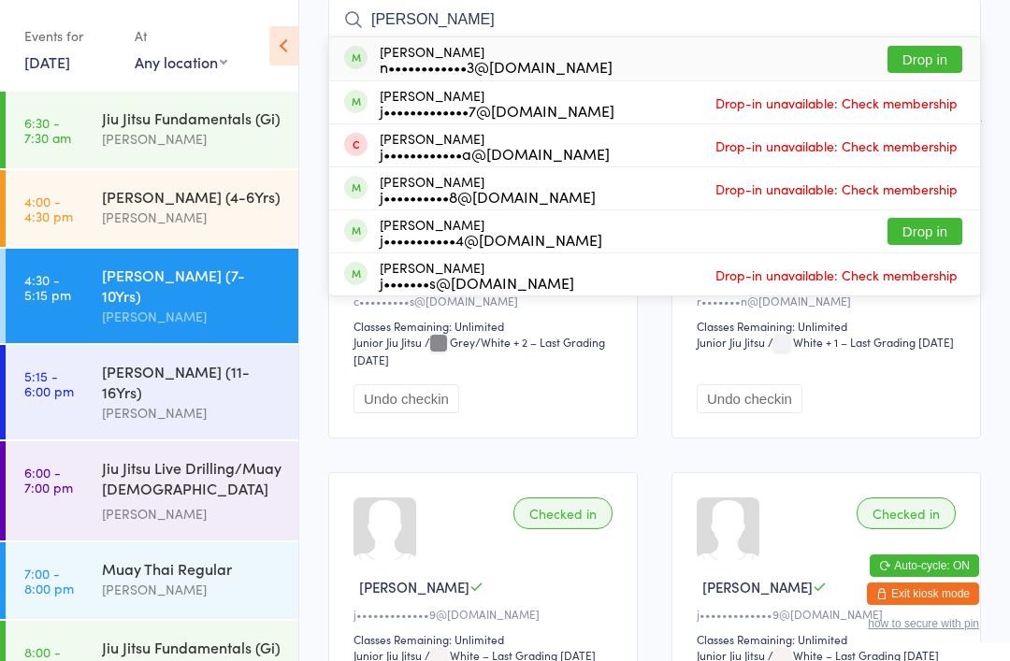
type input "Josey"
click at [928, 48] on button "Drop in" at bounding box center [924, 59] width 75 height 27
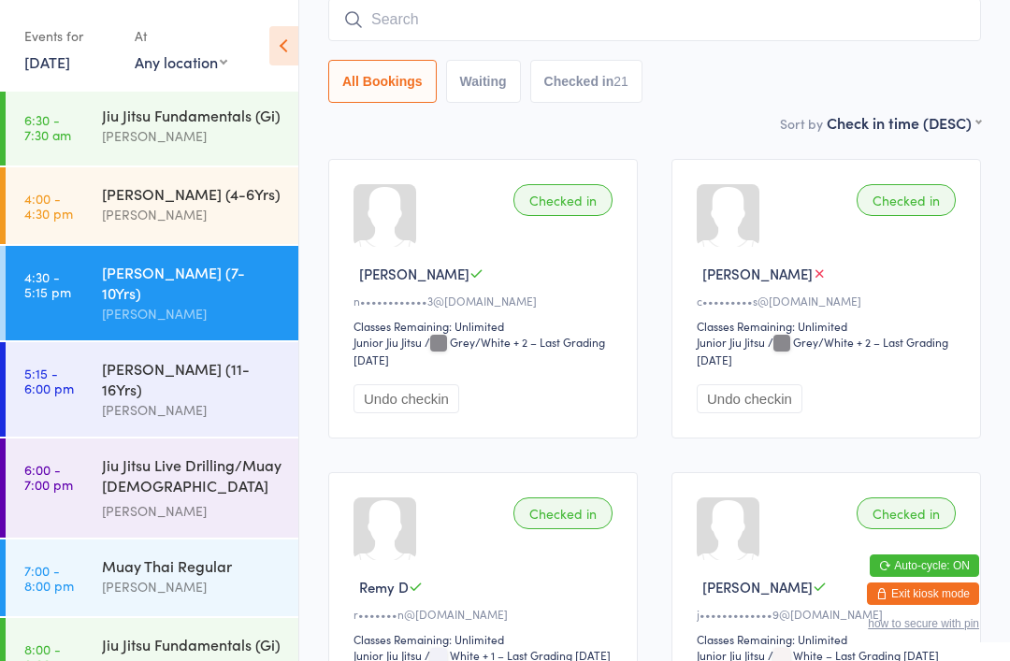
scroll to position [2, 0]
click at [586, 41] on input "search" at bounding box center [654, 19] width 653 height 43
click at [730, 81] on div "All Bookings Waiting Checked in 21" at bounding box center [654, 81] width 653 height 43
click at [161, 400] on div "[PERSON_NAME]" at bounding box center [192, 411] width 180 height 22
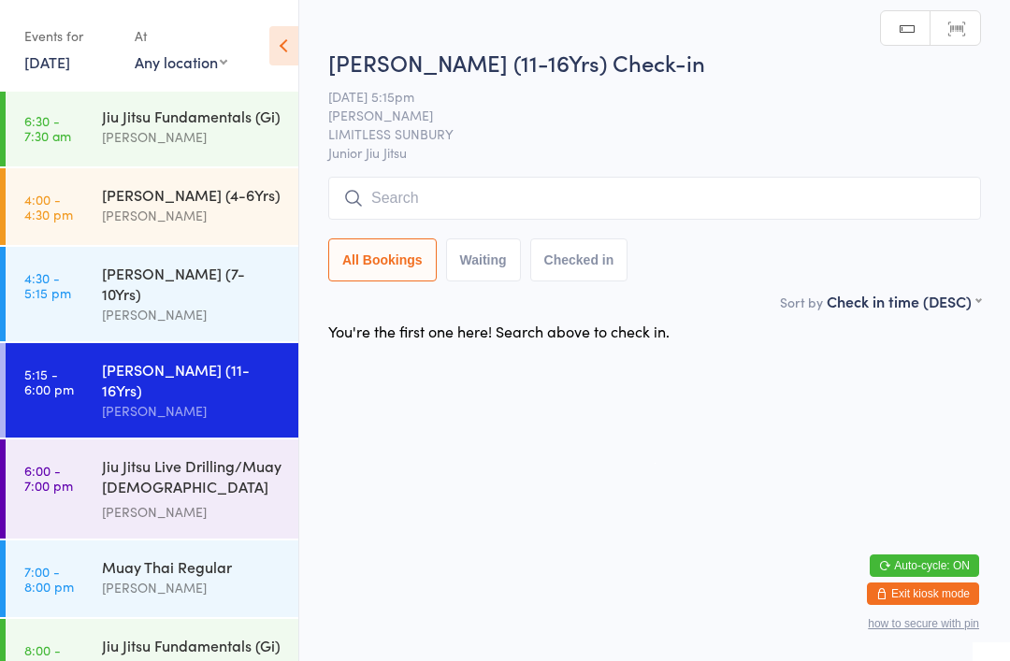
click at [529, 197] on input "search" at bounding box center [654, 198] width 653 height 43
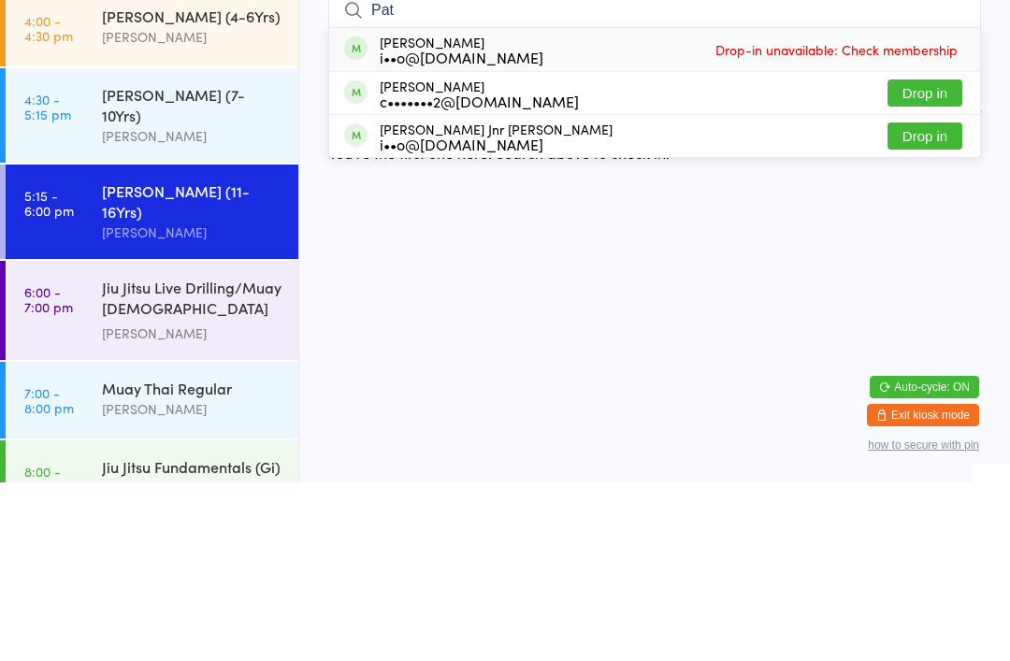
type input "Pat"
click at [923, 258] on button "Drop in" at bounding box center [924, 271] width 75 height 27
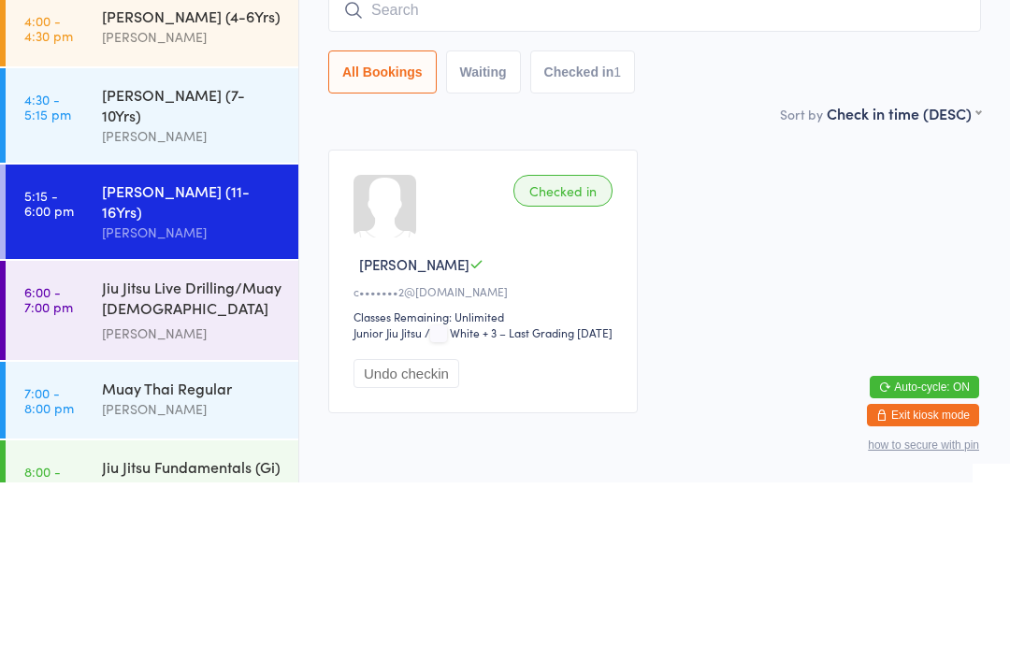
click at [161, 304] on div "[PERSON_NAME]" at bounding box center [192, 315] width 180 height 22
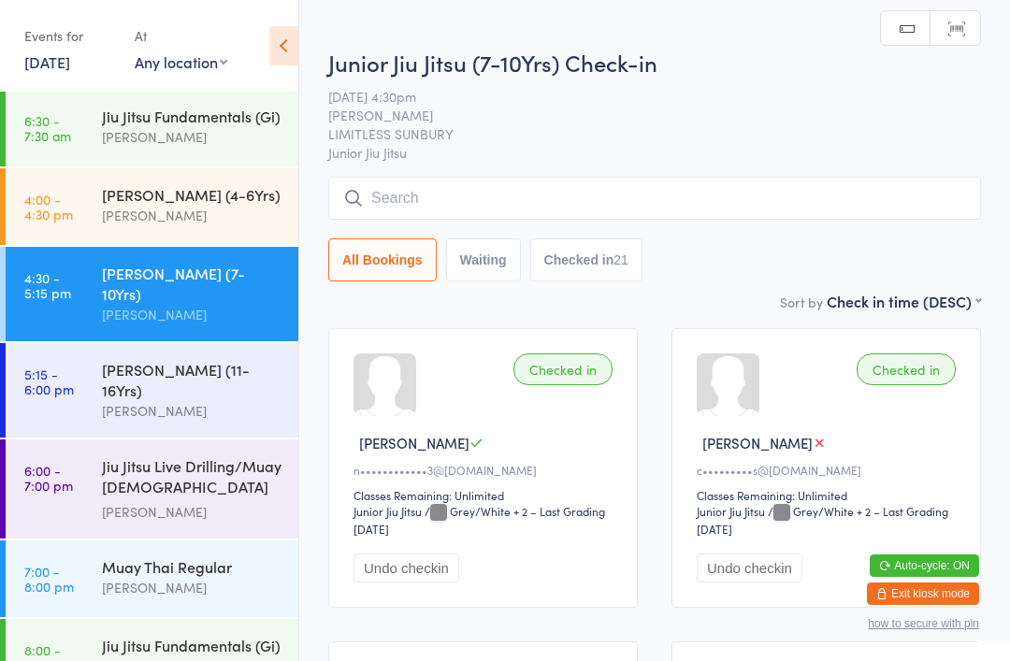
click at [558, 195] on input "search" at bounding box center [654, 198] width 653 height 43
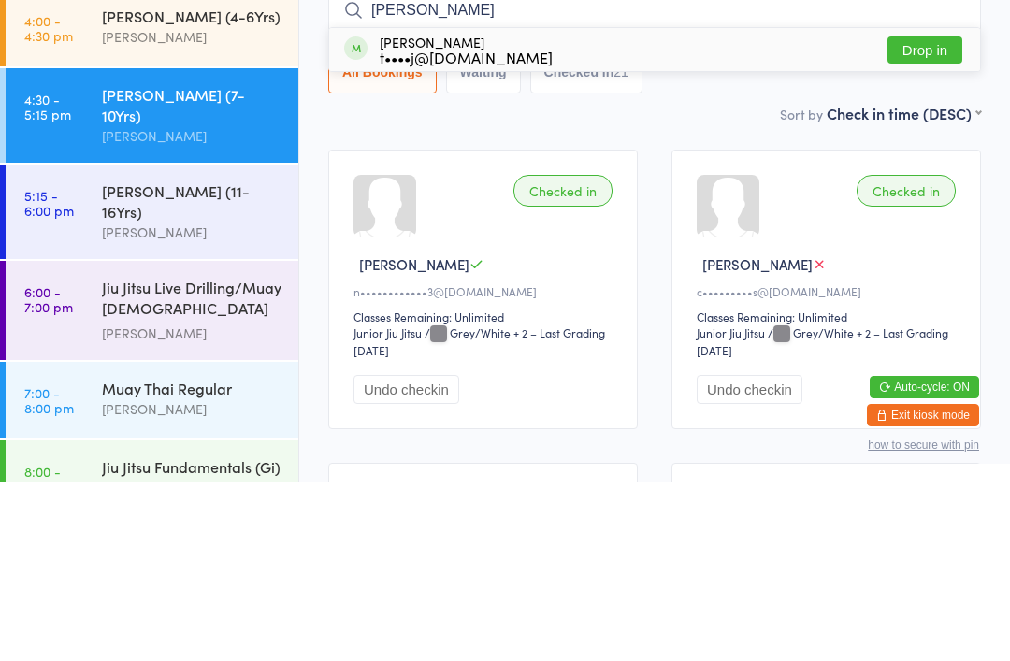
type input "Xavier"
click at [935, 215] on button "Drop in" at bounding box center [924, 228] width 75 height 27
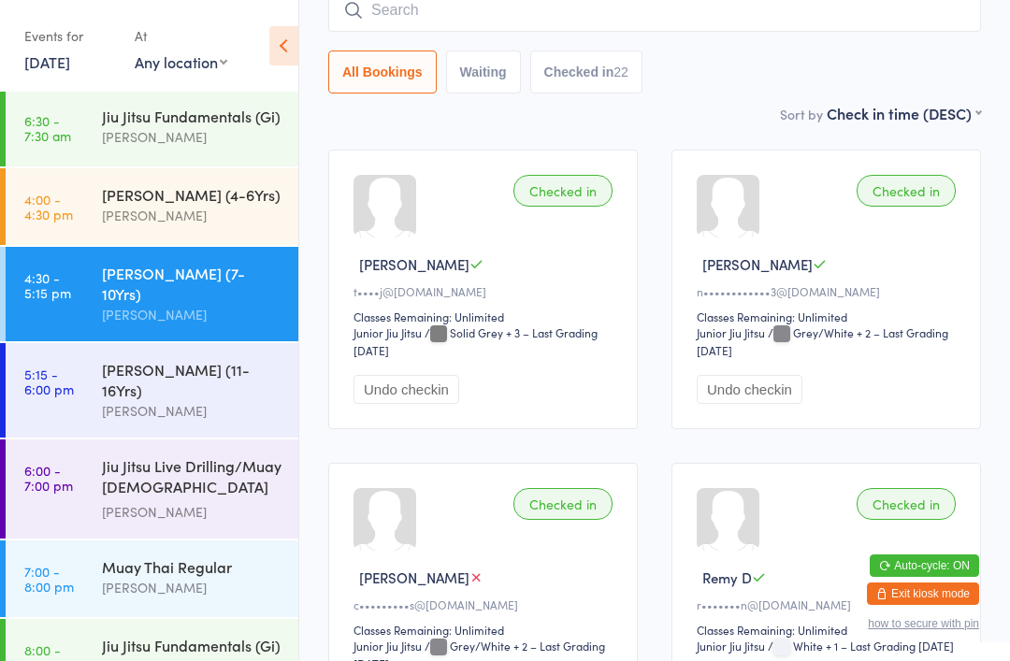
click at [557, 288] on div "Checked in Xavier N t••••j@gmail.com Classes Remaining: Unlimited Junior Jiu Ji…" at bounding box center [483, 290] width 310 height 280
click at [72, 375] on time "5:15 - 6:00 pm" at bounding box center [49, 382] width 50 height 30
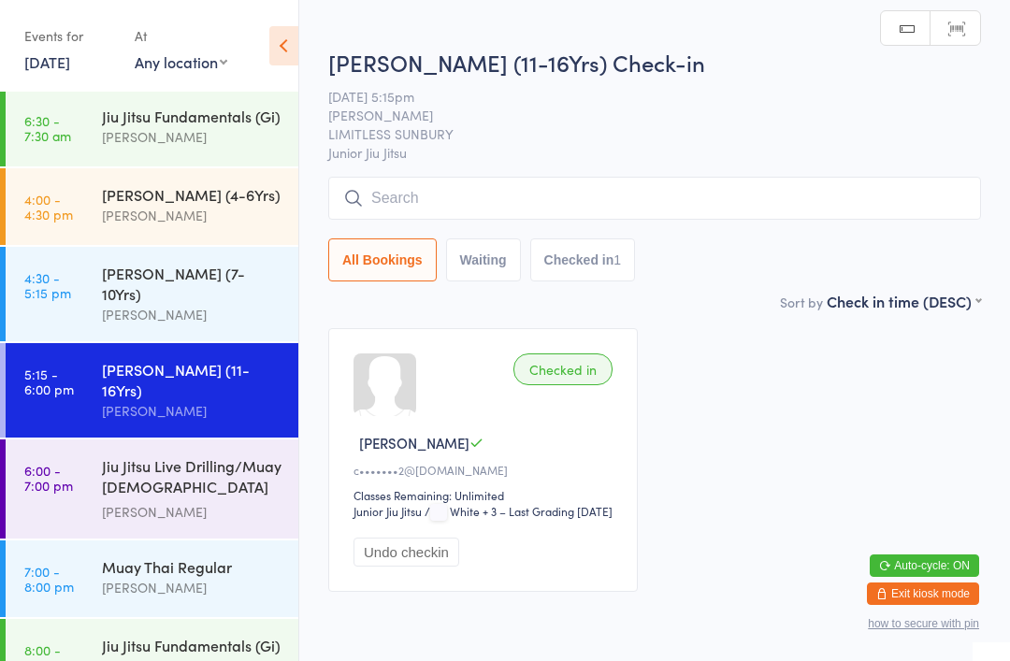
click at [607, 198] on input "search" at bounding box center [654, 198] width 653 height 43
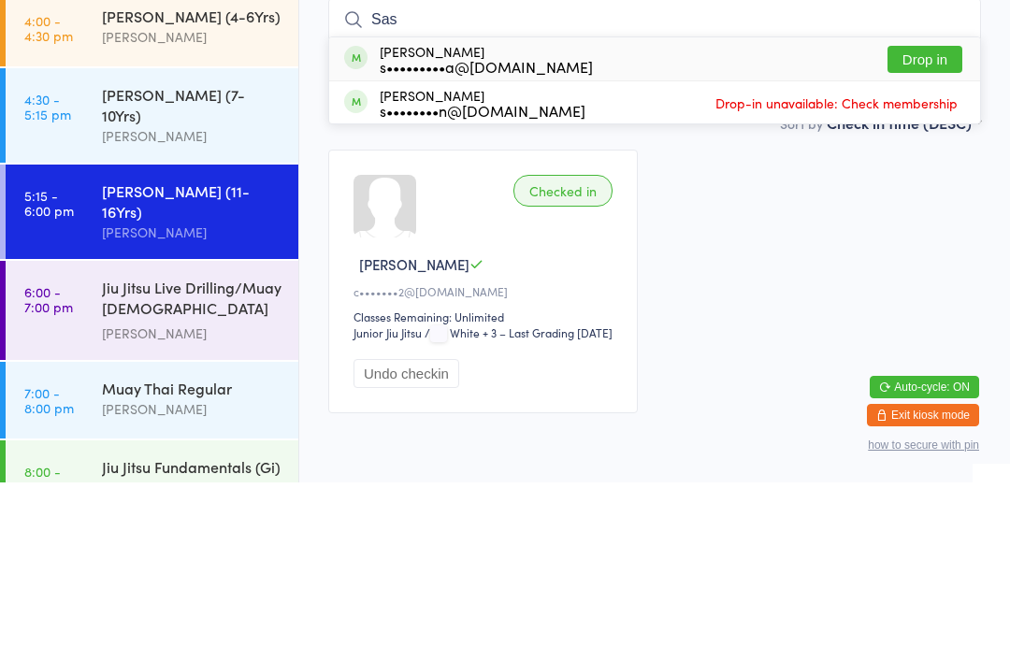
type input "Sas"
click at [915, 224] on button "Drop in" at bounding box center [924, 237] width 75 height 27
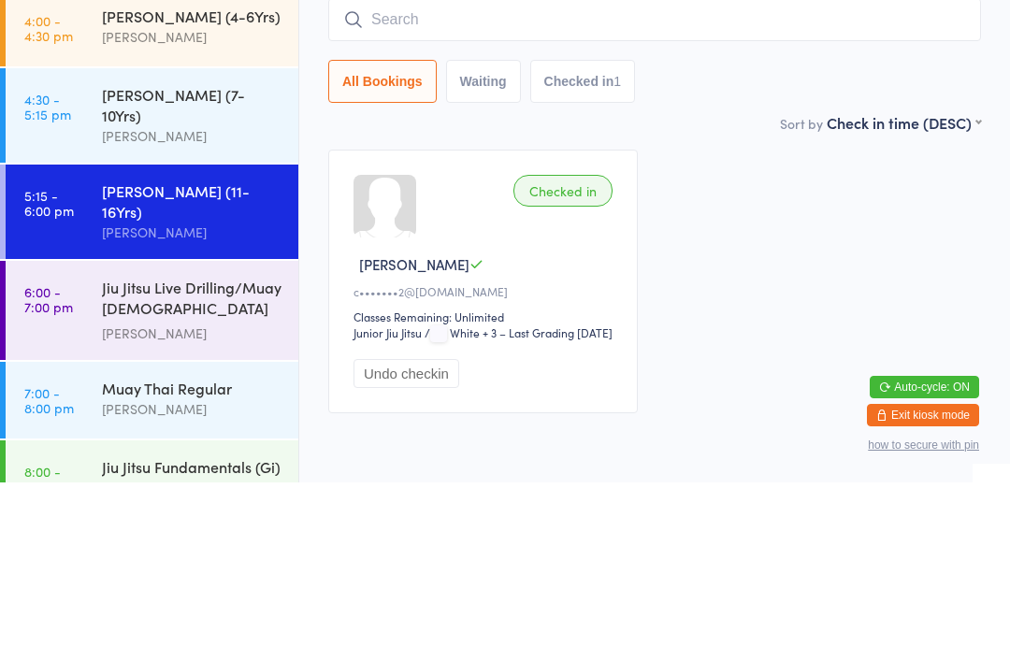
scroll to position [101, 0]
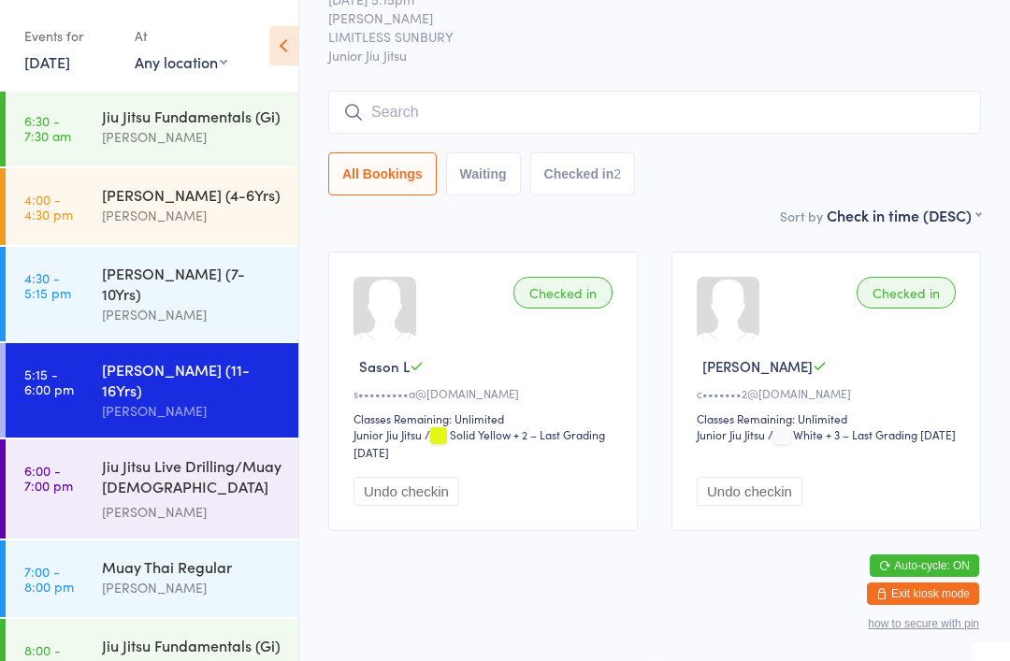
click at [423, 60] on div "Junior Jiu Jitsu (11-16Yrs) Check-in 15 Sep 5:15pm Megan Skidmore LIMITLESS SUN…" at bounding box center [654, 77] width 653 height 255
click at [543, 91] on input "search" at bounding box center [654, 112] width 653 height 43
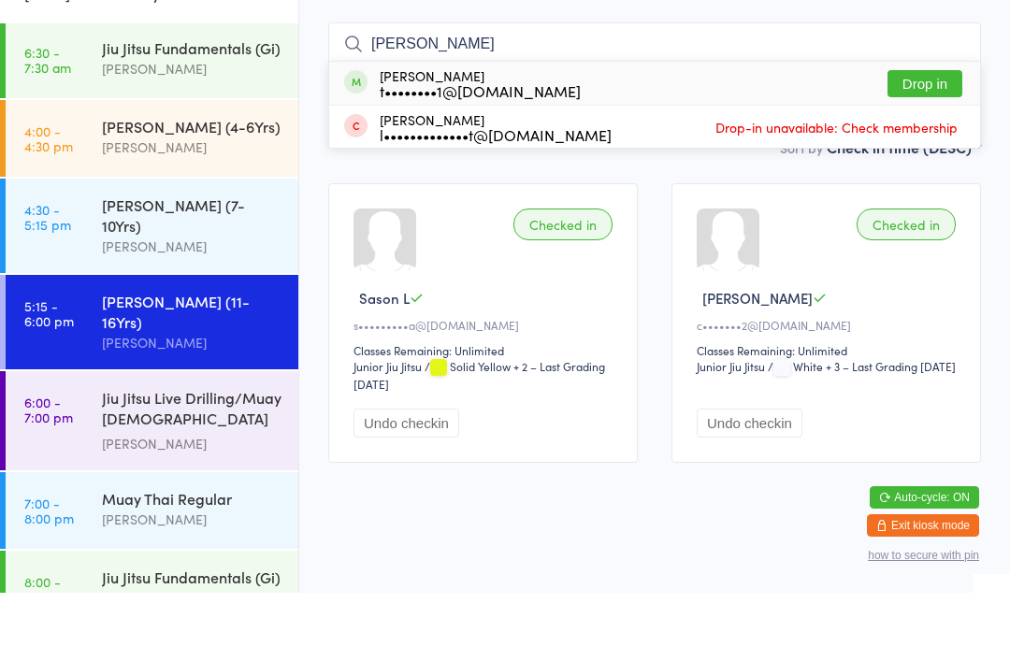
type input "Linda"
click at [898, 138] on button "Drop in" at bounding box center [924, 151] width 75 height 27
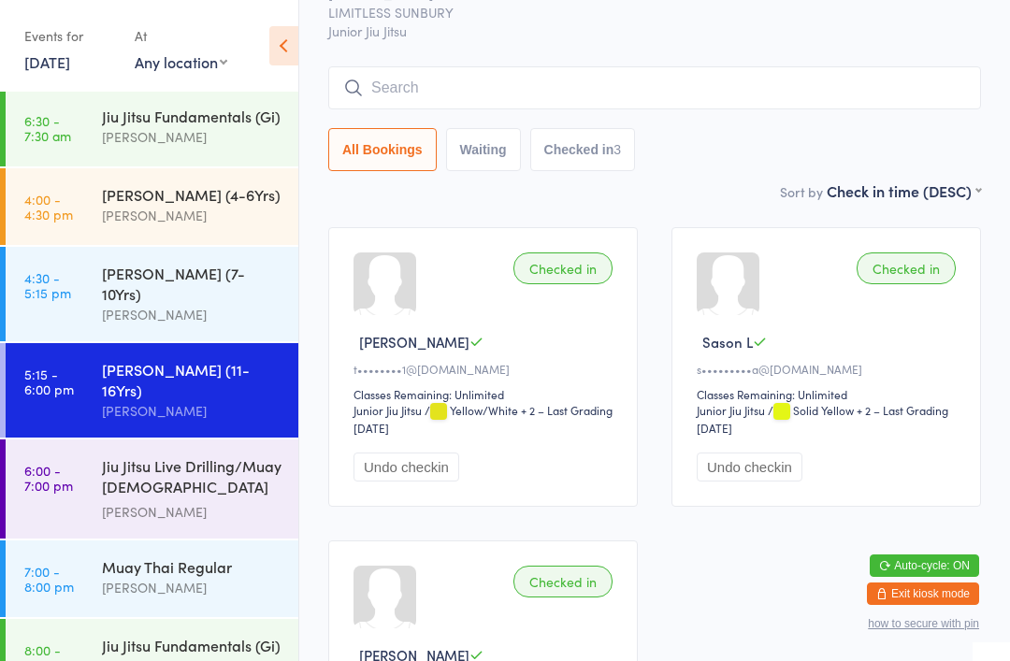
click at [394, 90] on input "search" at bounding box center [654, 87] width 653 height 43
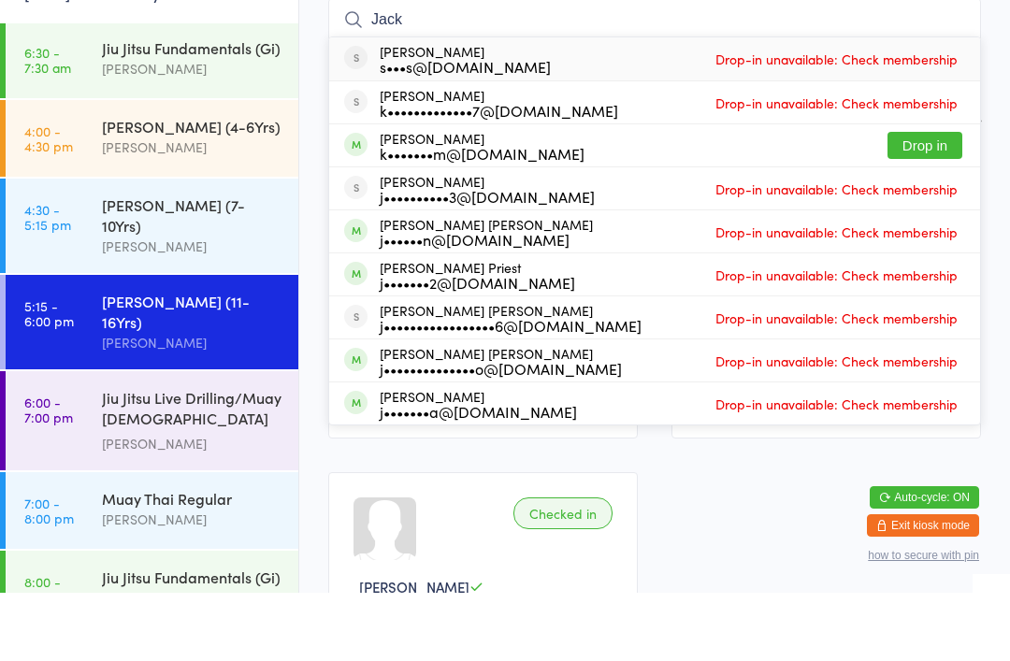
type input "Jack"
click at [926, 200] on button "Drop in" at bounding box center [924, 213] width 75 height 27
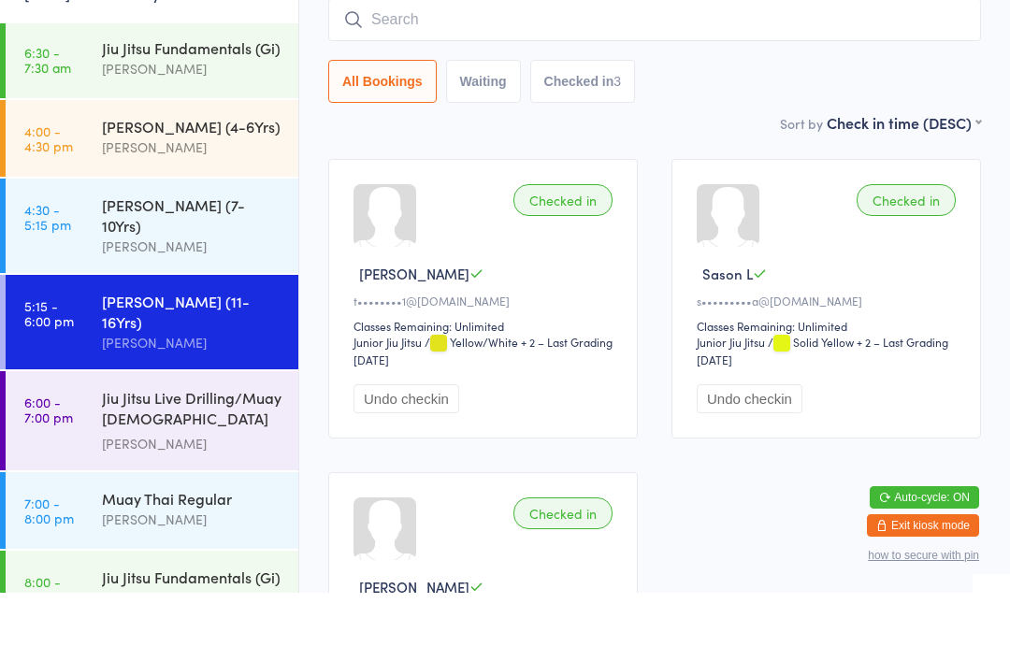
scroll to position [169, 0]
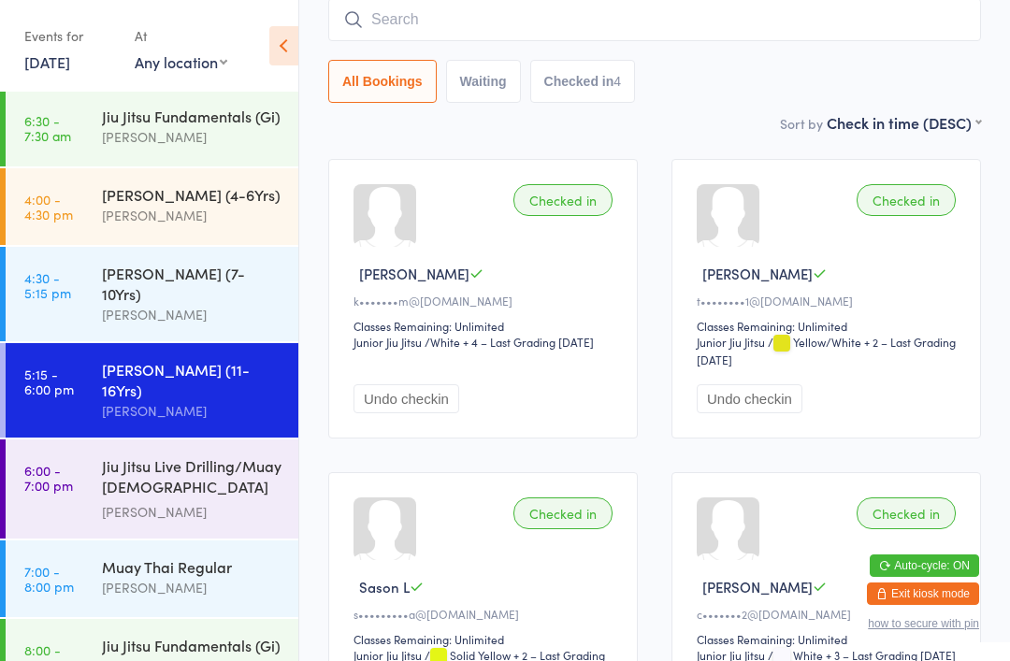
click at [568, 16] on input "search" at bounding box center [654, 19] width 653 height 43
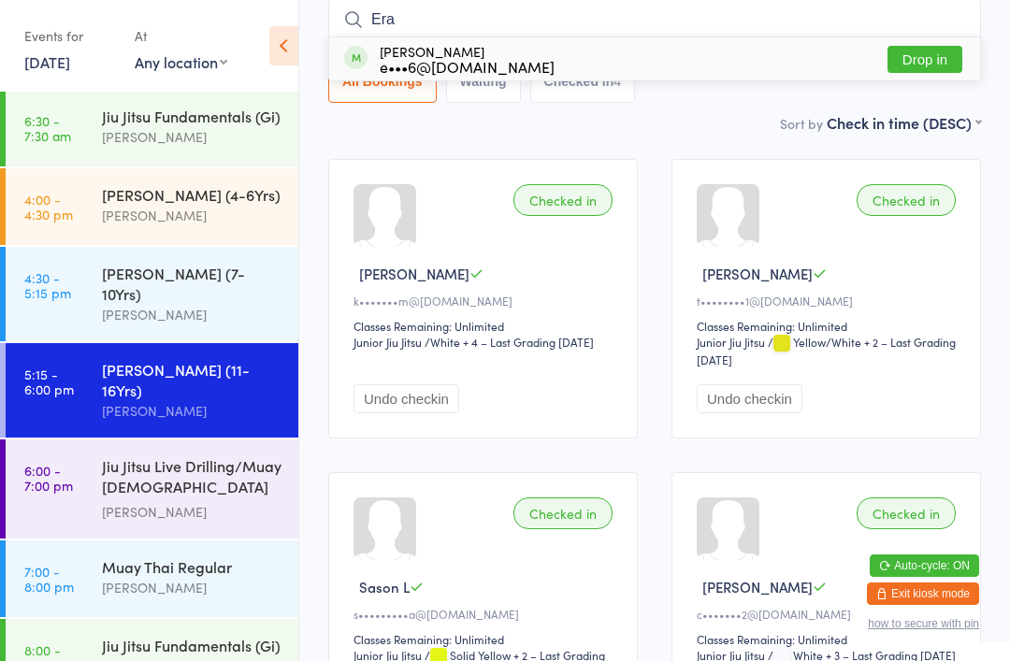
type input "Era"
click at [949, 48] on button "Drop in" at bounding box center [924, 59] width 75 height 27
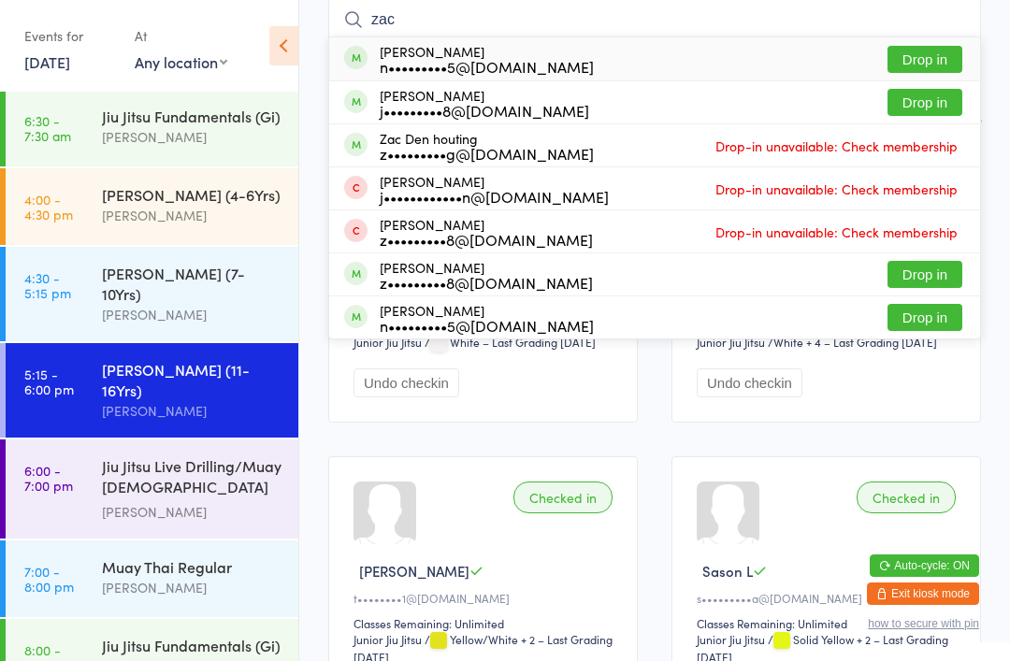
scroll to position [0, 0]
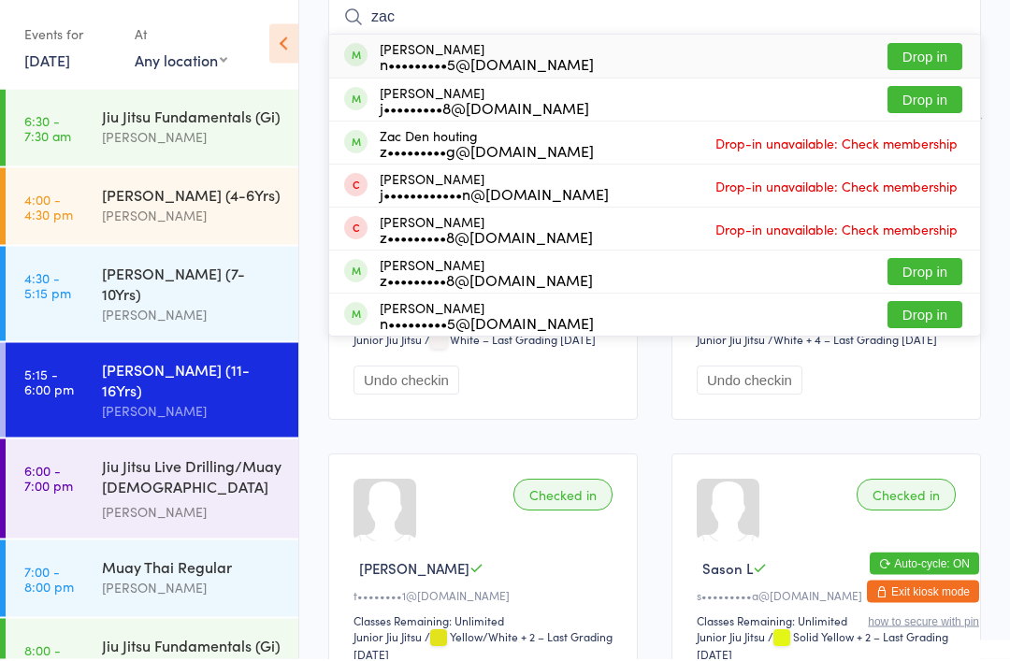
type input "zac"
click at [930, 57] on button "Drop in" at bounding box center [924, 59] width 75 height 27
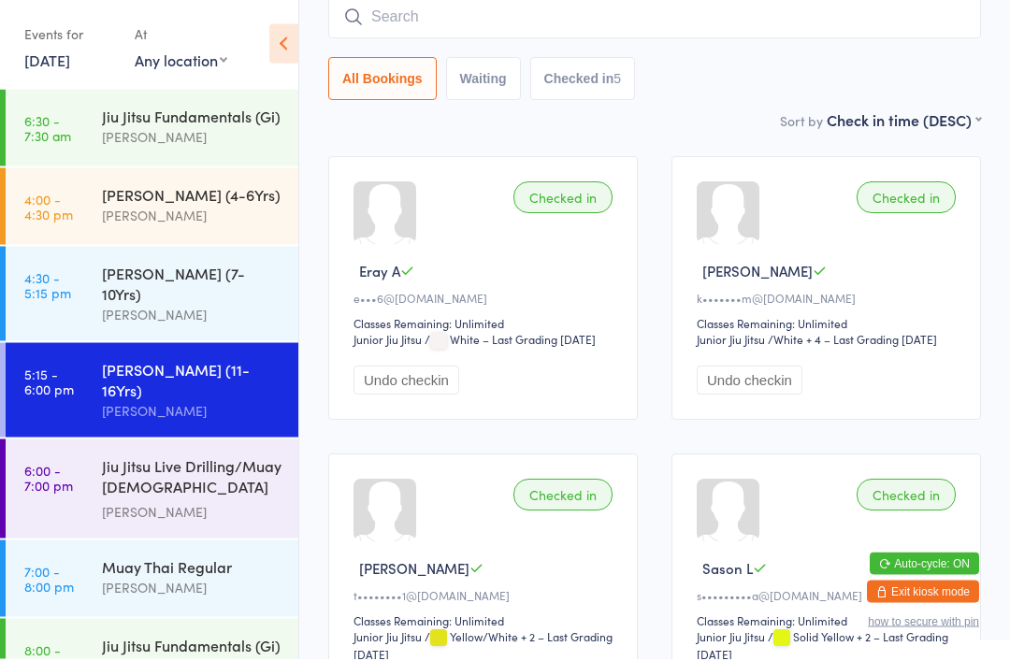
scroll to position [172, 0]
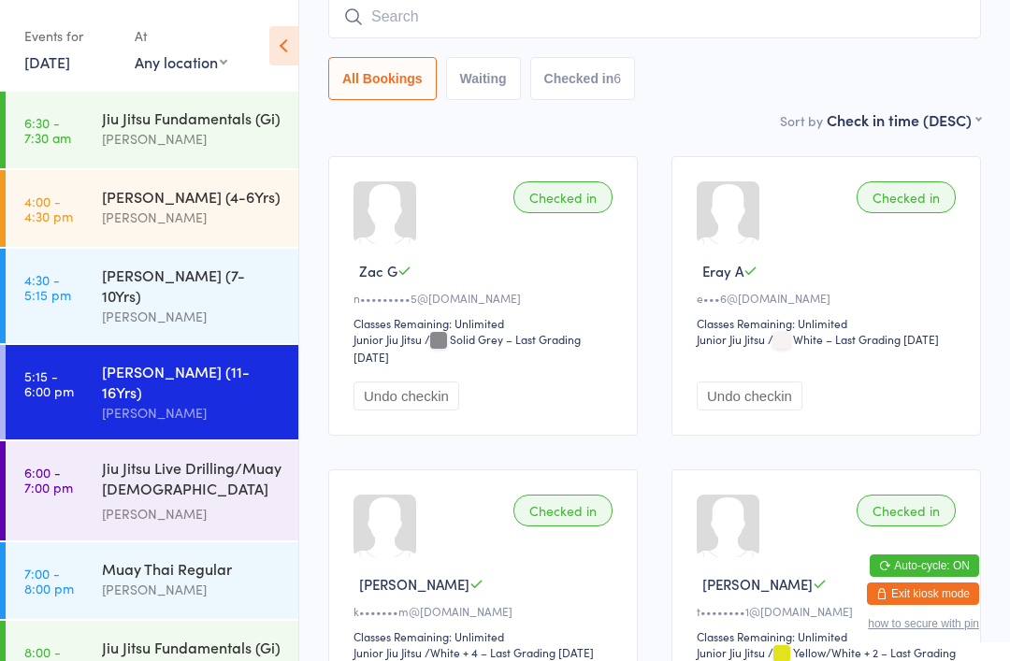
click at [197, 457] on div "Jiu Jitsu Live Drilling/Muay [DEMOGRAPHIC_DATA] Fighters" at bounding box center [192, 480] width 180 height 46
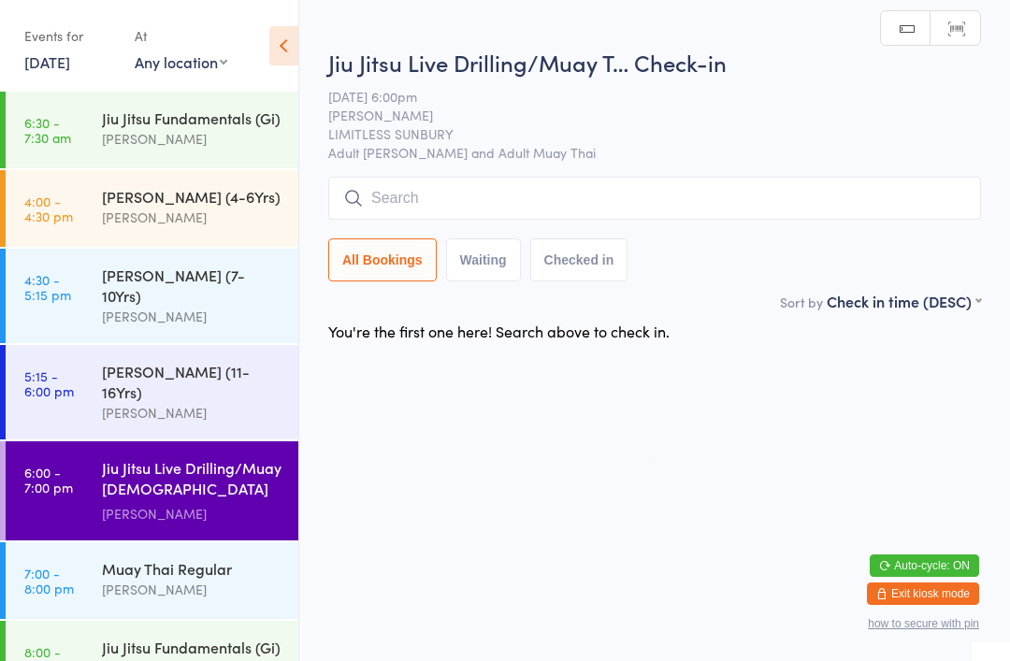
click at [585, 206] on input "search" at bounding box center [654, 198] width 653 height 43
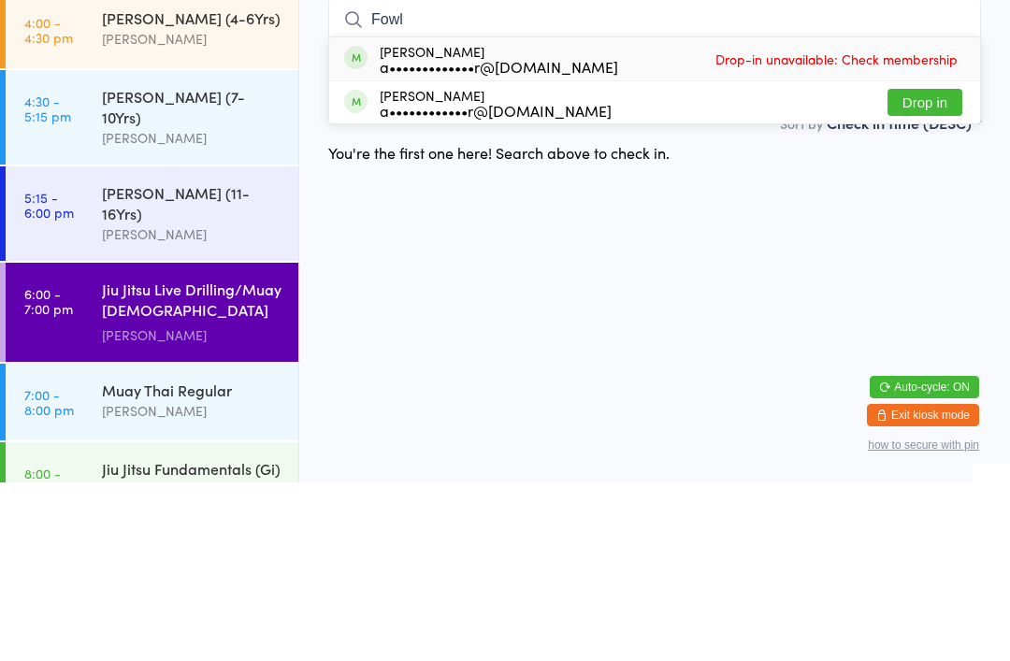
type input "Fowl"
click at [920, 267] on button "Drop in" at bounding box center [924, 280] width 75 height 27
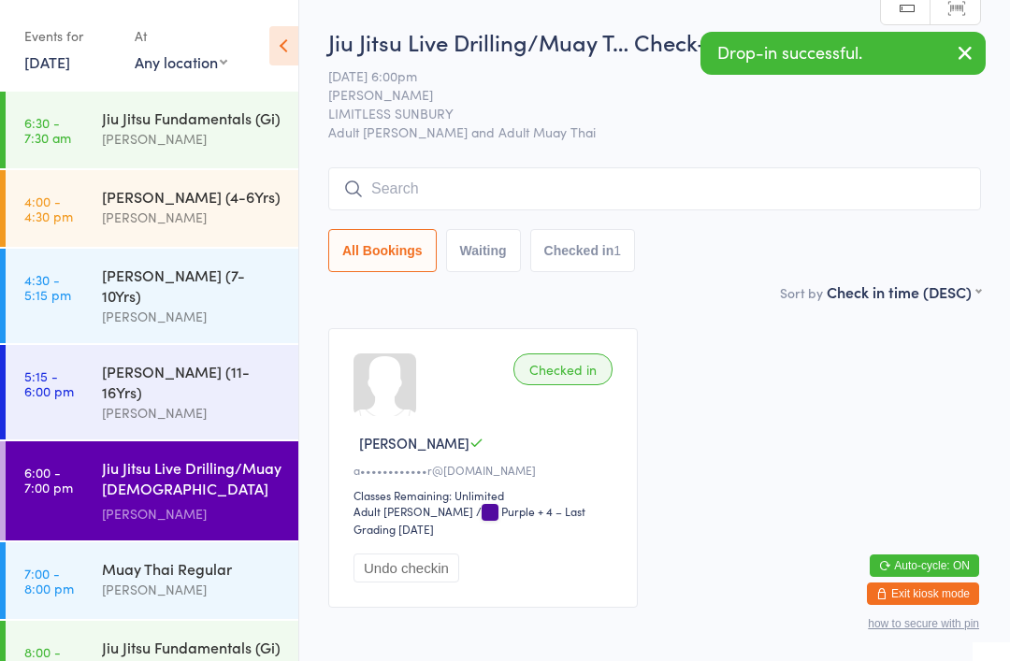
click at [200, 361] on div "[PERSON_NAME] (11-16Yrs)" at bounding box center [192, 381] width 180 height 41
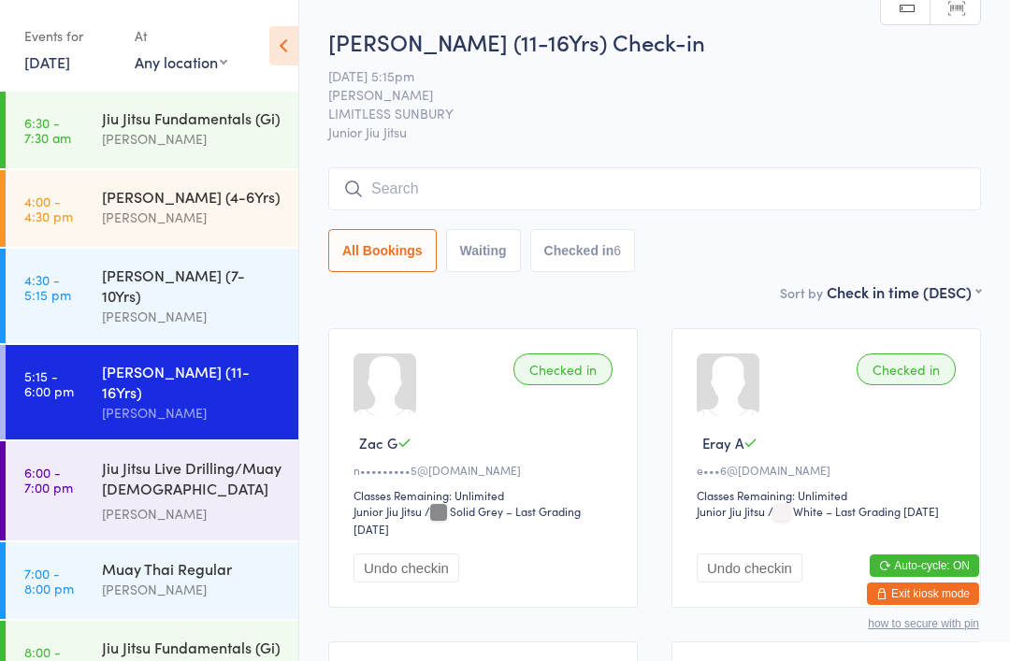
click at [107, 263] on div "[PERSON_NAME] (7-10Yrs) [PERSON_NAME]" at bounding box center [200, 296] width 196 height 94
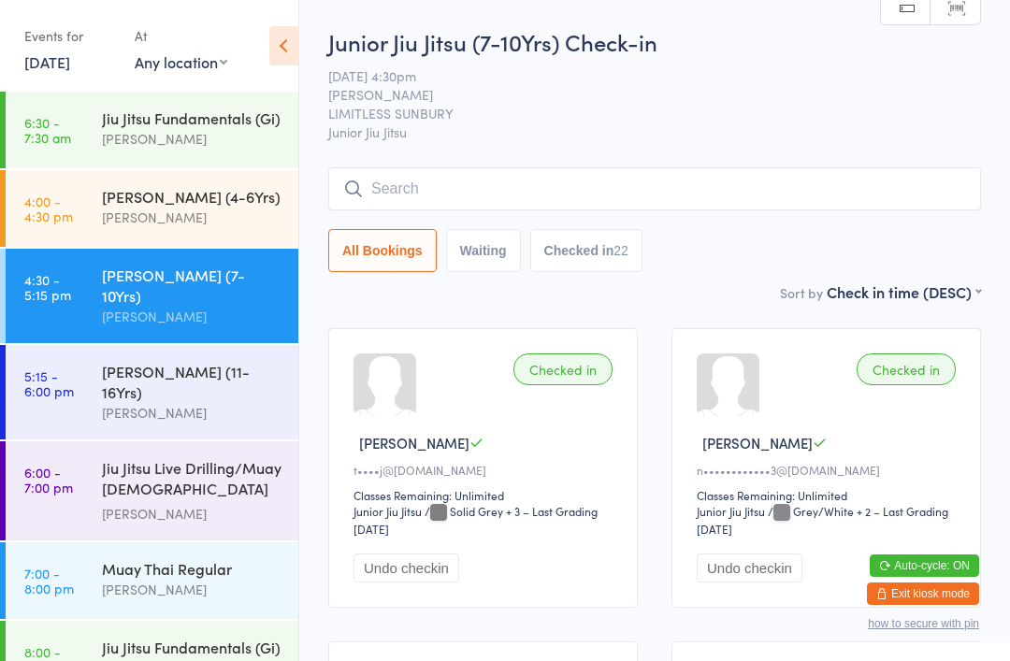
click at [703, 156] on div "Junior Jiu Jitsu (7-10Yrs) Check-in 15 Sep 4:30pm Megan Skidmore LIMITLESS SUNB…" at bounding box center [654, 153] width 653 height 255
click at [687, 158] on div "Junior Jiu Jitsu (7-10Yrs) Check-in 15 Sep 4:30pm Megan Skidmore LIMITLESS SUNB…" at bounding box center [654, 153] width 653 height 255
click at [649, 200] on input "search" at bounding box center [654, 188] width 653 height 43
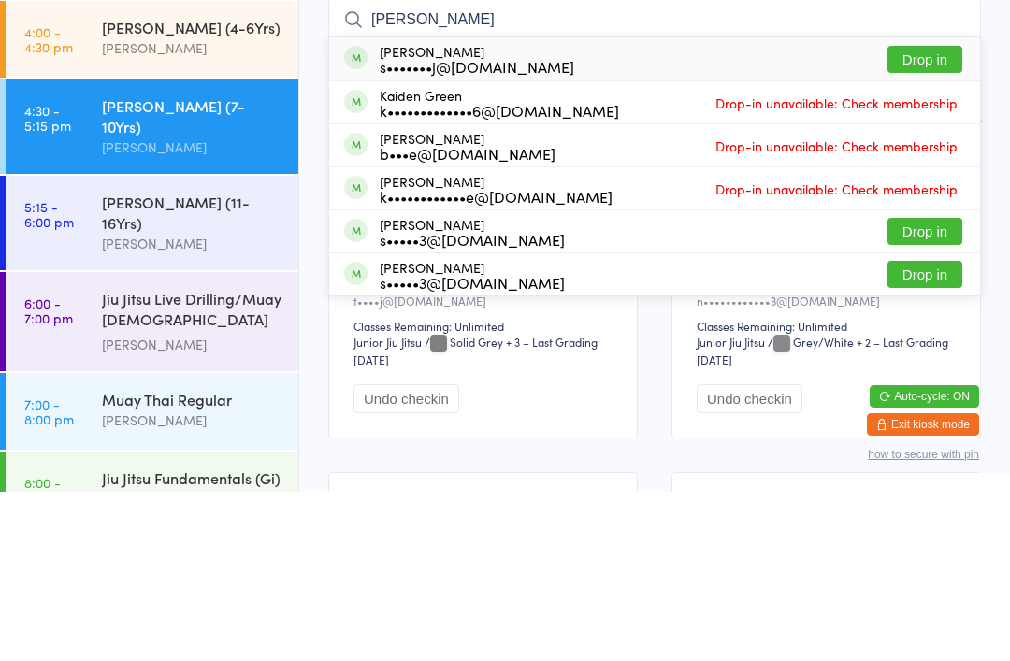
type input "Kai"
click at [938, 215] on button "Drop in" at bounding box center [924, 228] width 75 height 27
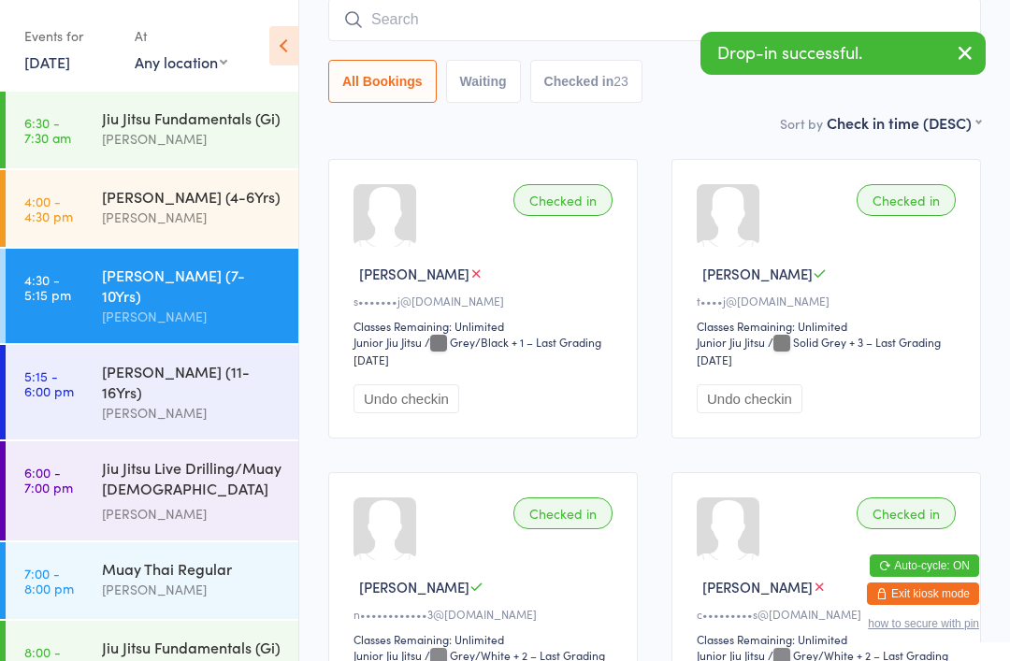
click at [196, 171] on div "Junior Jiu Jitsu (4-6Yrs) Megan Skidmore" at bounding box center [200, 207] width 196 height 74
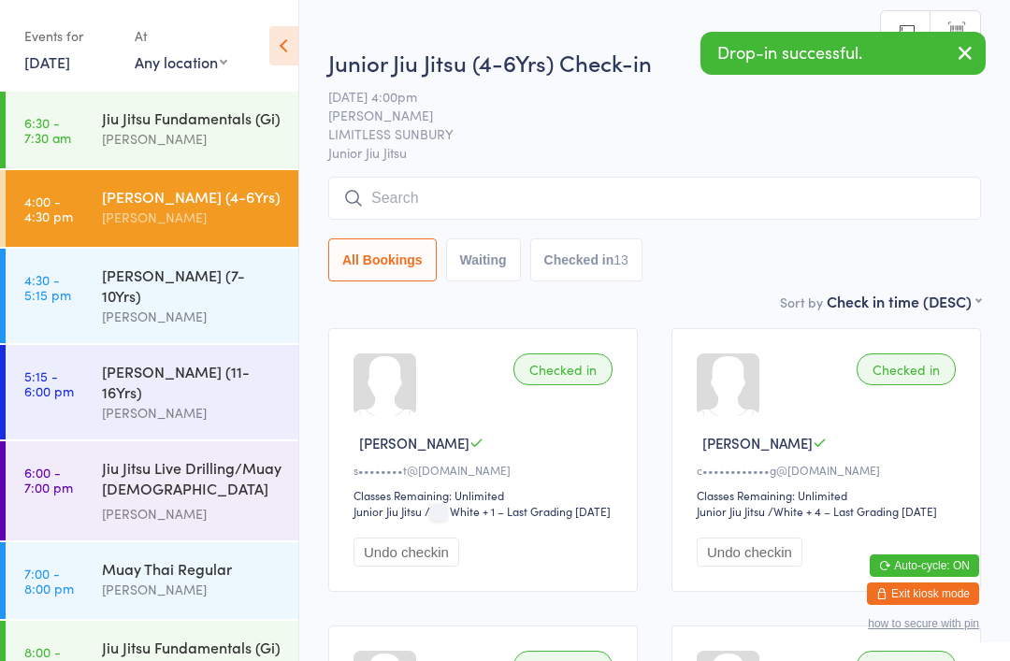
click at [601, 195] on input "search" at bounding box center [654, 198] width 653 height 43
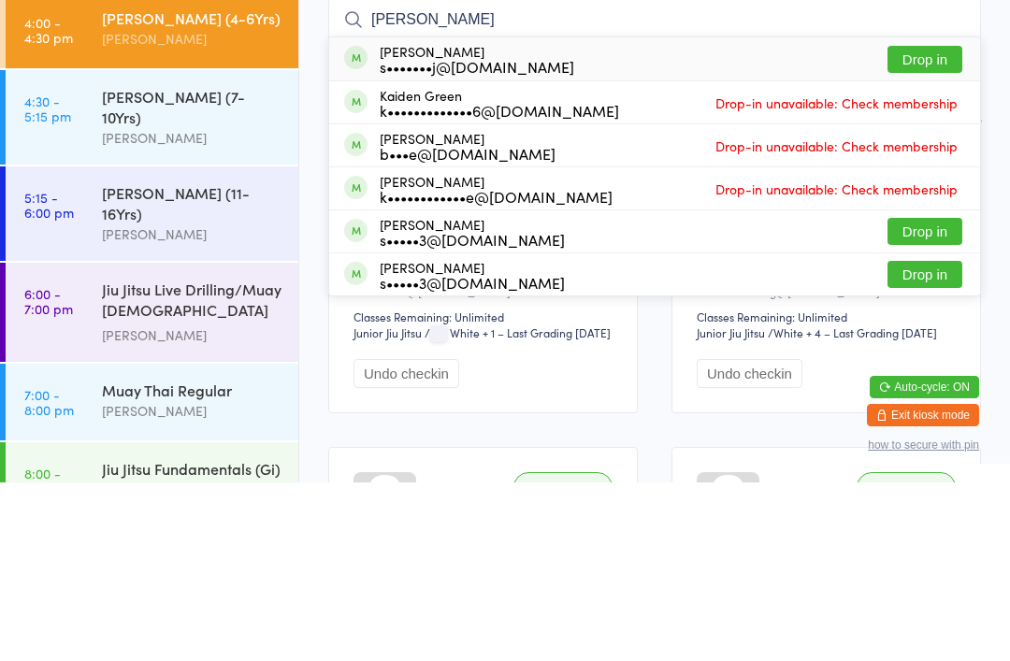
type input "Kai"
click at [910, 224] on button "Drop in" at bounding box center [924, 237] width 75 height 27
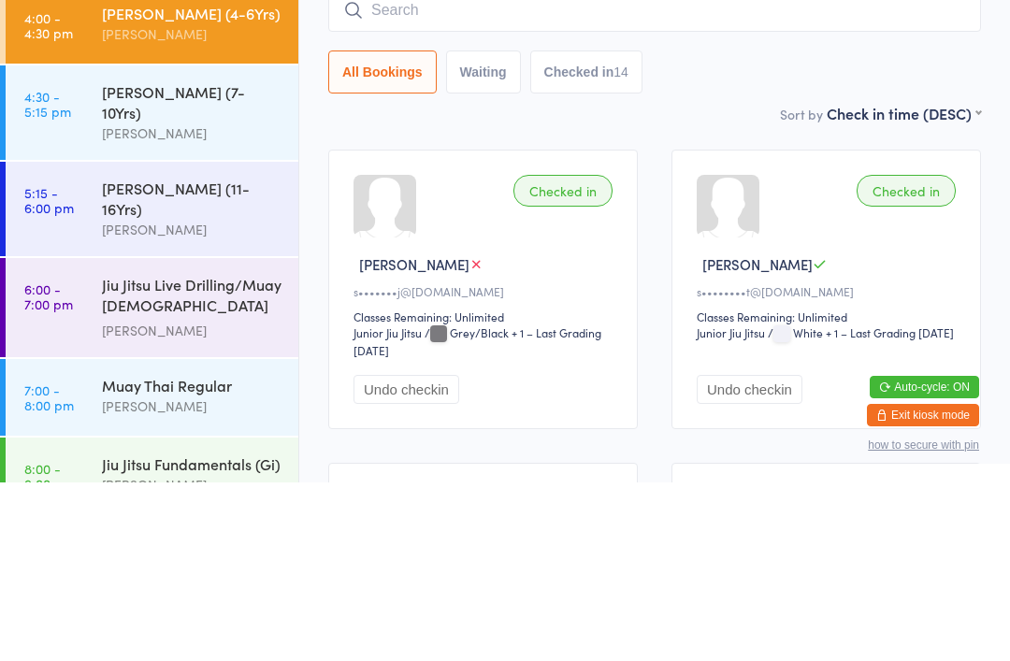
scroll to position [2, 0]
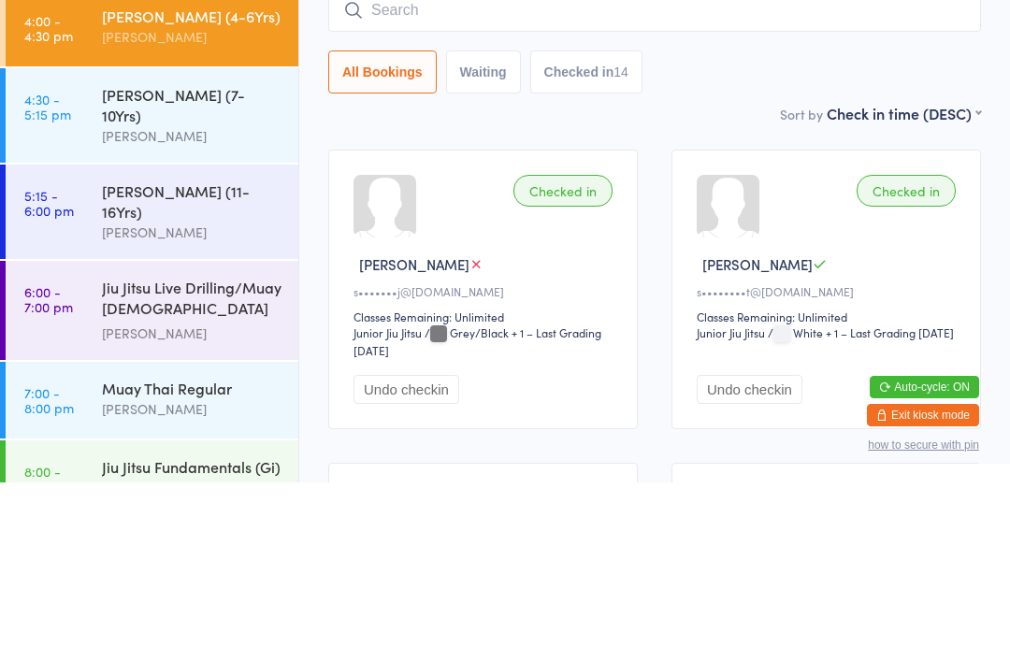
click at [209, 359] on div "[PERSON_NAME] (11-16Yrs)" at bounding box center [192, 379] width 180 height 41
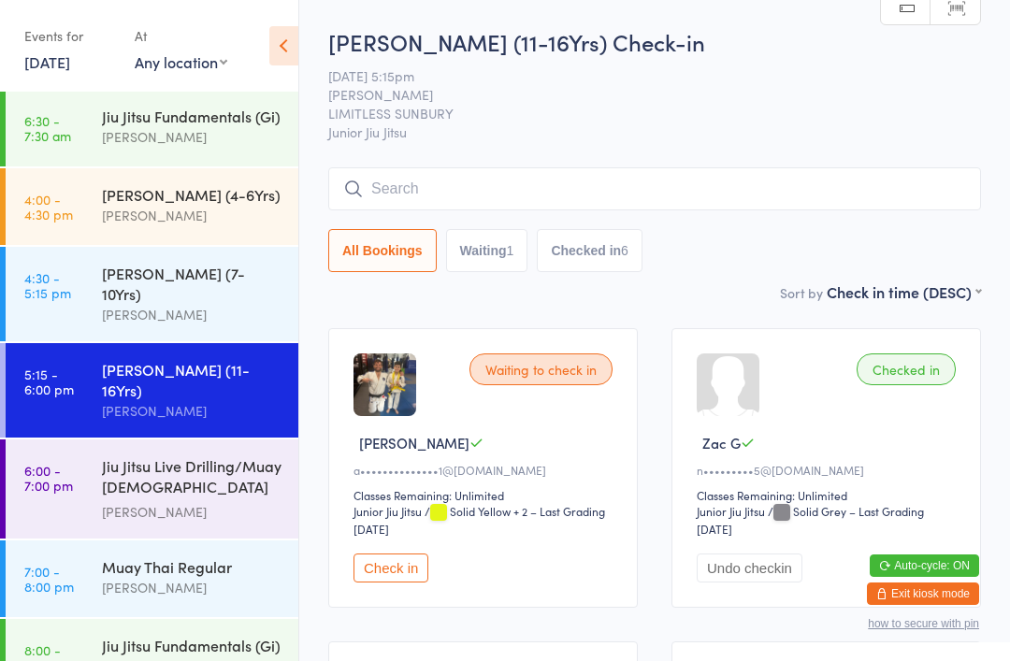
click at [150, 459] on div "Jiu Jitsu Live Drilling/Muay [DEMOGRAPHIC_DATA] Fighters" at bounding box center [192, 478] width 180 height 46
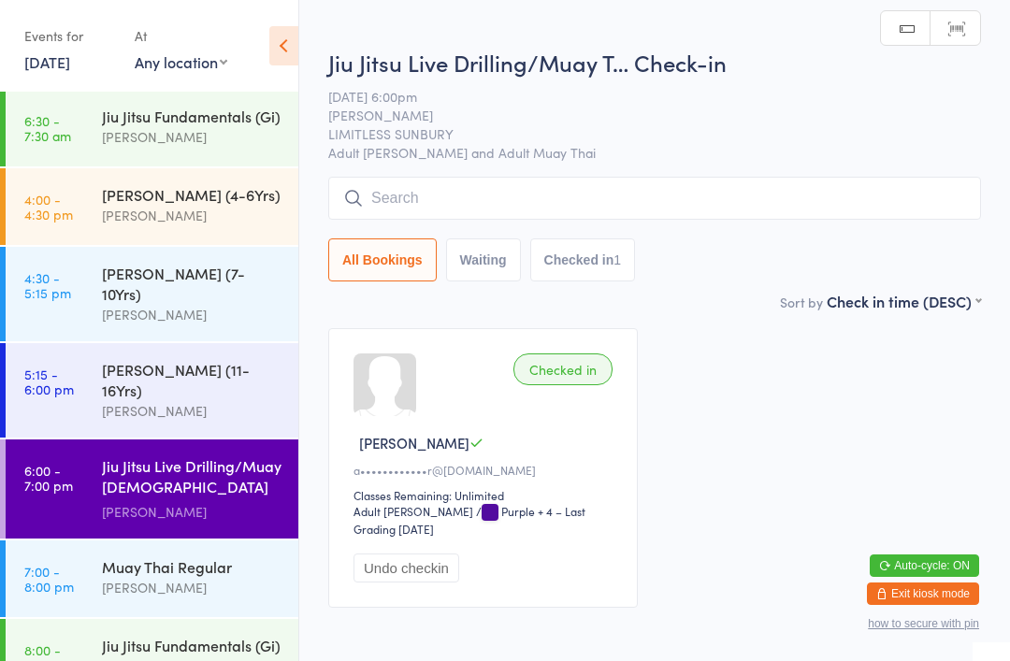
click at [410, 184] on input "search" at bounding box center [654, 198] width 653 height 43
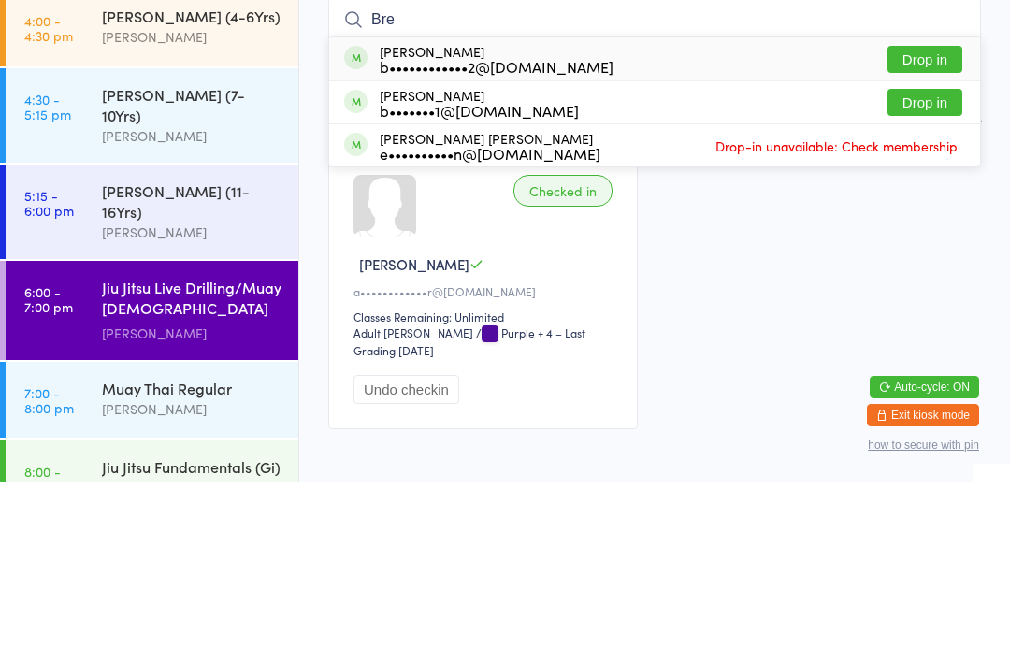
type input "Bre"
click at [933, 224] on button "Drop in" at bounding box center [924, 237] width 75 height 27
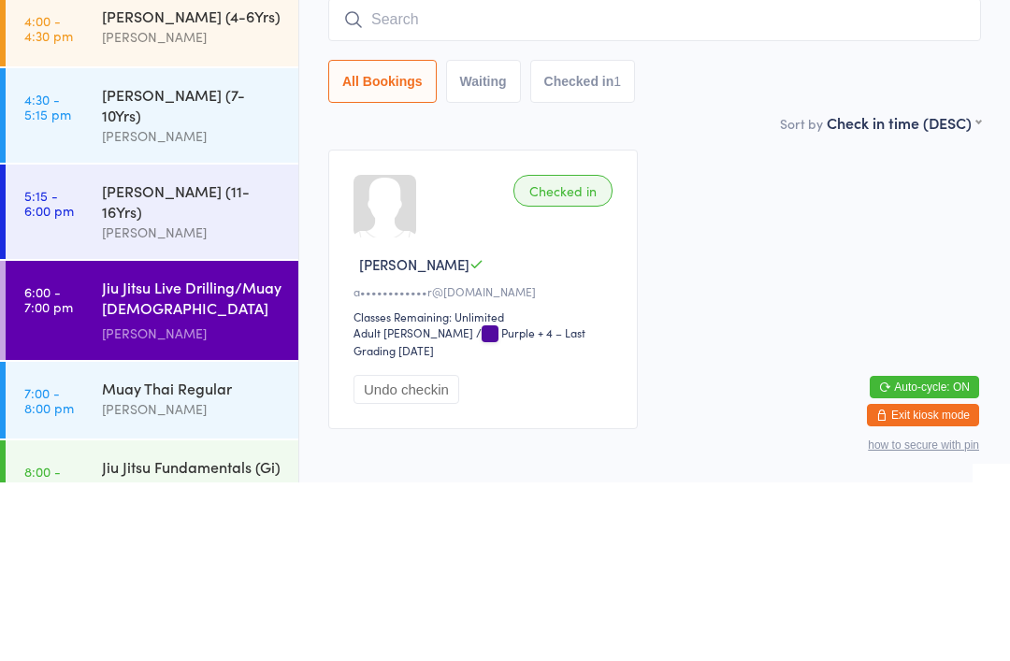
scroll to position [101, 0]
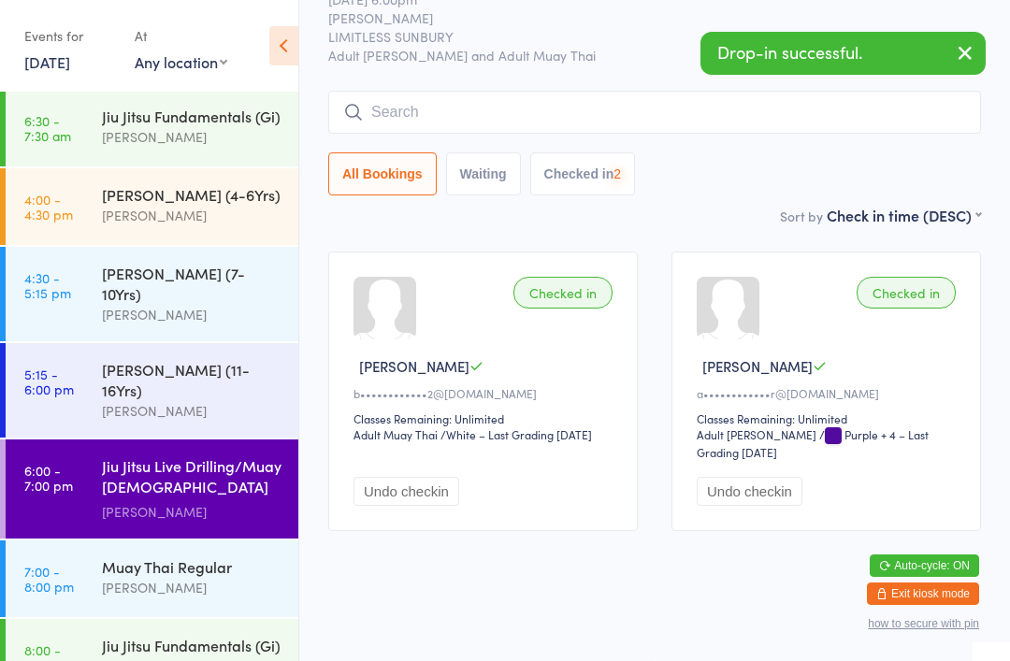
click at [458, 91] on input "search" at bounding box center [654, 112] width 653 height 43
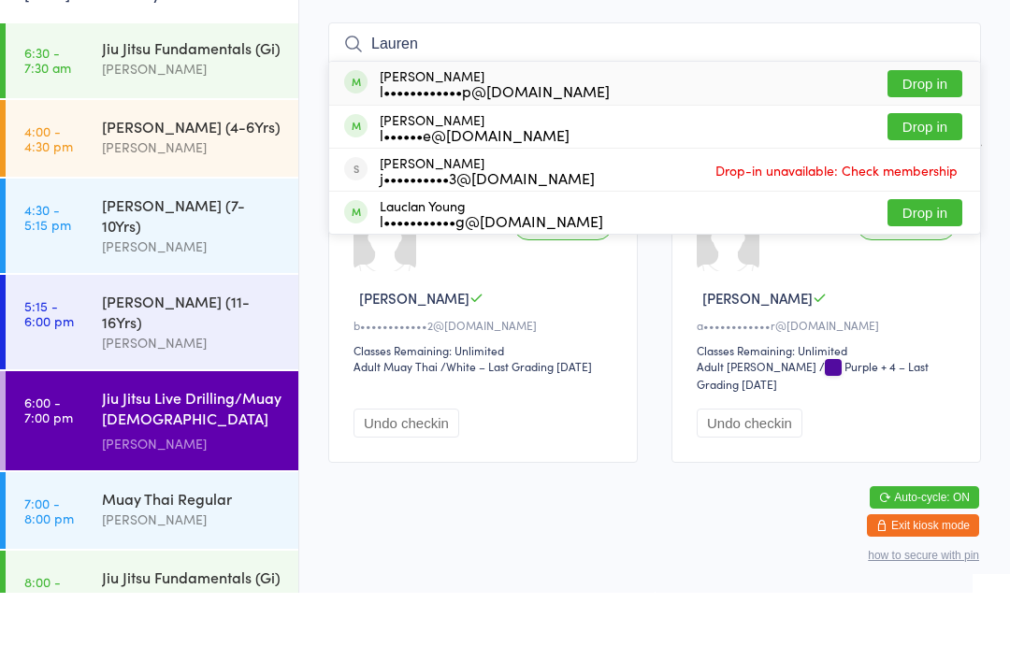
type input "Lauren"
click at [919, 138] on button "Drop in" at bounding box center [924, 151] width 75 height 27
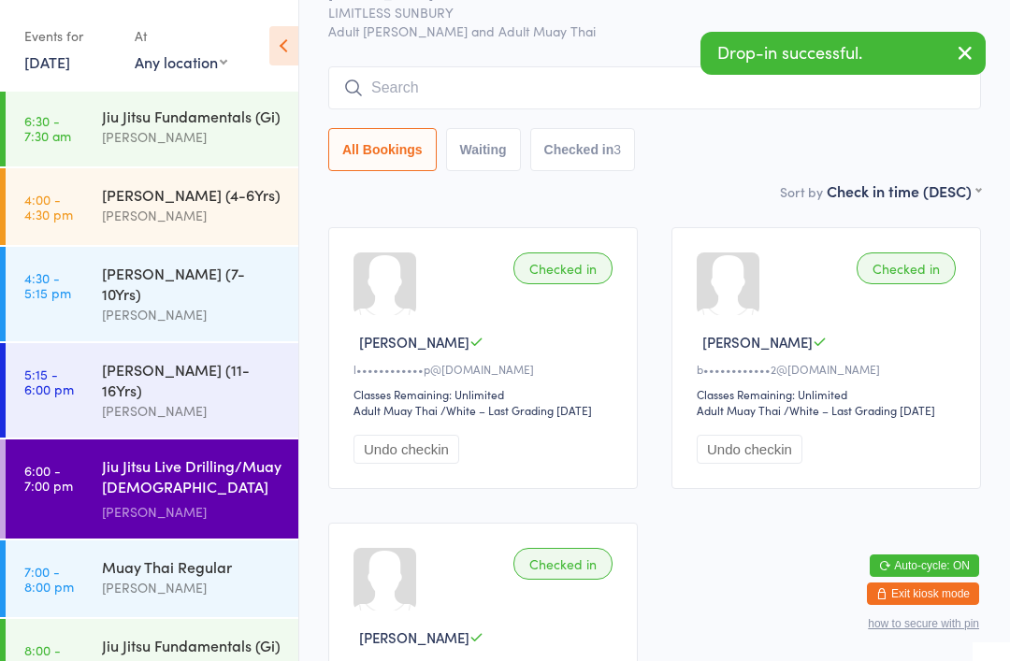
click at [183, 556] on div "Muay Thai Regular" at bounding box center [192, 566] width 180 height 21
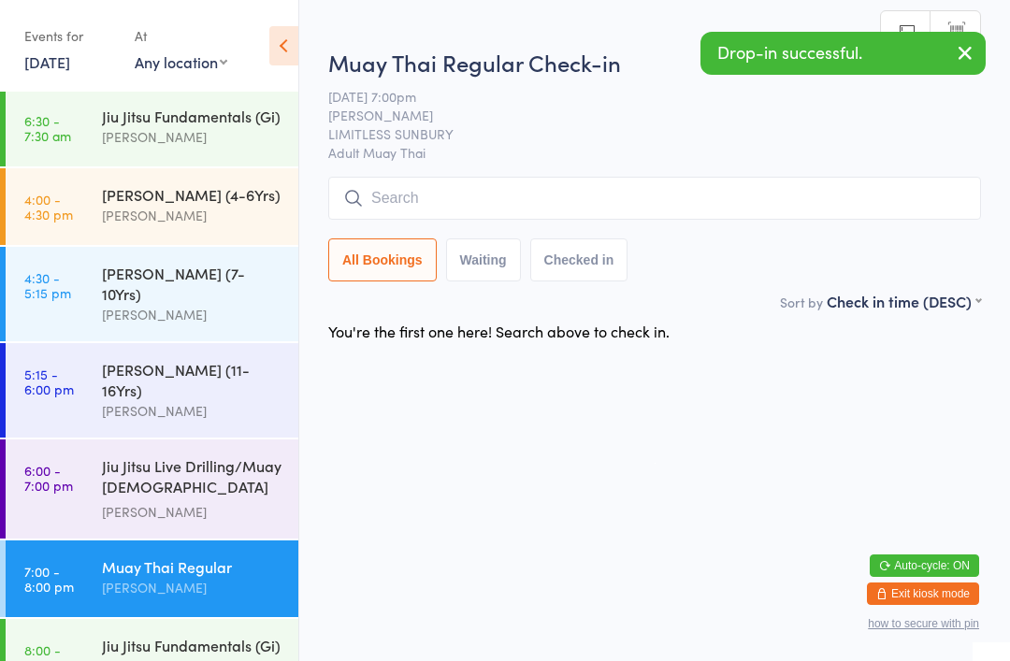
click at [408, 207] on input "search" at bounding box center [654, 198] width 653 height 43
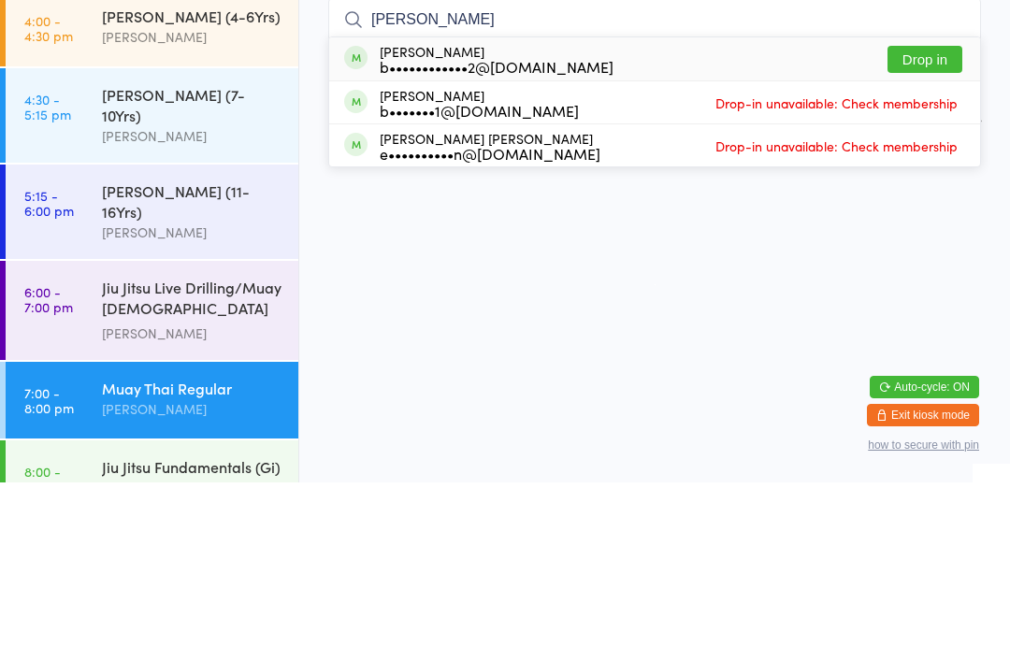
type input "Brent"
click at [926, 224] on button "Drop in" at bounding box center [924, 237] width 75 height 27
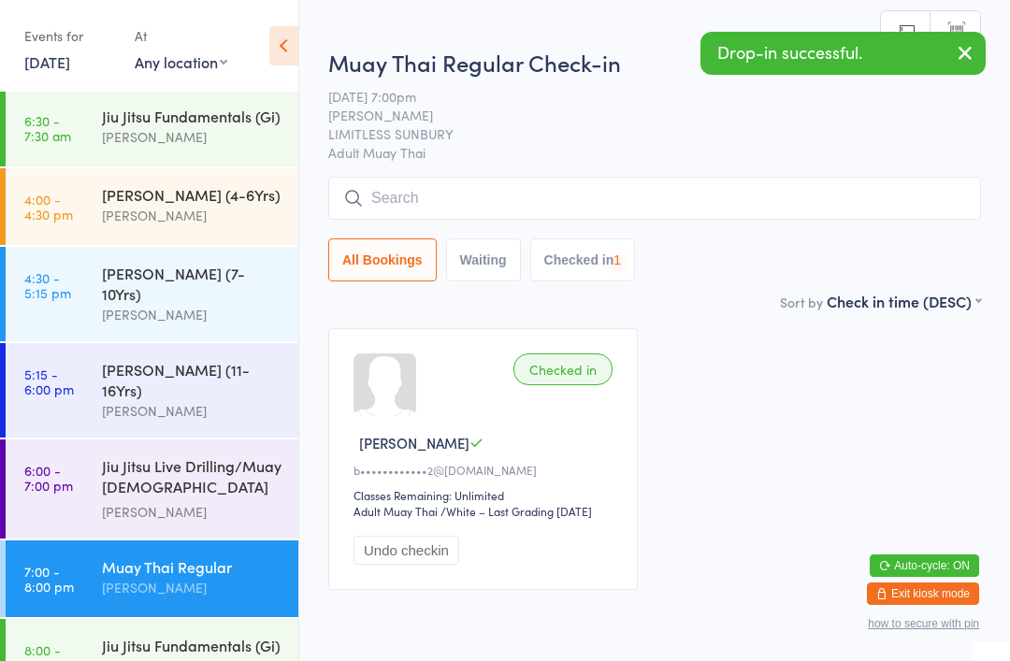
click at [411, 198] on input "search" at bounding box center [654, 198] width 653 height 43
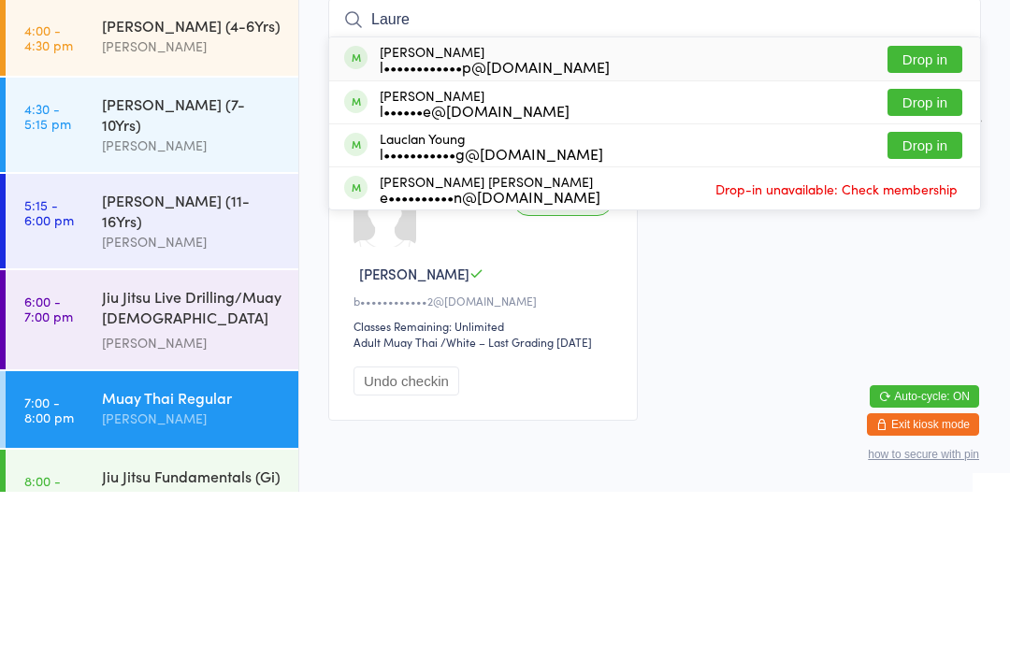
type input "Laure"
click at [919, 215] on button "Drop in" at bounding box center [924, 228] width 75 height 27
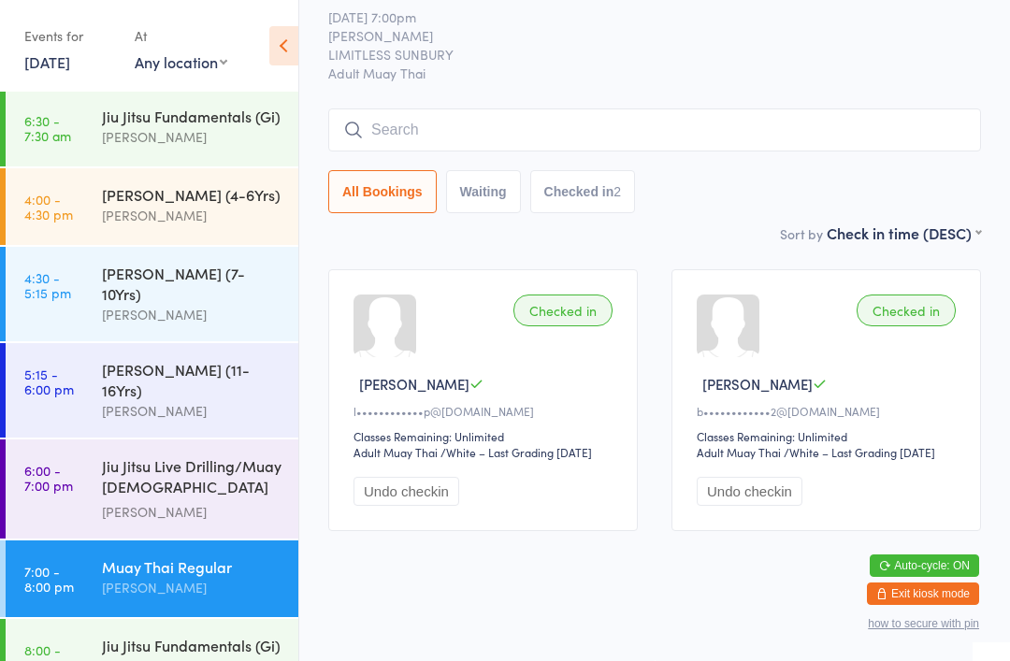
click at [242, 455] on div "Jiu Jitsu Live Drilling/Muay [DEMOGRAPHIC_DATA] Fighters" at bounding box center [192, 478] width 180 height 46
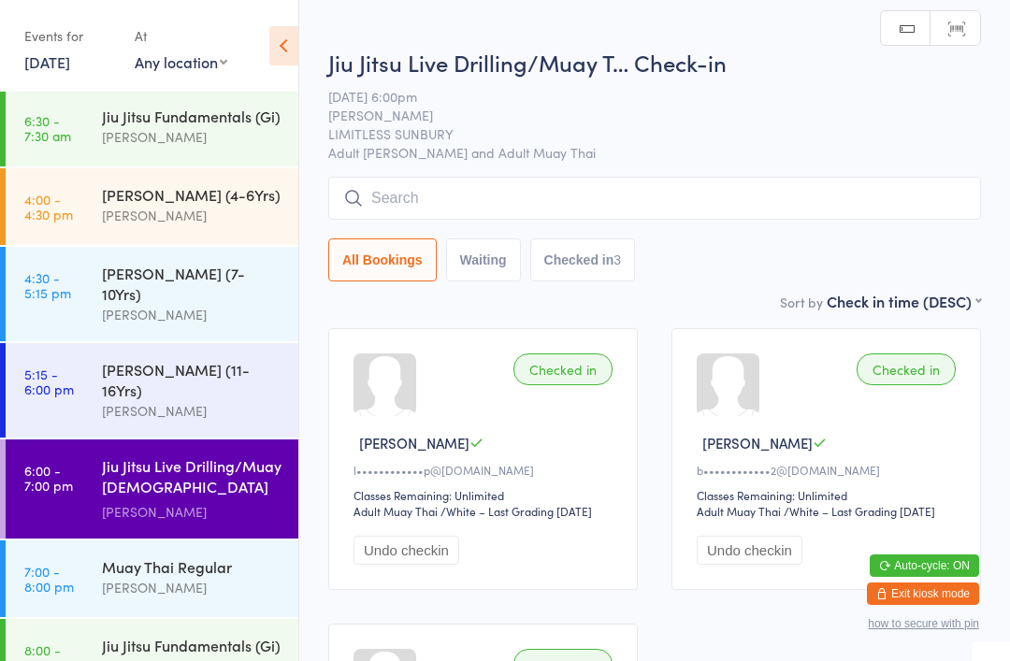
click at [594, 193] on input "search" at bounding box center [654, 198] width 653 height 43
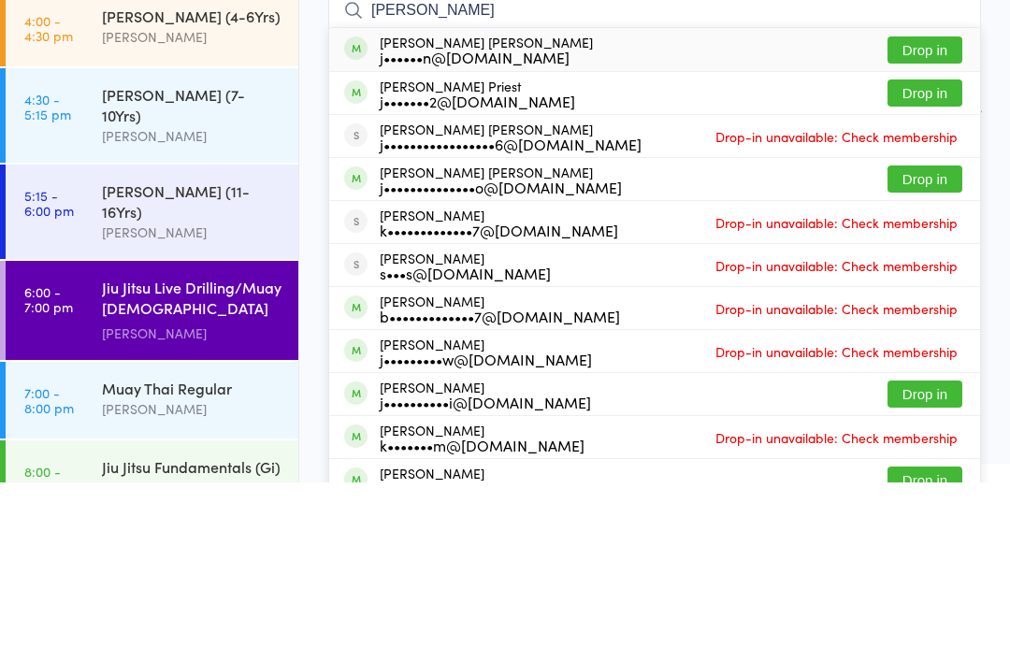
type input "Jackson"
click at [922, 344] on button "Drop in" at bounding box center [924, 357] width 75 height 27
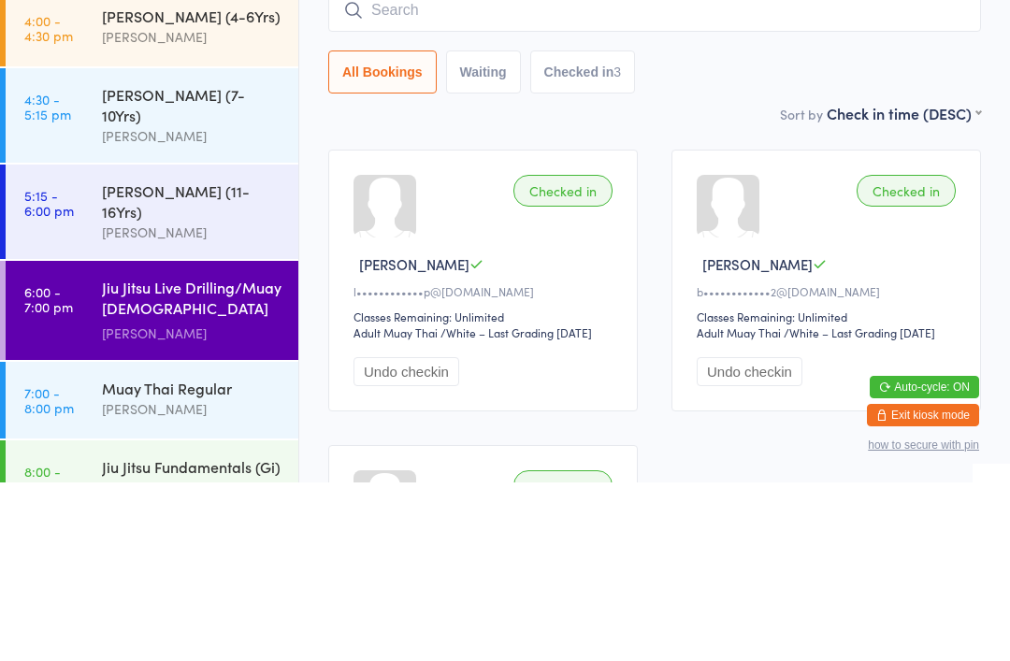
scroll to position [179, 0]
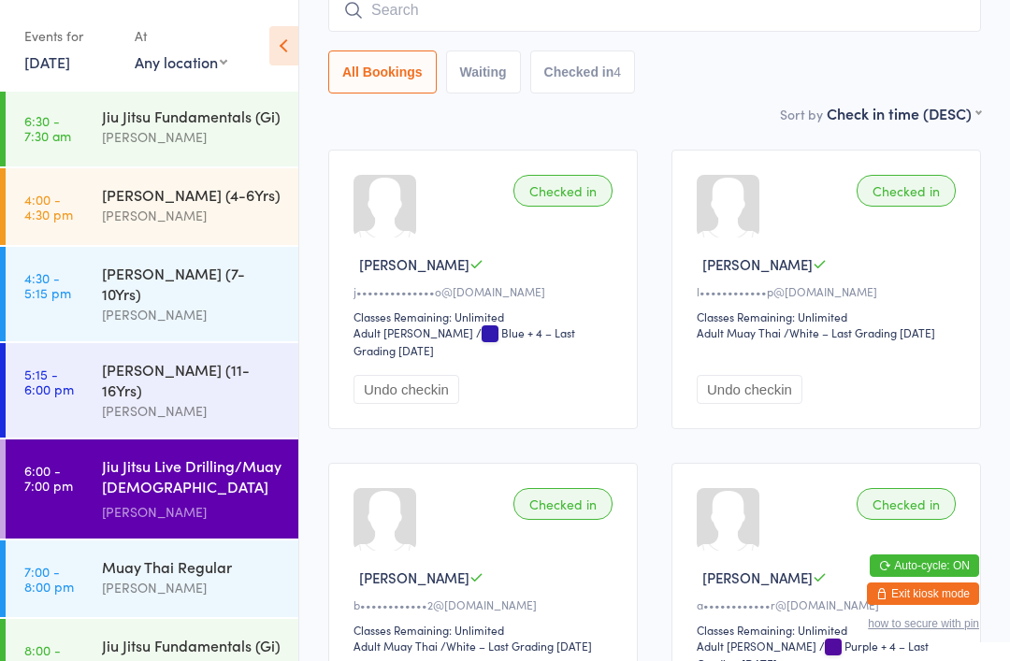
click at [154, 213] on div "[PERSON_NAME]" at bounding box center [192, 216] width 180 height 22
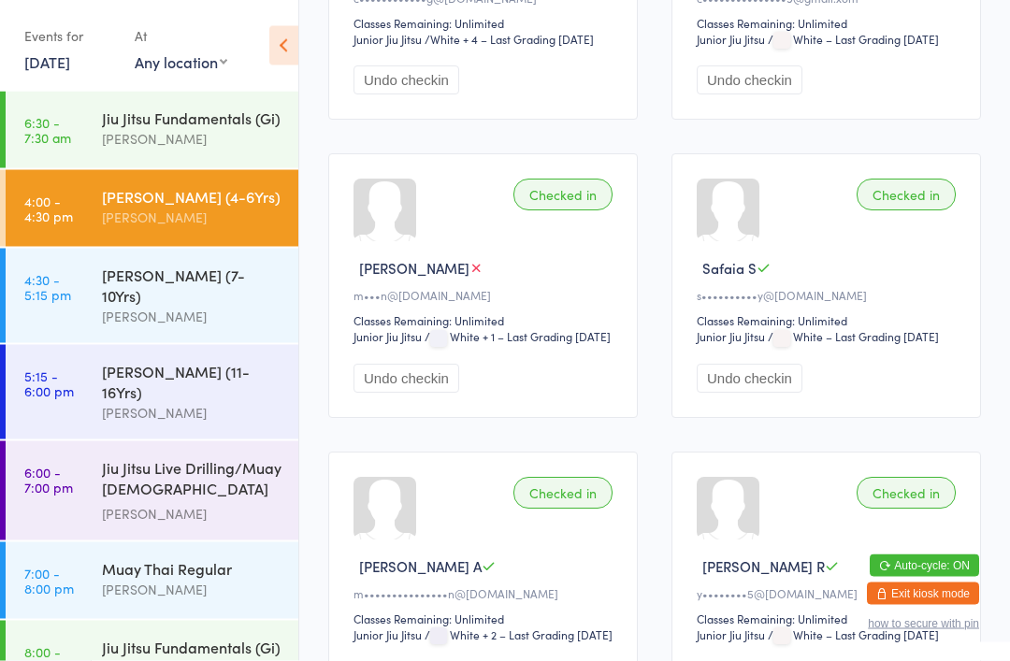
scroll to position [786, 0]
click at [172, 457] on div "Jiu Jitsu Live Drilling/Muay [DEMOGRAPHIC_DATA] Fighters" at bounding box center [192, 480] width 180 height 46
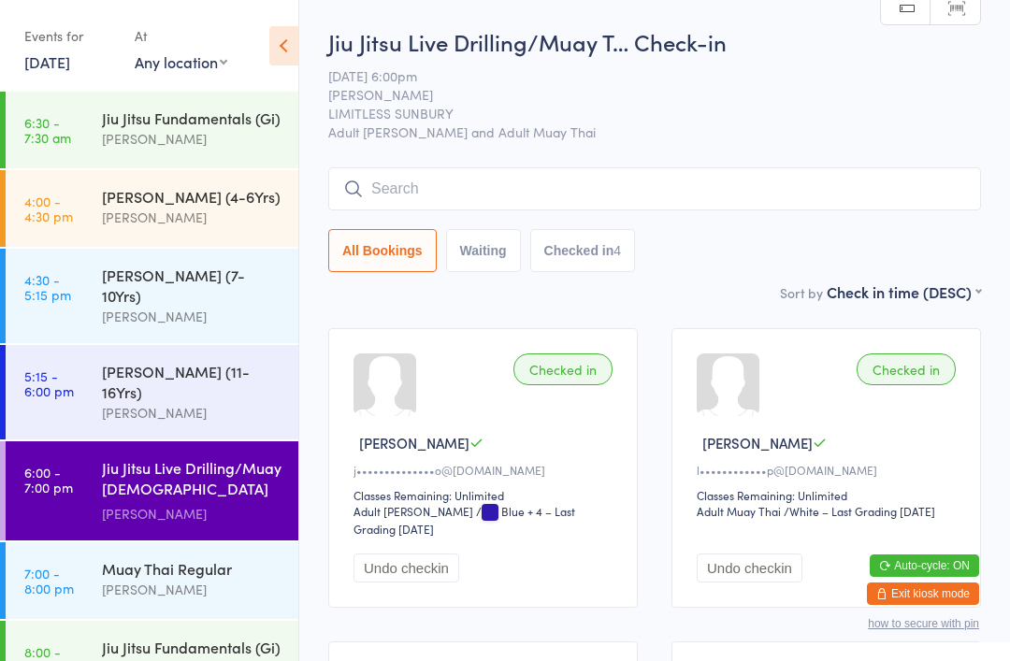
click at [384, 182] on input "search" at bounding box center [654, 188] width 653 height 43
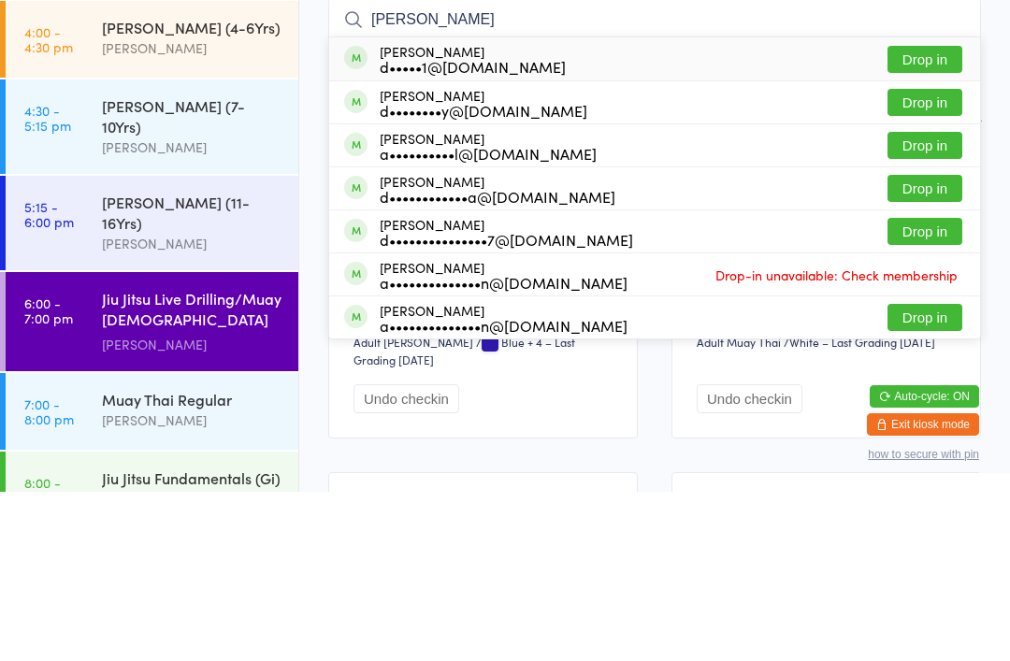
type input "Daniel"
click at [918, 387] on button "Drop in" at bounding box center [924, 400] width 75 height 27
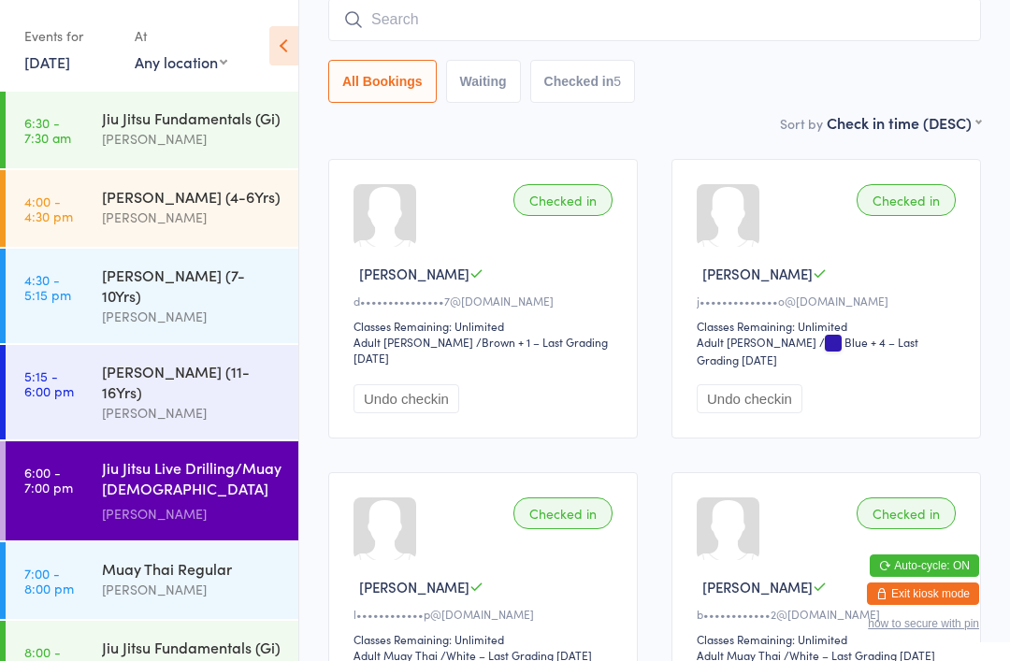
click at [418, 41] on input "search" at bounding box center [654, 19] width 653 height 43
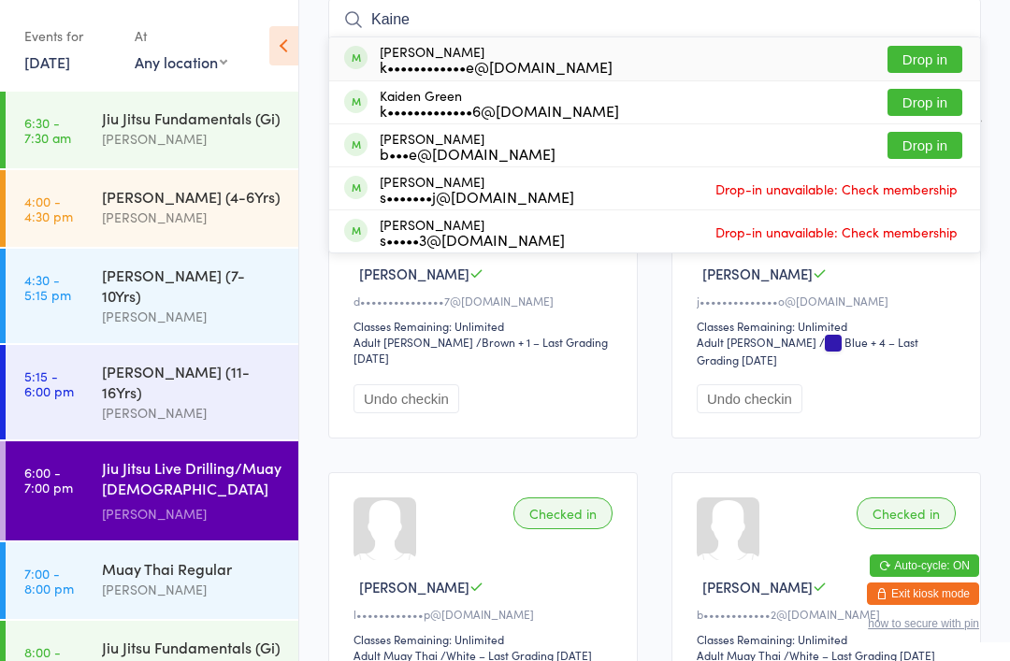
type input "Kaine"
click at [552, 64] on div "k••••••••••••e@hotmail.com" at bounding box center [496, 66] width 233 height 15
